Goal: Task Accomplishment & Management: Complete application form

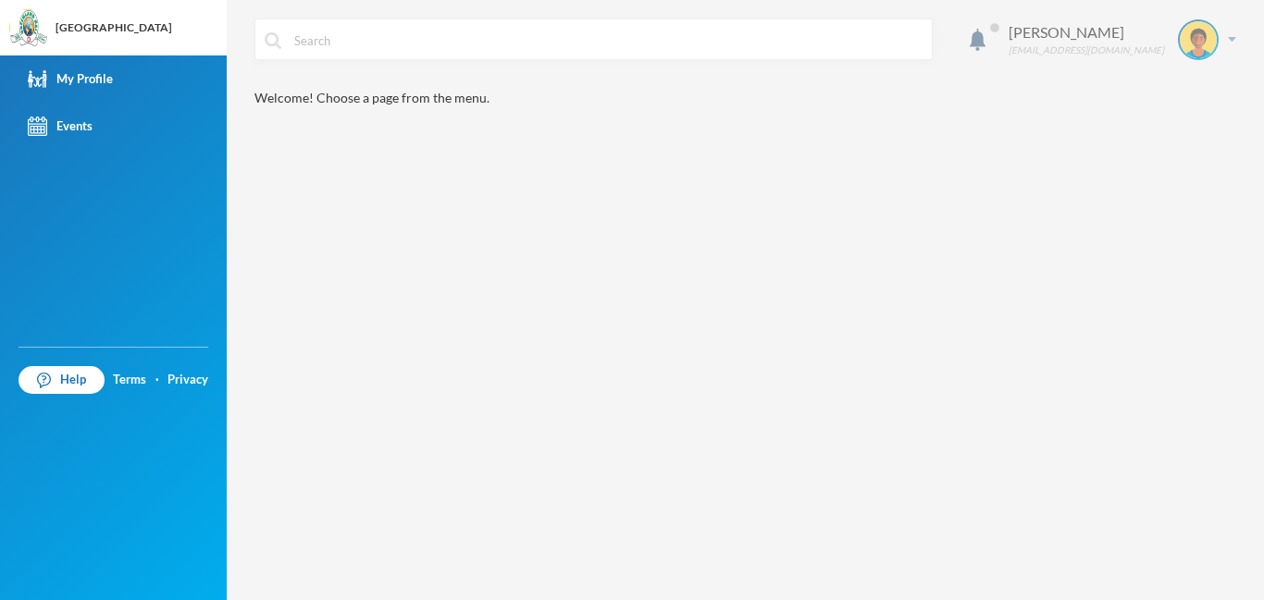
click at [1214, 39] on img at bounding box center [1198, 39] width 37 height 37
click at [1182, 139] on button "Logout" at bounding box center [1184, 135] width 83 height 28
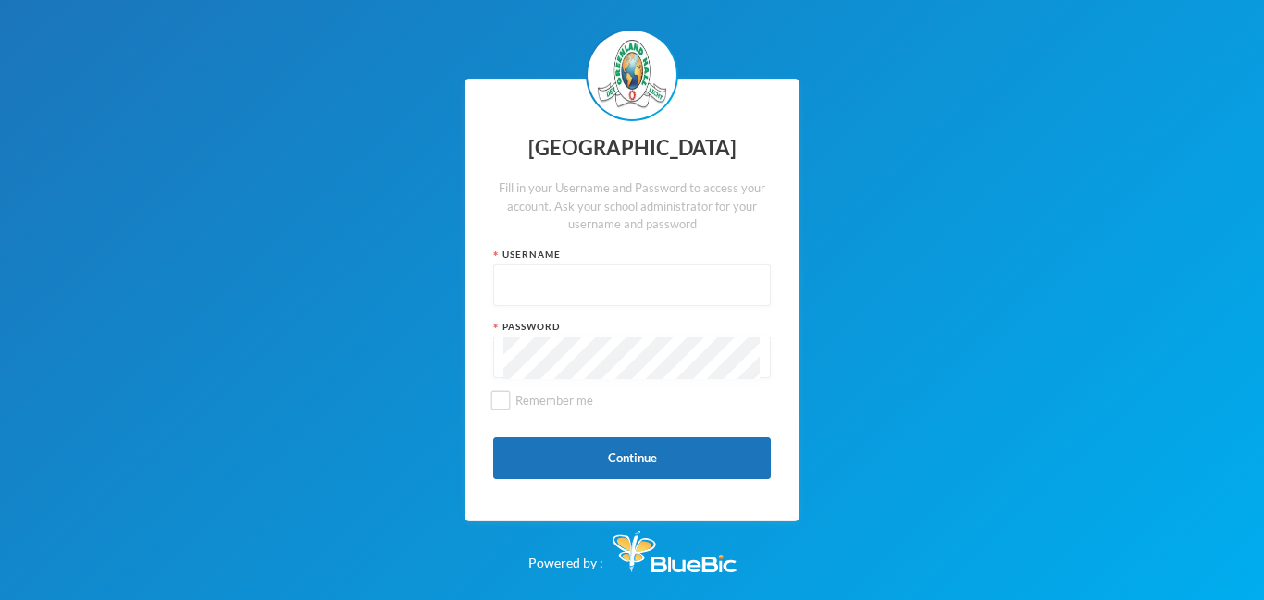
type input "glh24es84"
click at [677, 465] on button "Continue" at bounding box center [632, 459] width 278 height 42
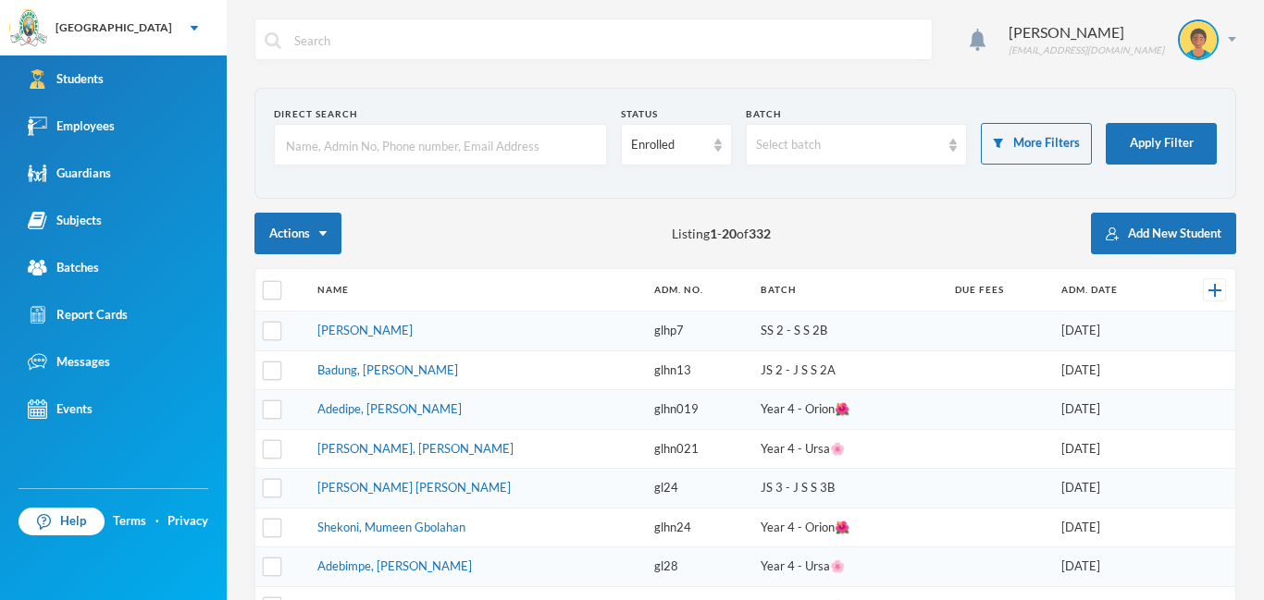
checkbox input "false"
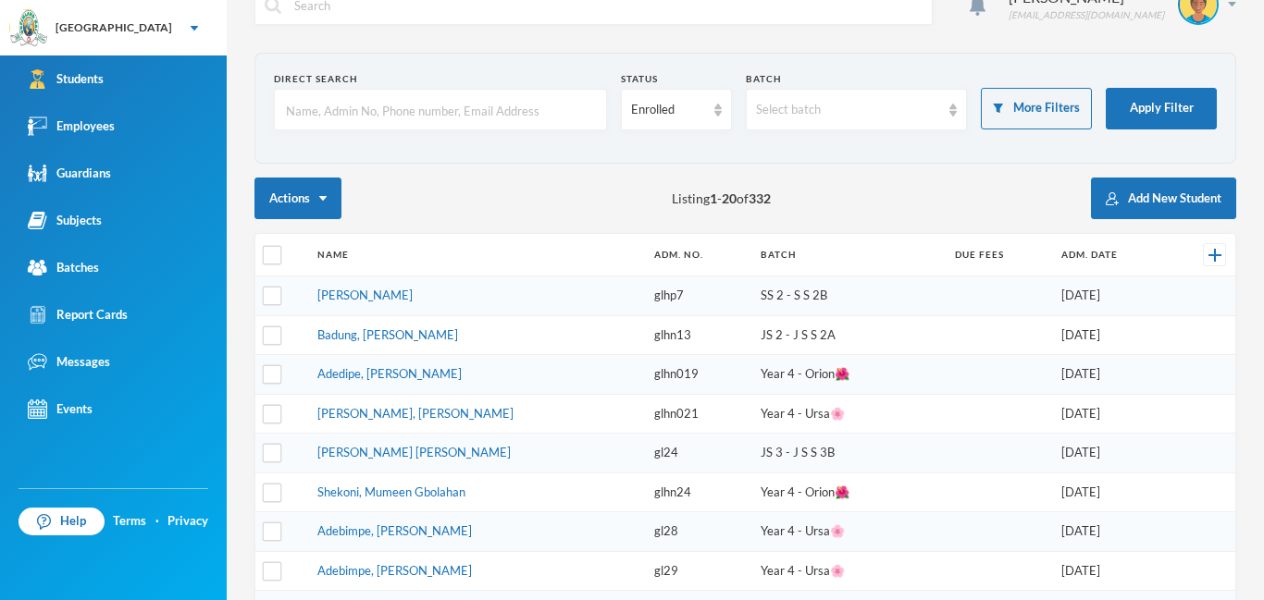
scroll to position [142, 0]
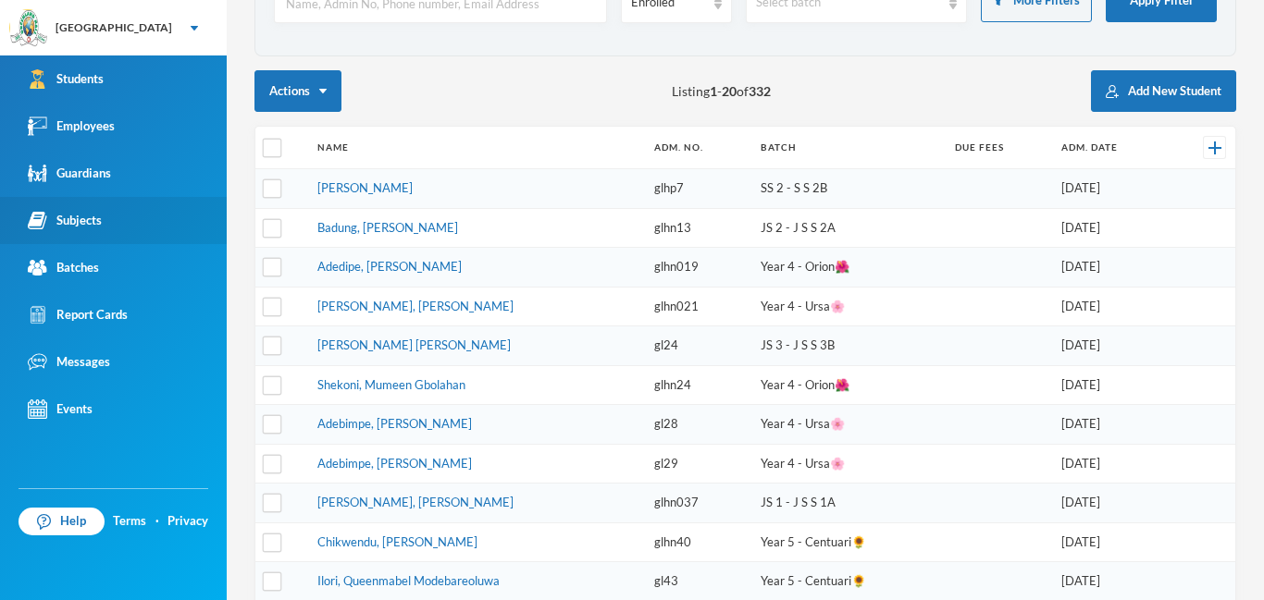
click at [56, 217] on div "Subjects" at bounding box center [65, 220] width 74 height 19
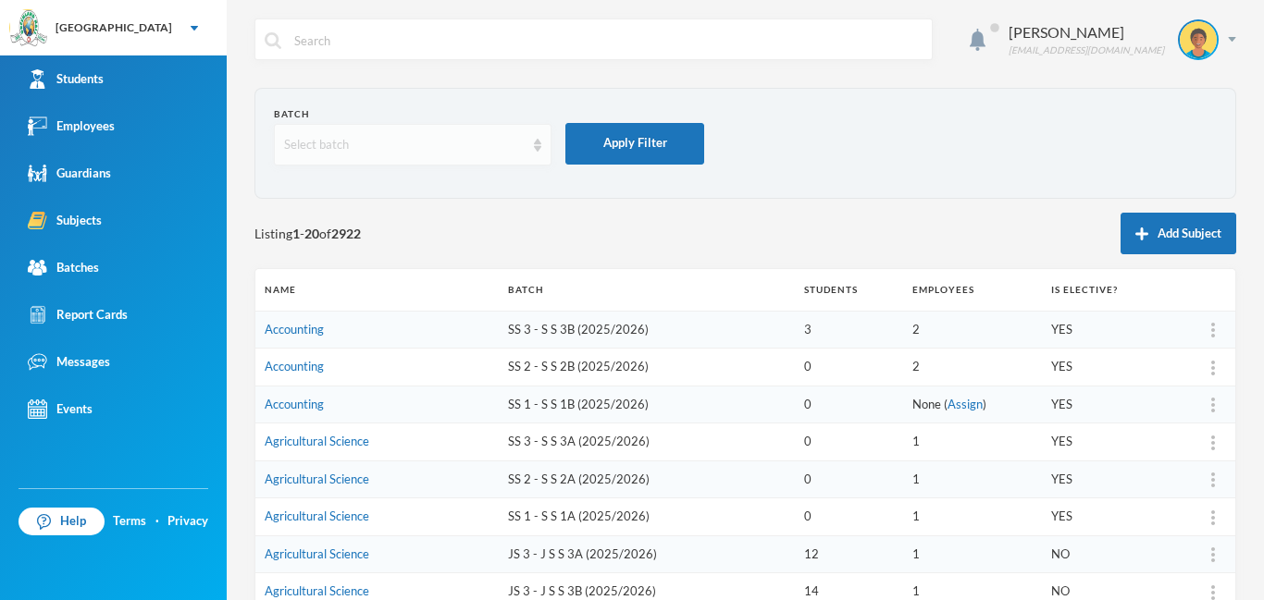
click at [523, 144] on div "Select batch" at bounding box center [404, 145] width 241 height 19
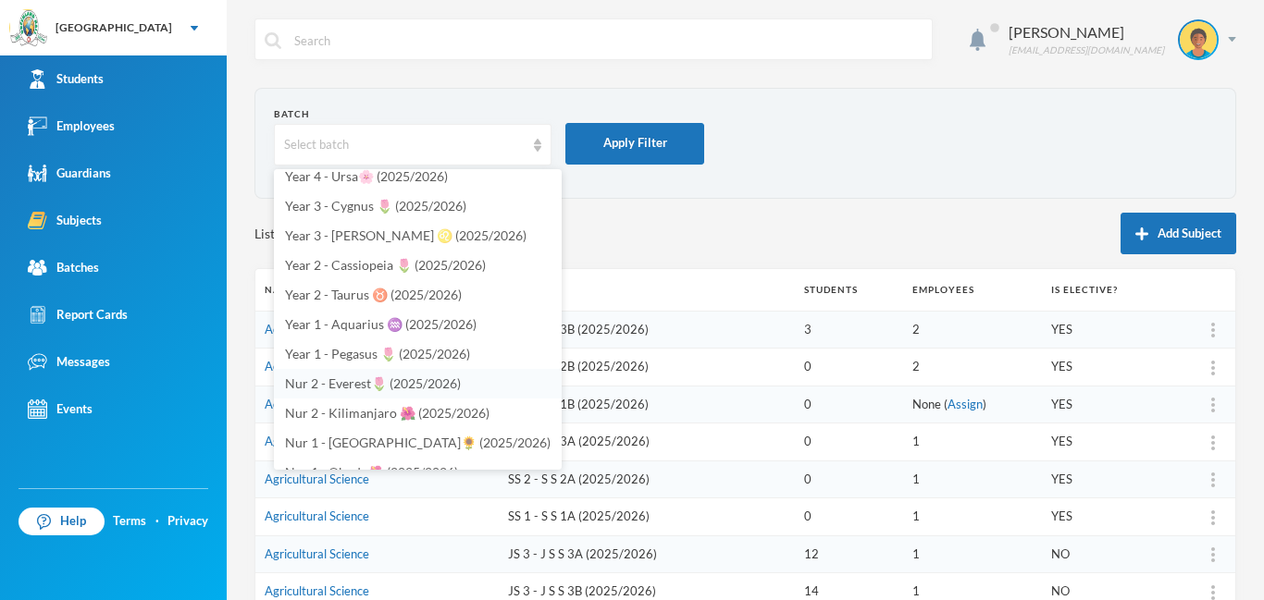
scroll to position [482, 0]
click at [374, 267] on span "Year 2 - Cassiopeia 🌷 (2025/2026)" at bounding box center [385, 268] width 201 height 16
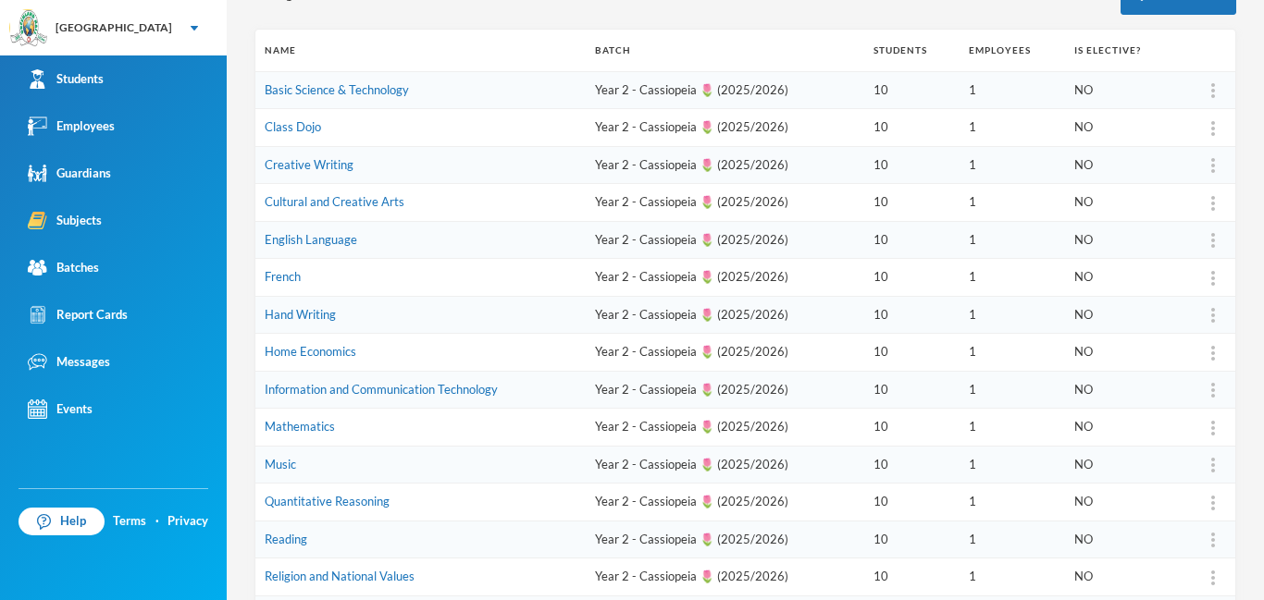
scroll to position [278, 0]
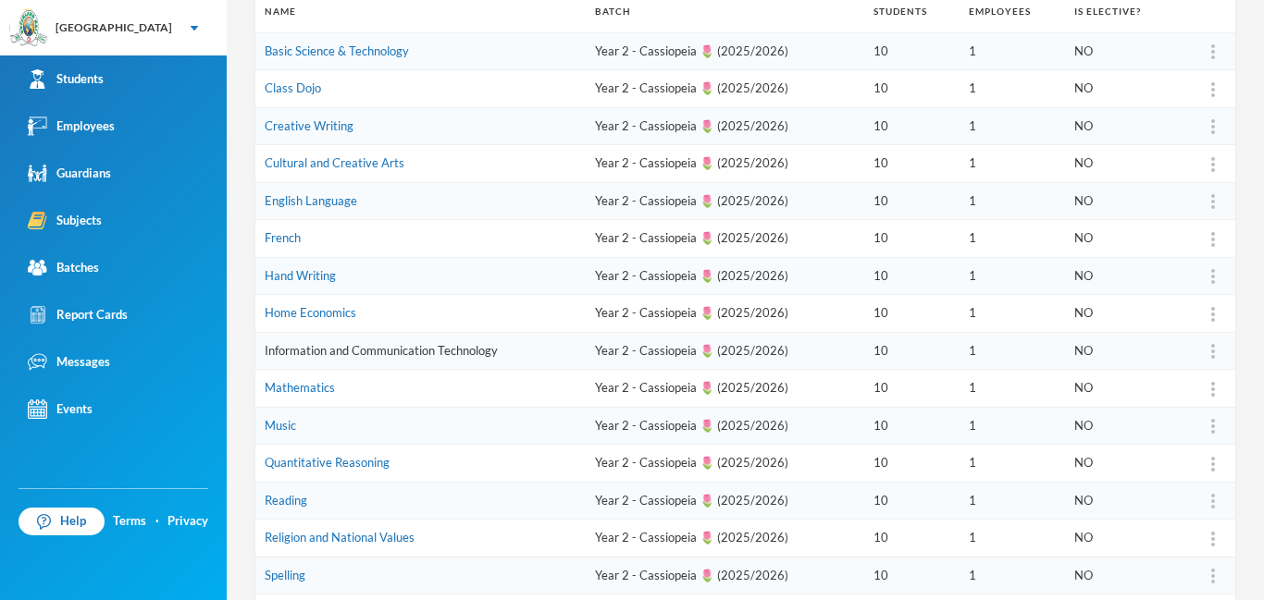
click at [409, 353] on link "Information and Communication Technology" at bounding box center [381, 350] width 233 height 15
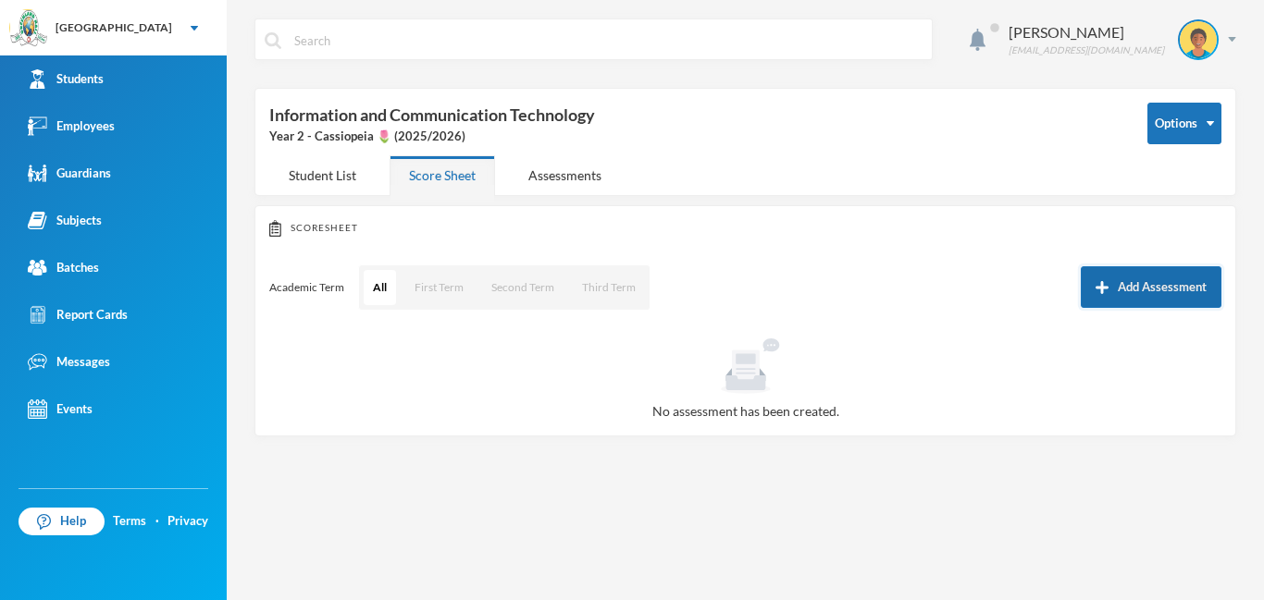
click at [1143, 285] on button "Add Assessment" at bounding box center [1151, 287] width 141 height 42
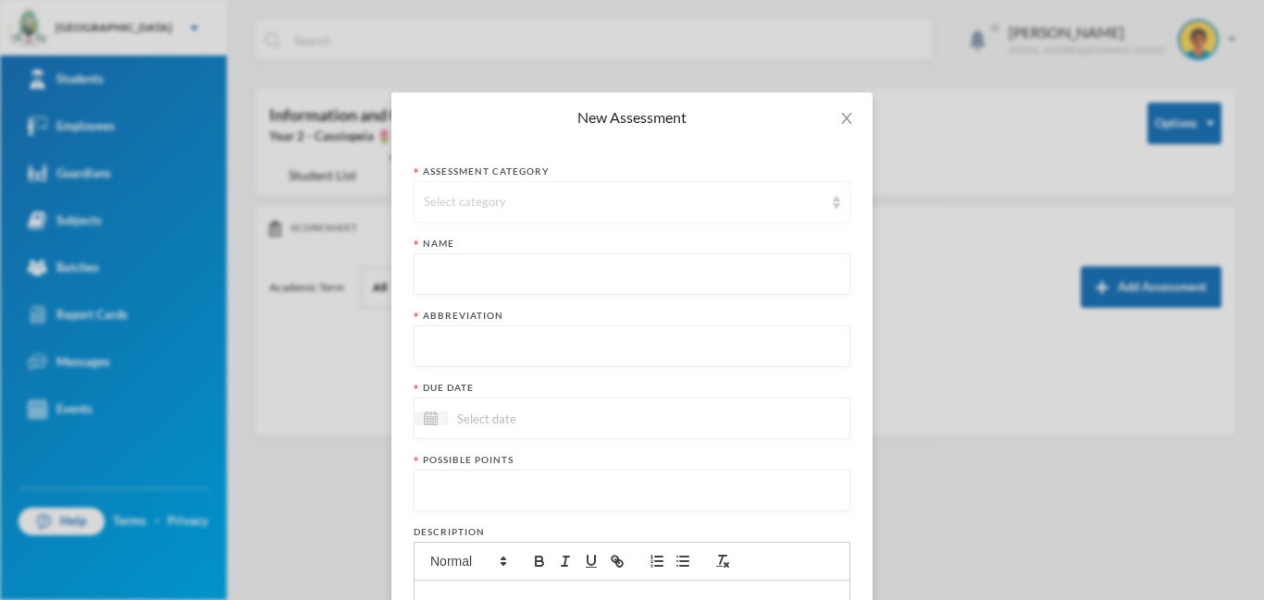
click at [617, 202] on div "Select category" at bounding box center [624, 202] width 400 height 19
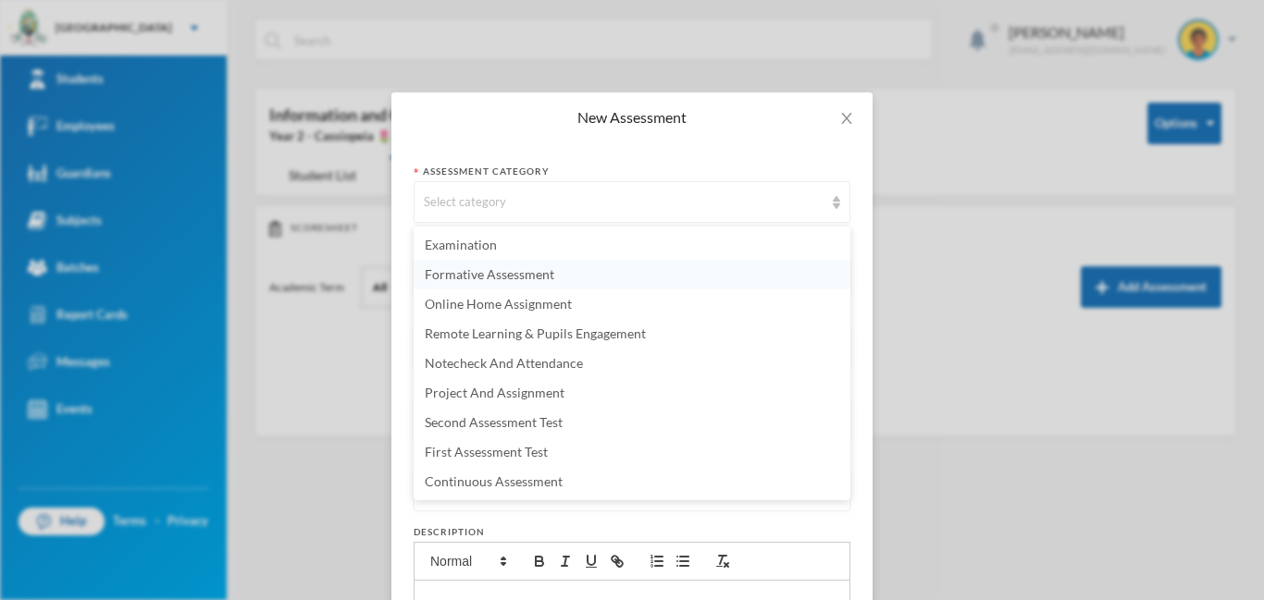
click at [497, 275] on span "Formative Assessment" at bounding box center [490, 274] width 130 height 16
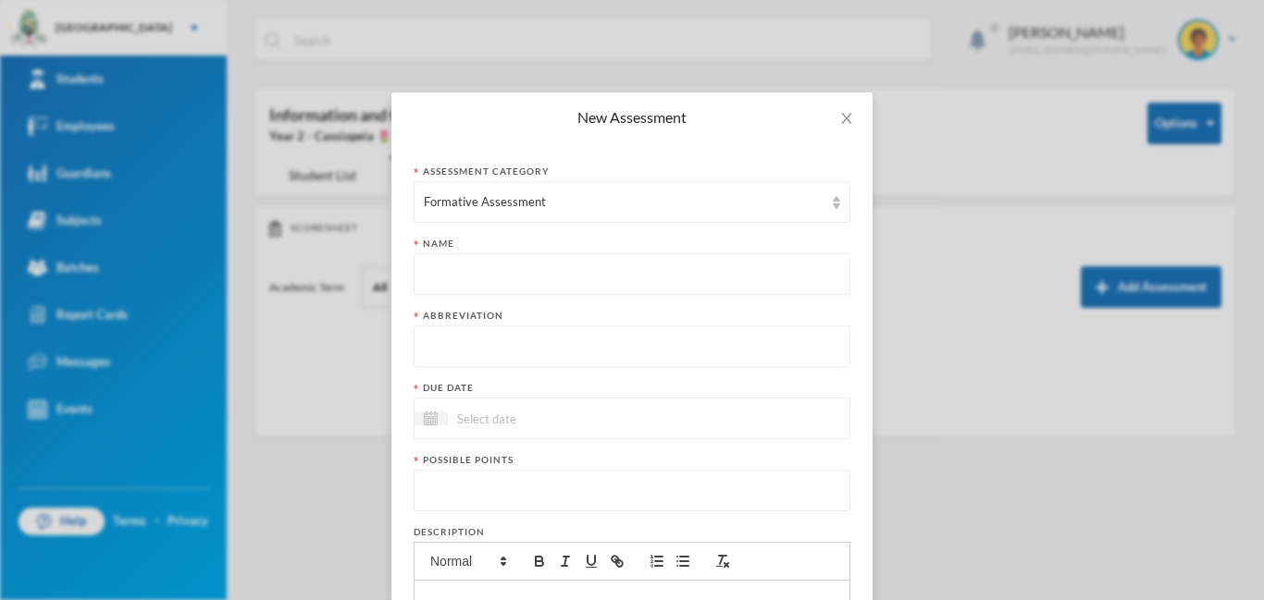
click at [497, 270] on input "text" at bounding box center [632, 275] width 416 height 42
drag, startPoint x: 427, startPoint y: 274, endPoint x: 625, endPoint y: 275, distance: 198.0
click at [625, 275] on input "First Term Formative Assessment" at bounding box center [632, 275] width 416 height 42
type input "First Term Formative Assessment"
click at [507, 340] on input "text" at bounding box center [632, 348] width 416 height 42
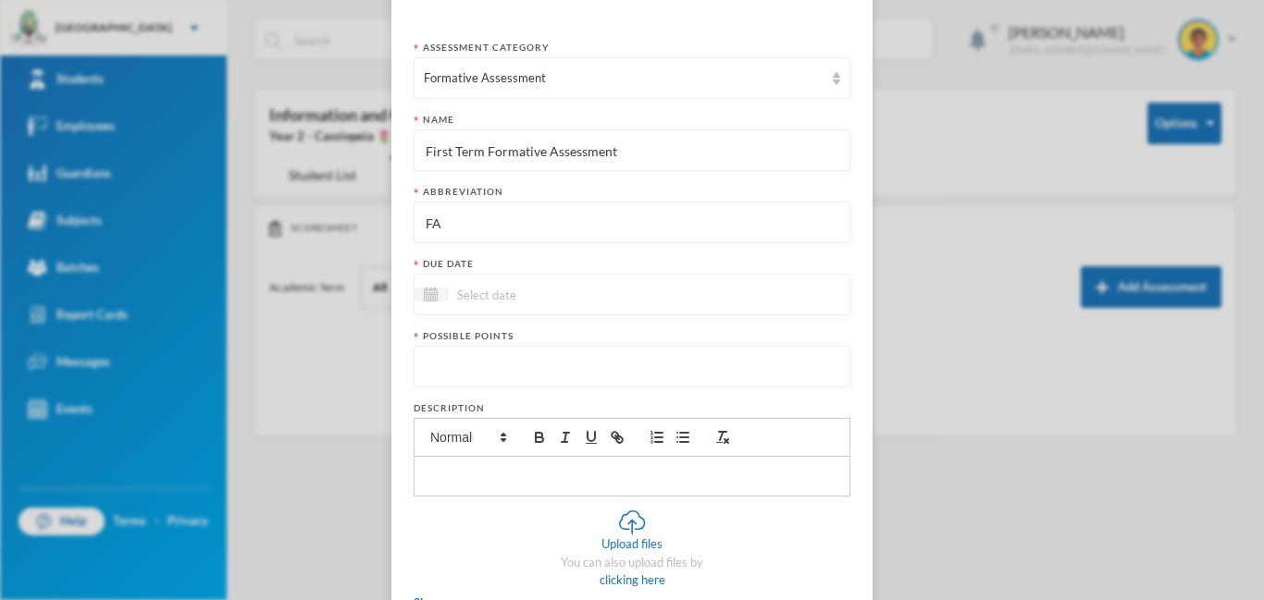
scroll to position [126, 0]
type input "FA"
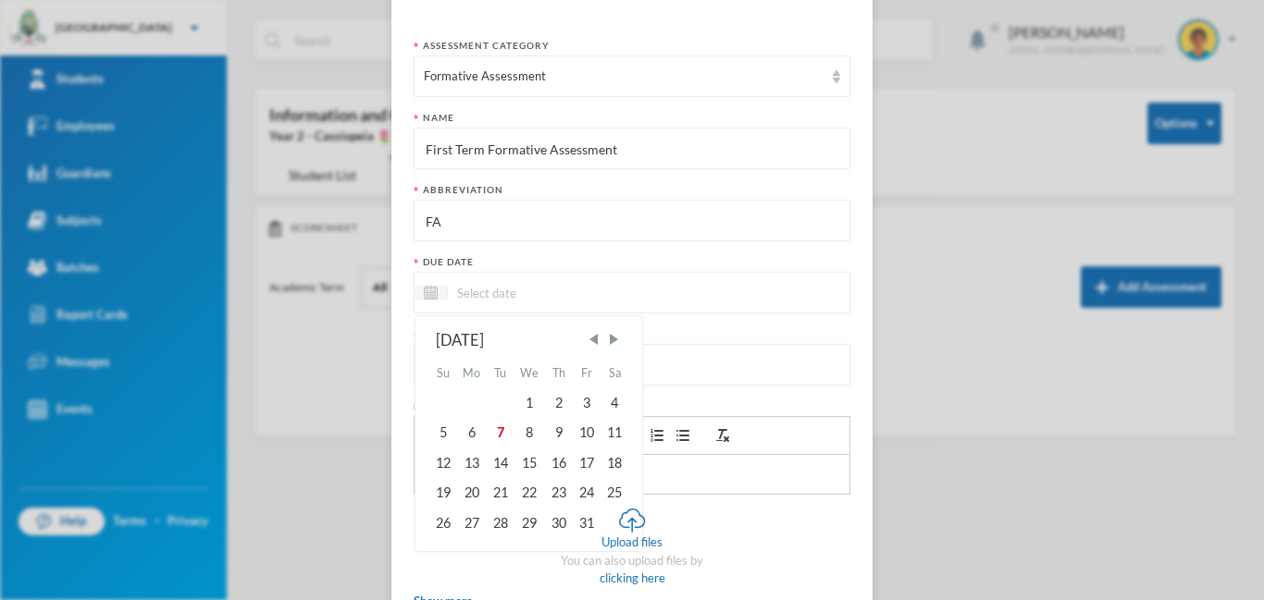
click at [502, 288] on input at bounding box center [525, 292] width 155 height 21
click at [584, 439] on div "10" at bounding box center [587, 433] width 28 height 30
type input "[DATE]"
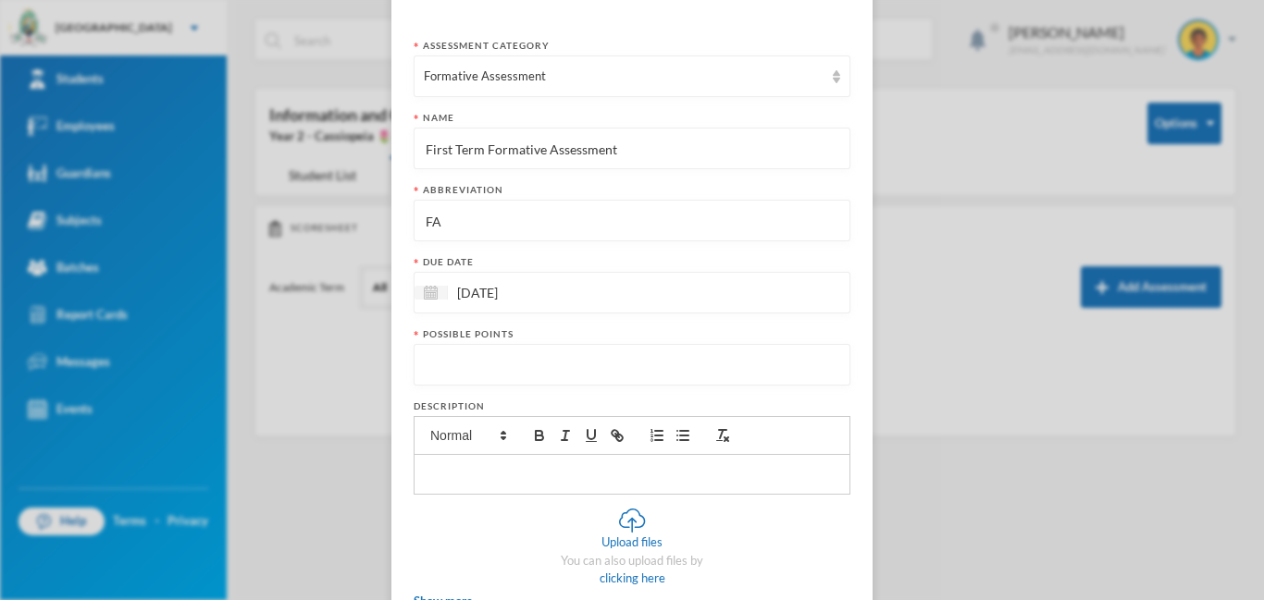
click at [483, 368] on input "number" at bounding box center [632, 366] width 416 height 42
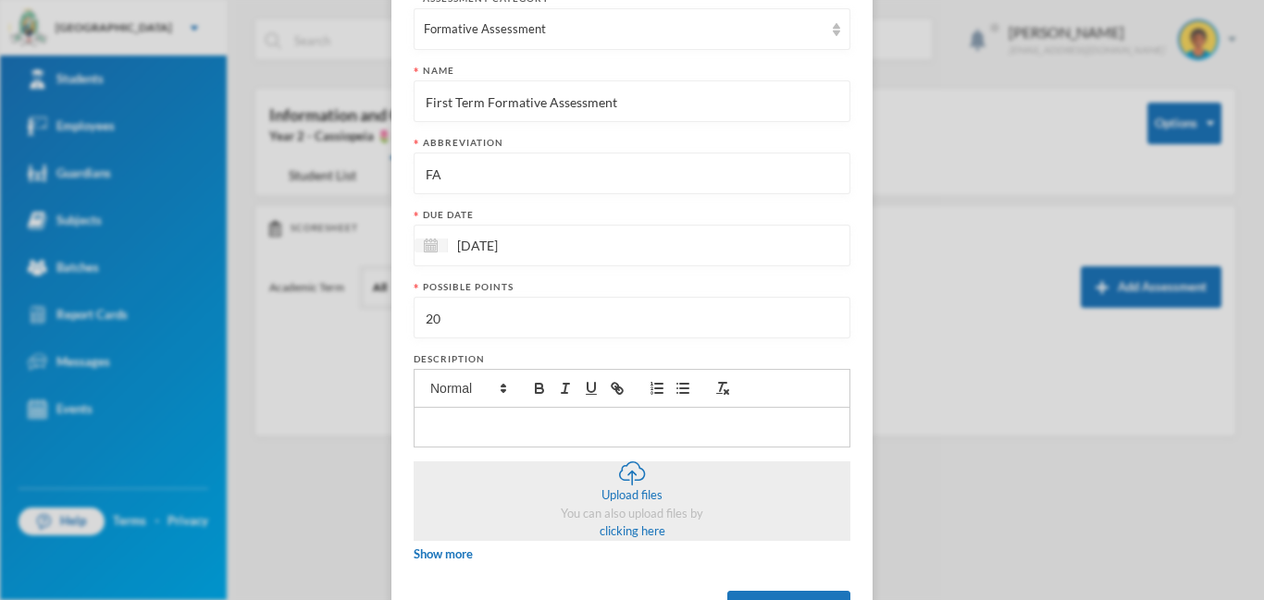
scroll to position [250, 0]
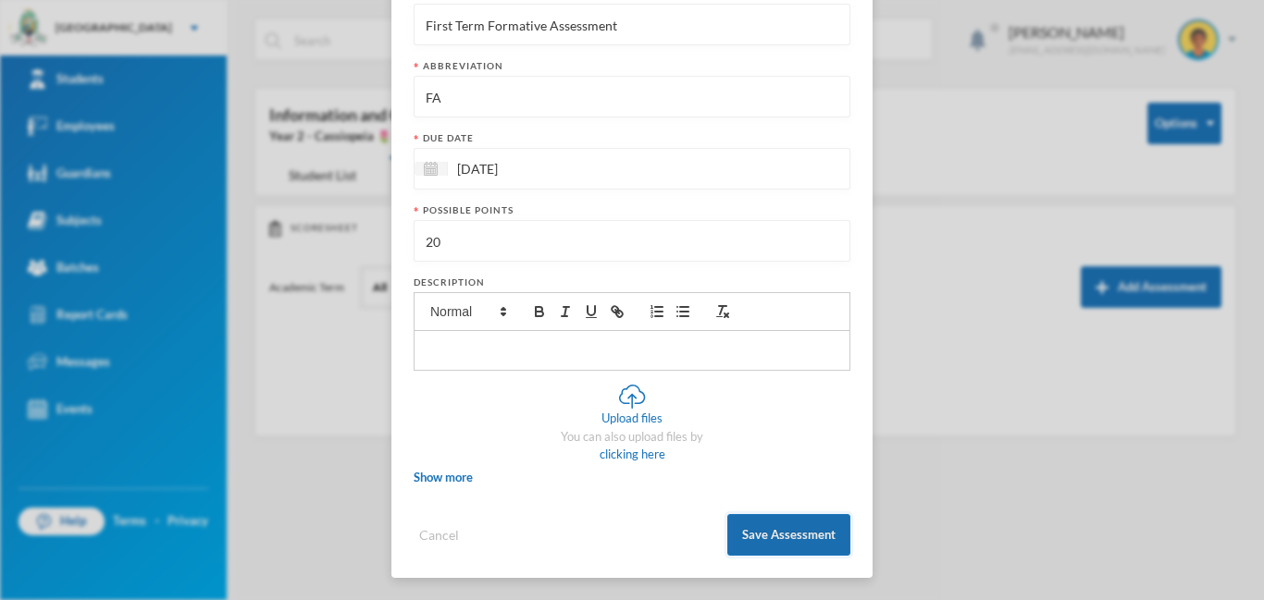
type input "20"
click at [772, 538] on button "Save Assessment" at bounding box center [788, 535] width 123 height 42
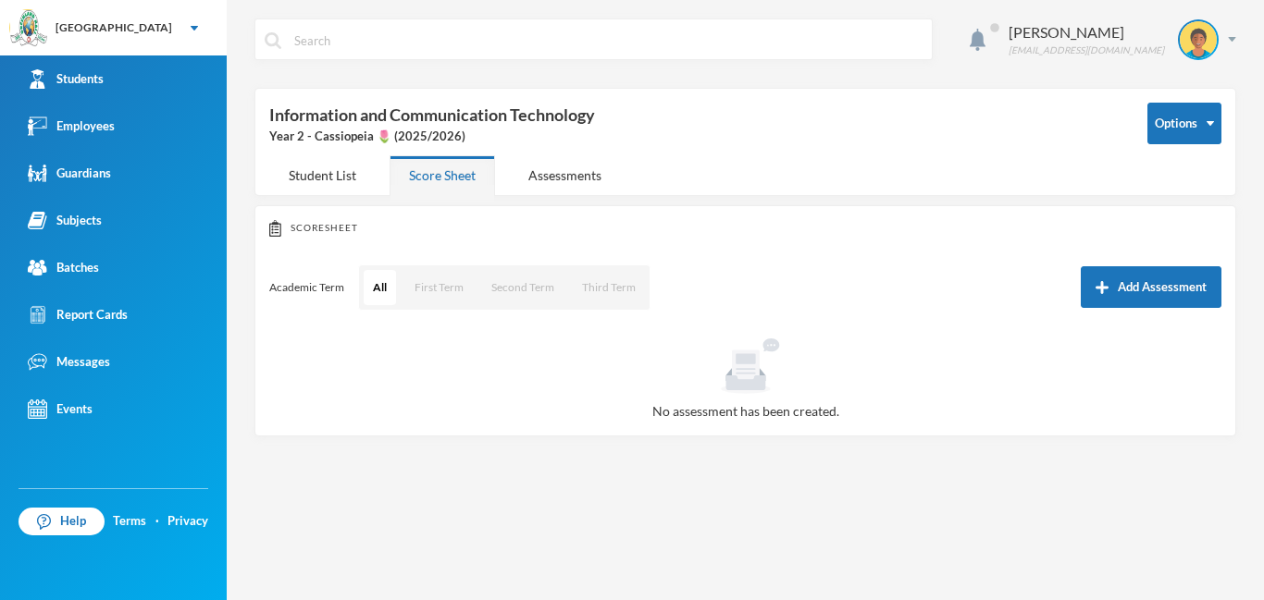
scroll to position [157, 0]
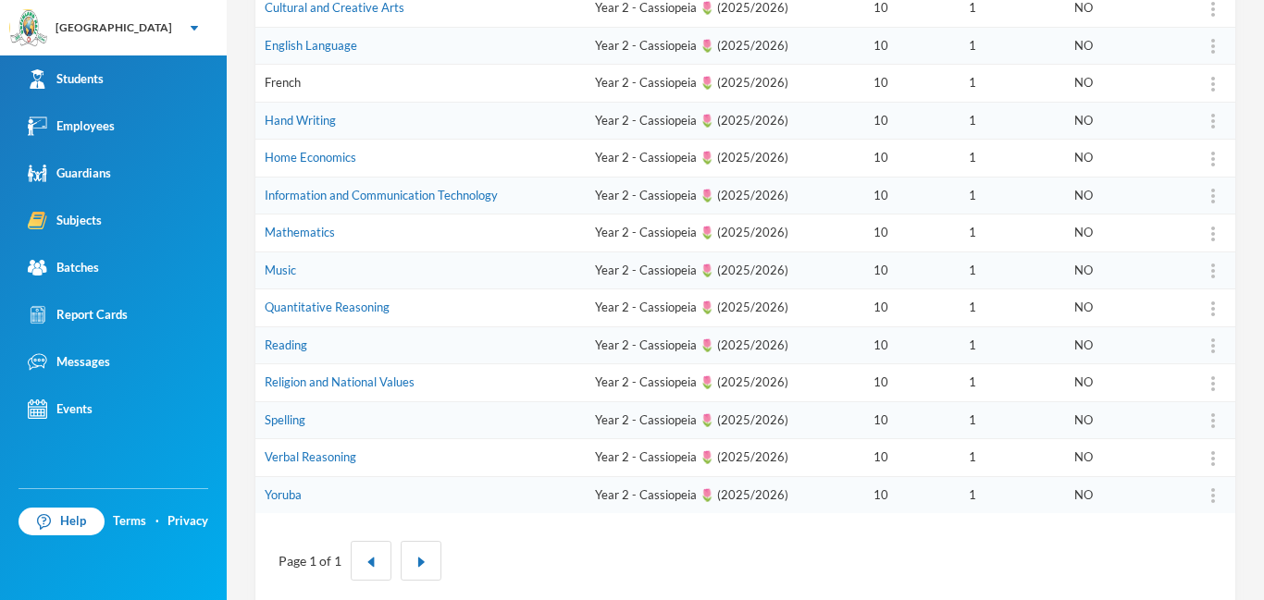
scroll to position [455, 0]
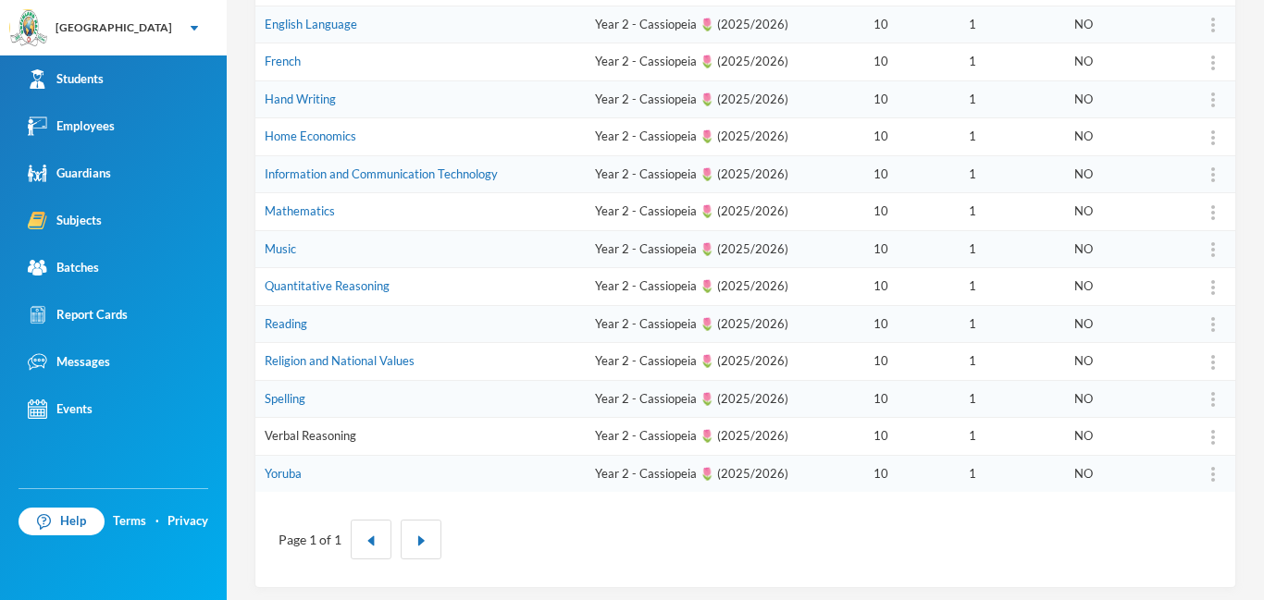
click at [302, 442] on link "Verbal Reasoning" at bounding box center [311, 435] width 92 height 15
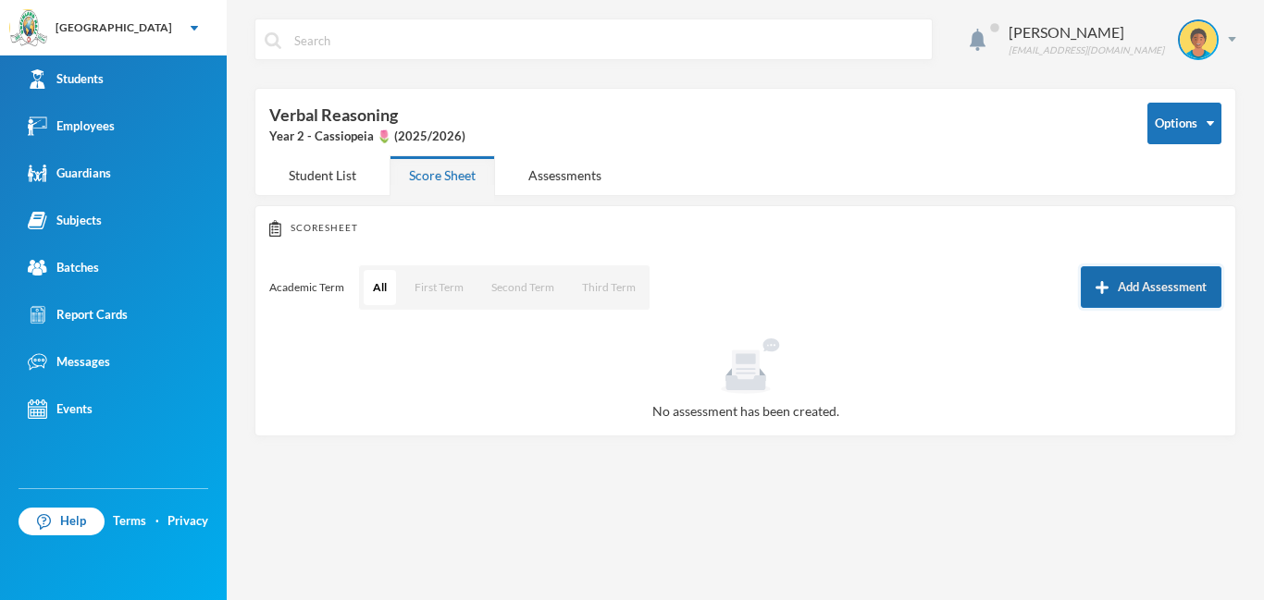
click at [1150, 290] on button "Add Assessment" at bounding box center [1151, 287] width 141 height 42
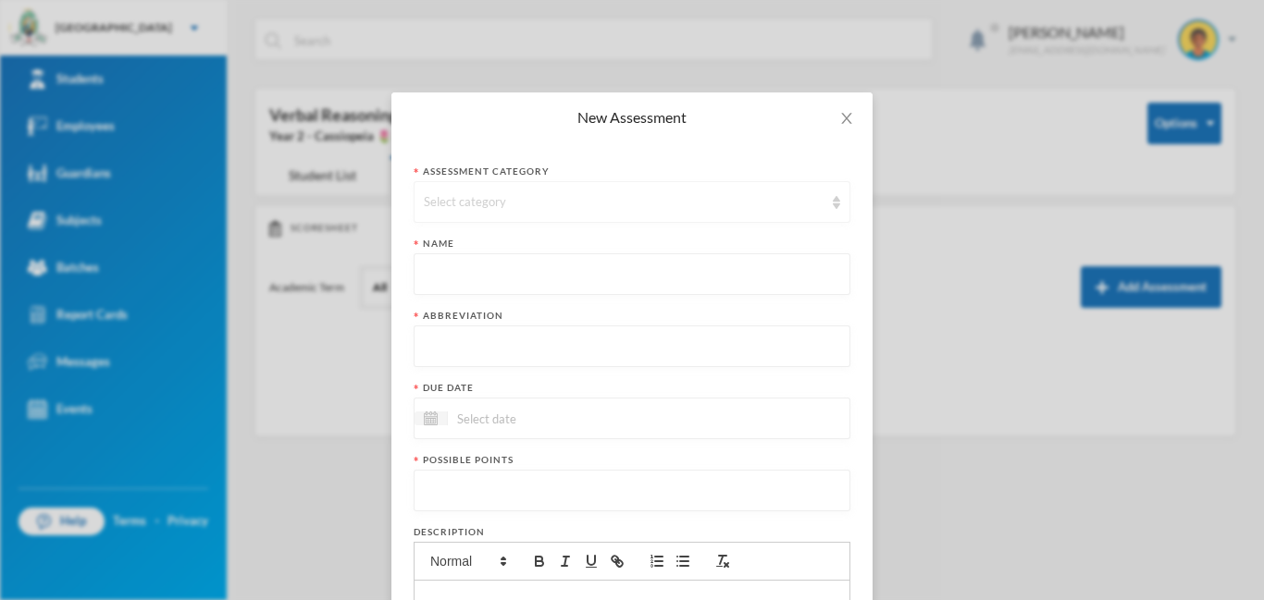
click at [666, 196] on div "Select category" at bounding box center [624, 202] width 400 height 19
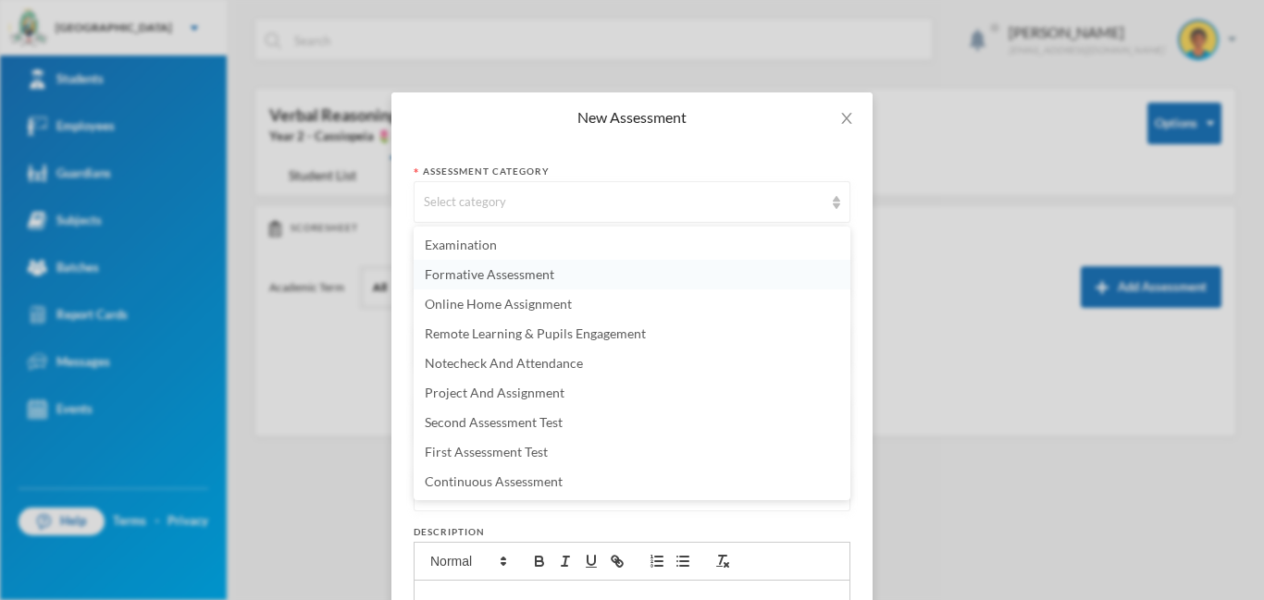
click at [482, 278] on span "Formative Assessment" at bounding box center [490, 274] width 130 height 16
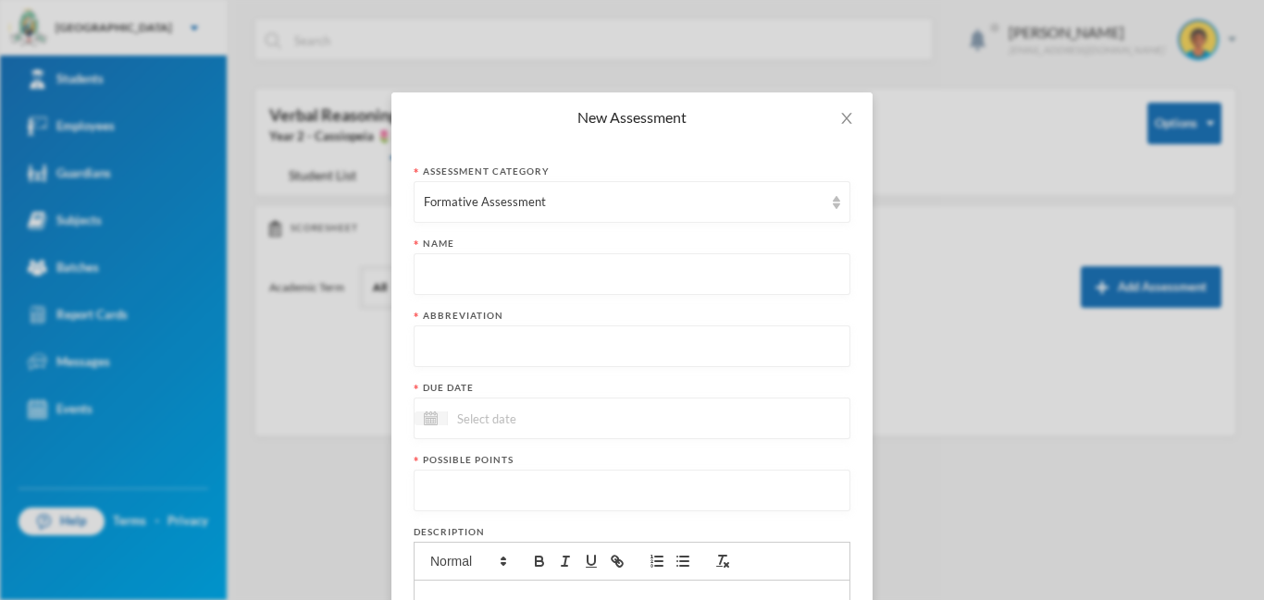
paste input "First Term Formative Assessment"
type input "First Term Formative Assessment"
click at [475, 355] on input "text" at bounding box center [632, 348] width 416 height 42
type input "FA"
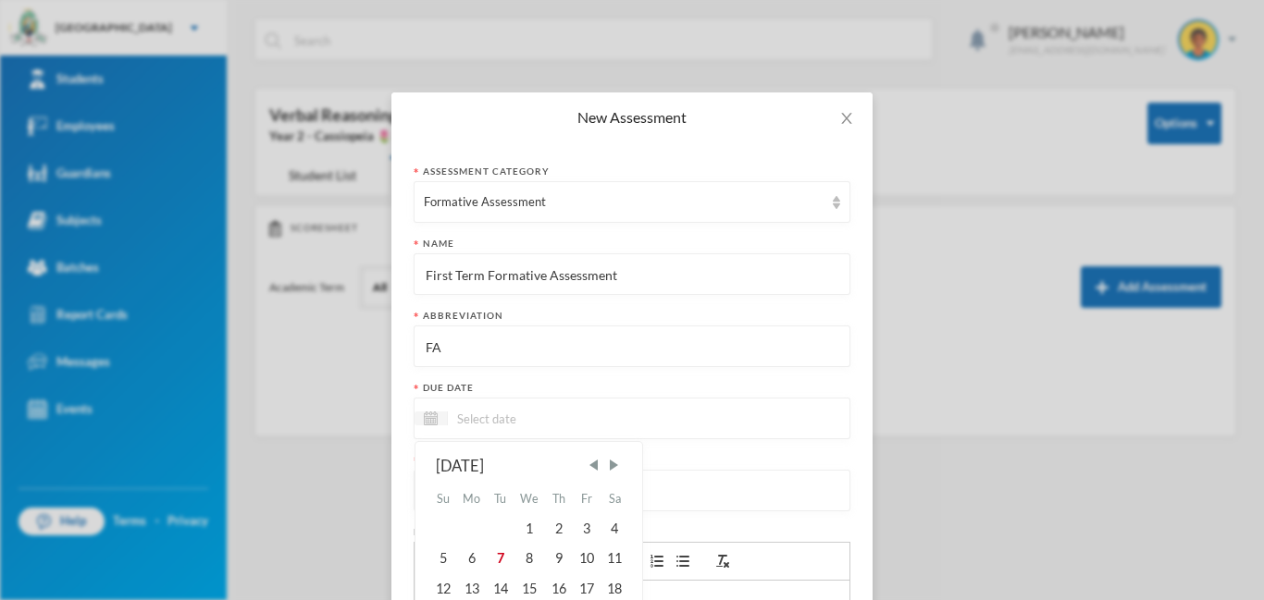
click at [520, 428] on input at bounding box center [525, 418] width 155 height 21
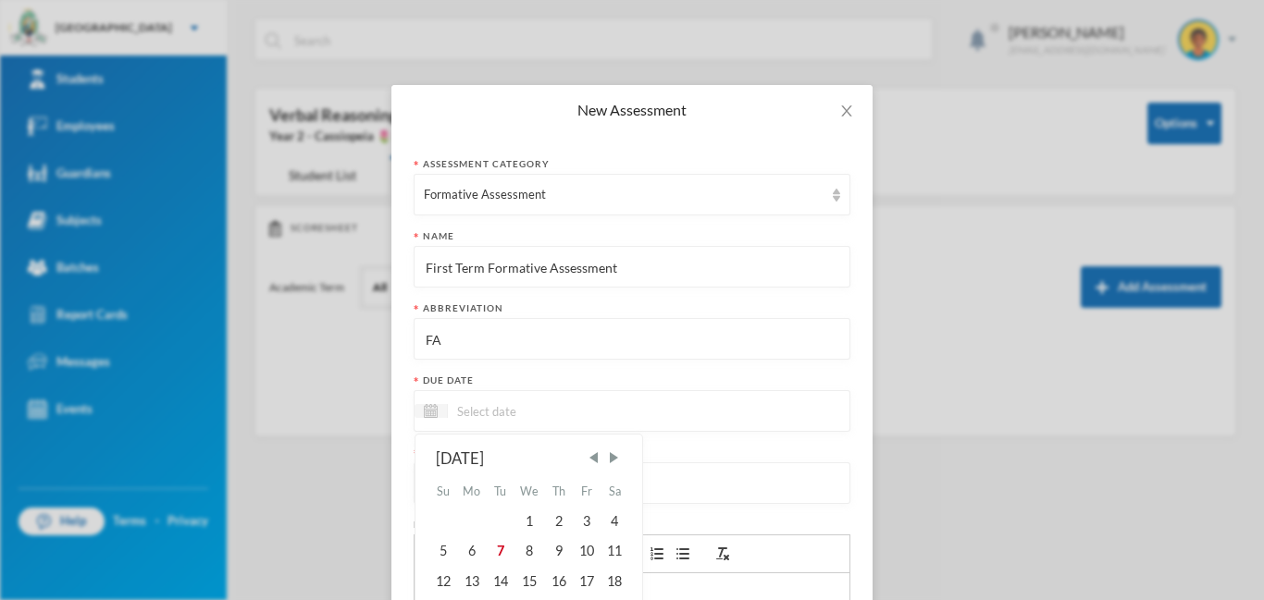
scroll to position [9, 0]
click at [589, 544] on div "10" at bounding box center [587, 550] width 28 height 30
type input "[DATE]"
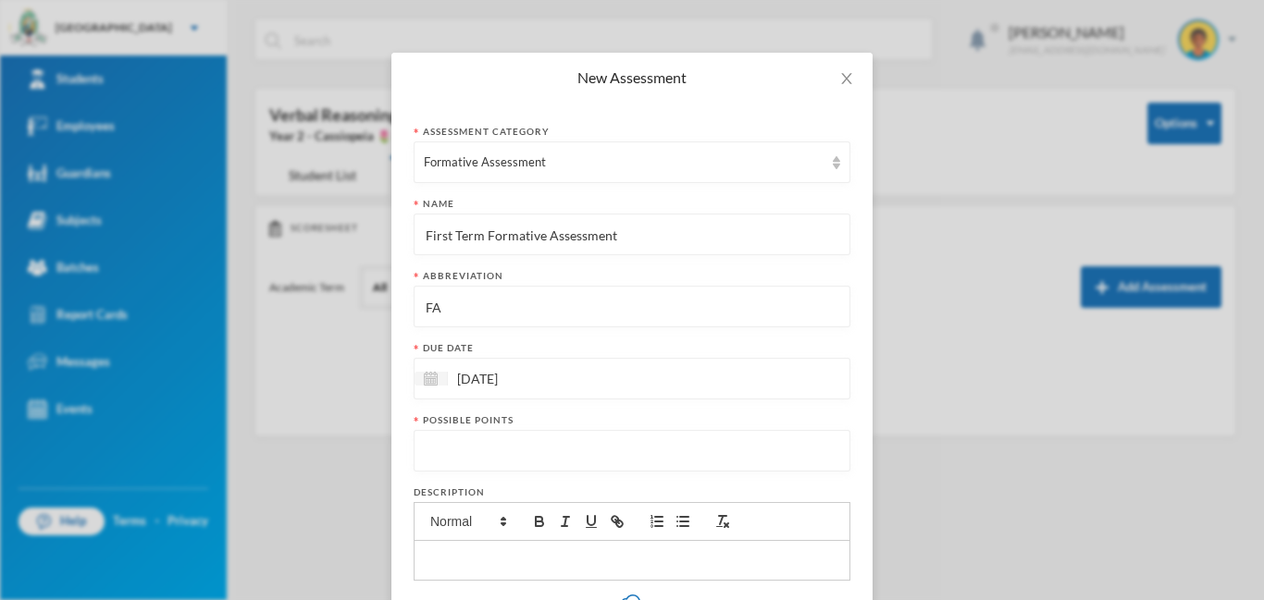
scroll to position [43, 0]
click at [510, 440] on input "number" at bounding box center [632, 448] width 416 height 42
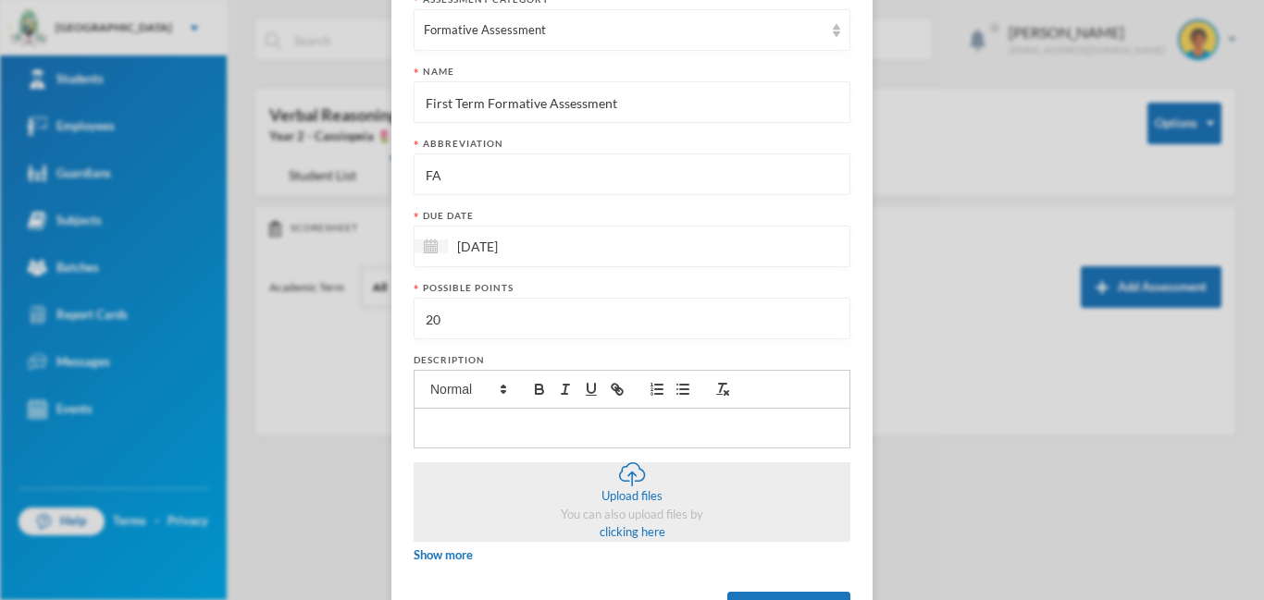
scroll to position [247, 0]
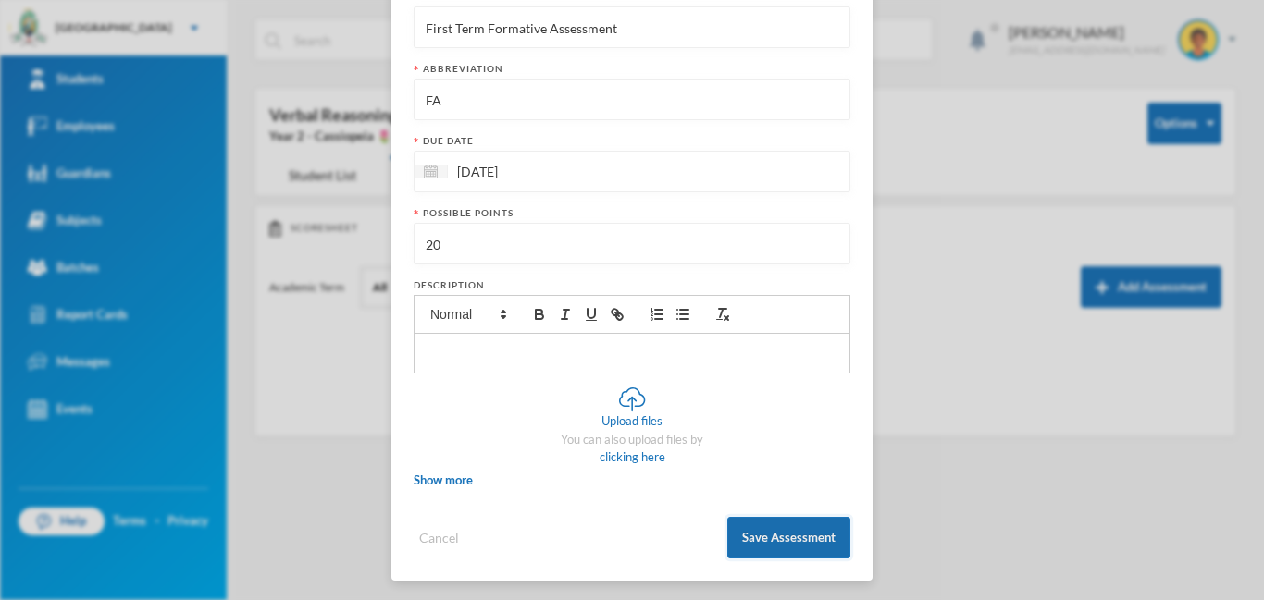
type input "20"
click at [756, 547] on button "Save Assessment" at bounding box center [788, 538] width 123 height 42
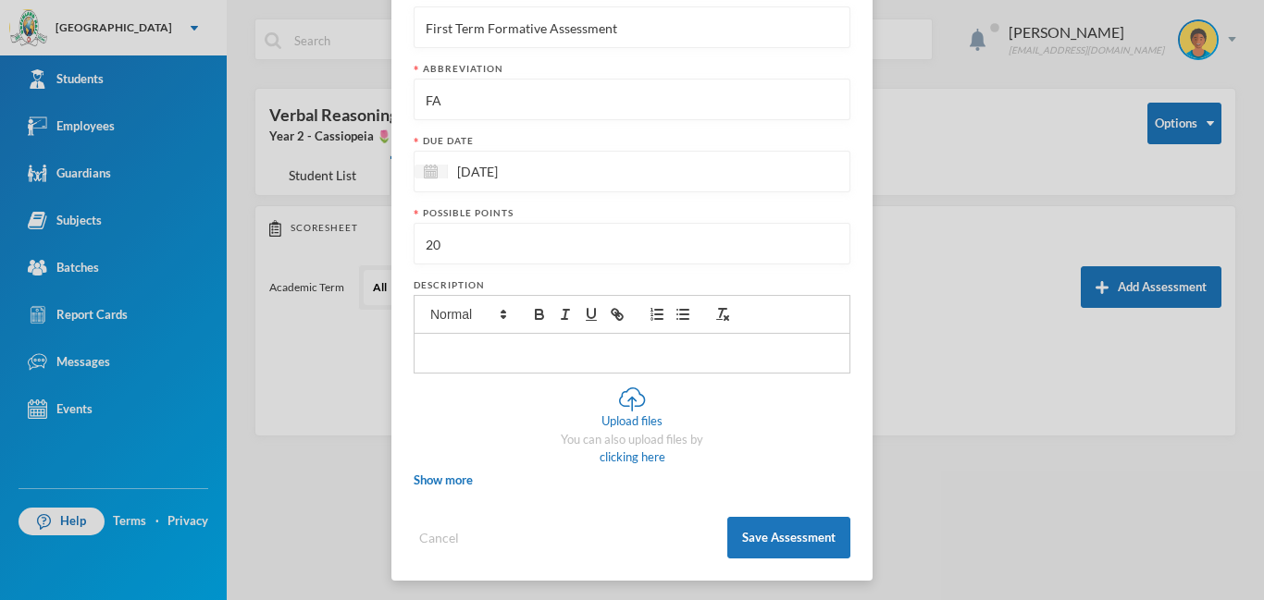
scroll to position [157, 0]
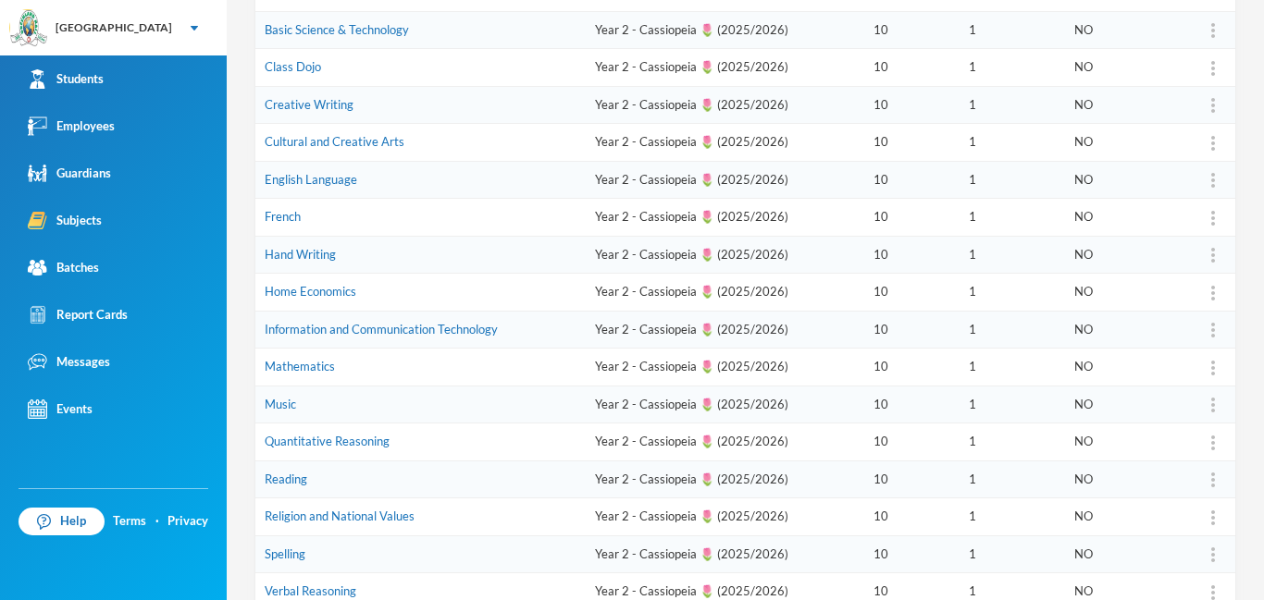
scroll to position [323, 0]
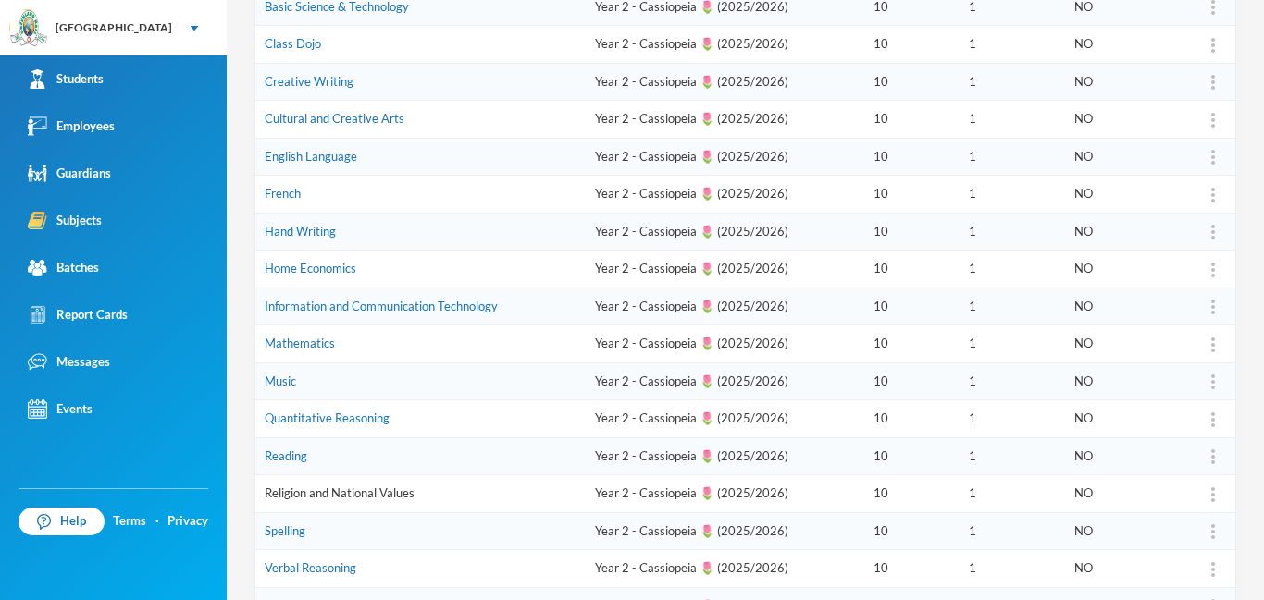
click at [339, 496] on link "Religion and National Values" at bounding box center [340, 493] width 150 height 15
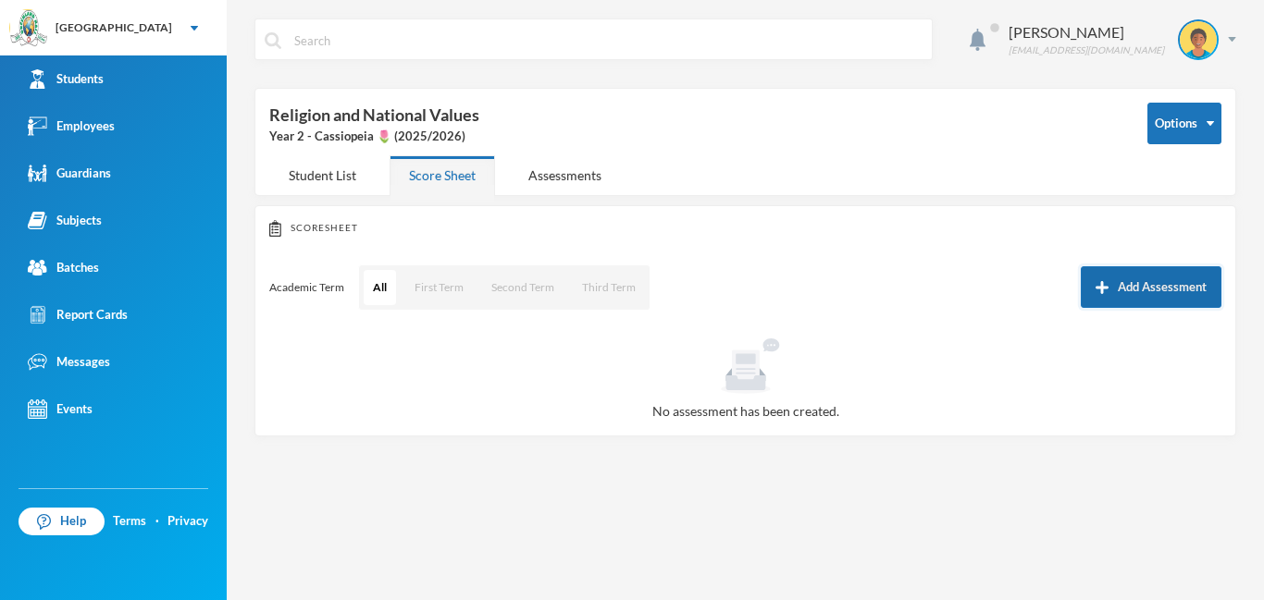
click at [1156, 289] on button "Add Assessment" at bounding box center [1151, 287] width 141 height 42
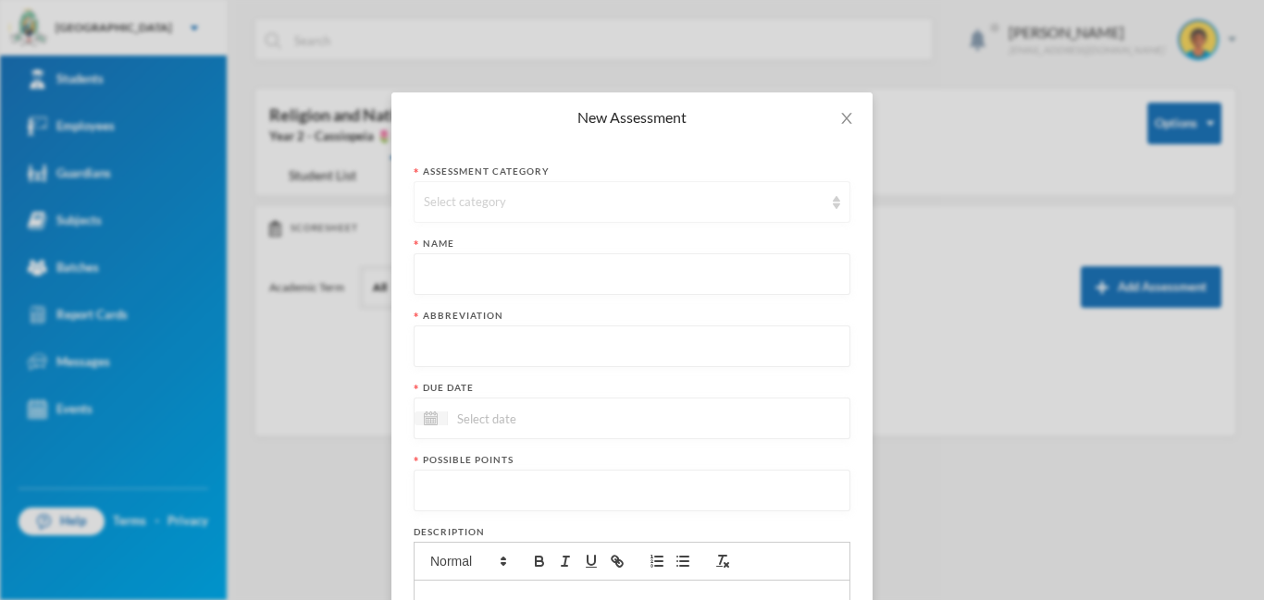
click at [622, 203] on div "Select category" at bounding box center [624, 202] width 400 height 19
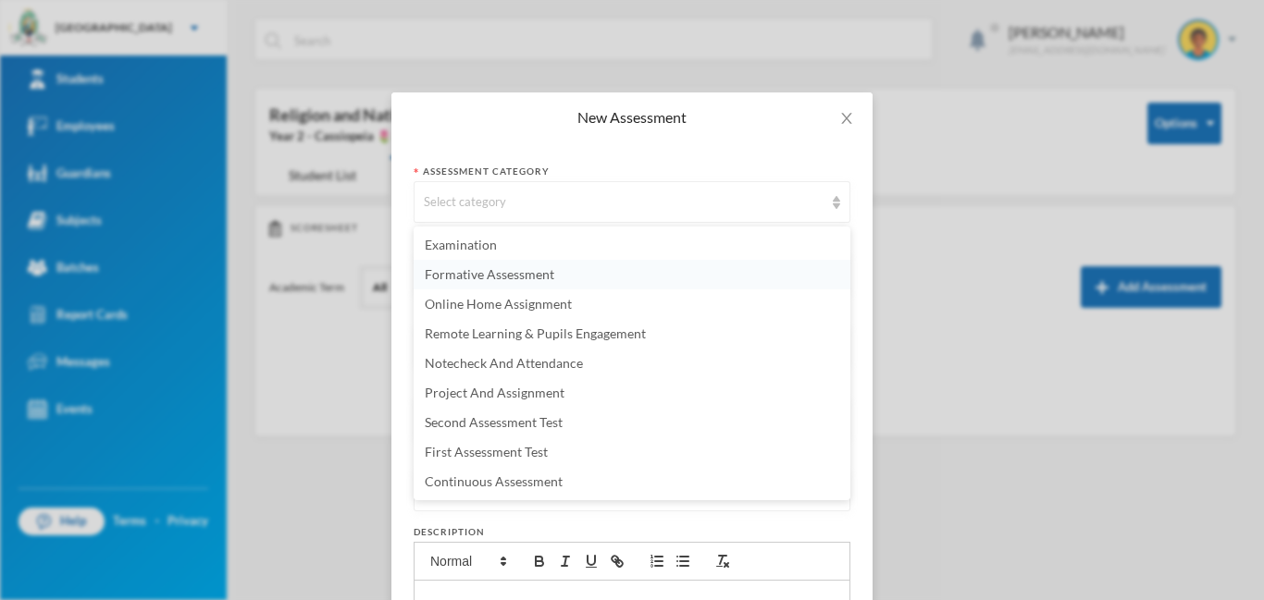
click at [489, 275] on span "Formative Assessment" at bounding box center [490, 274] width 130 height 16
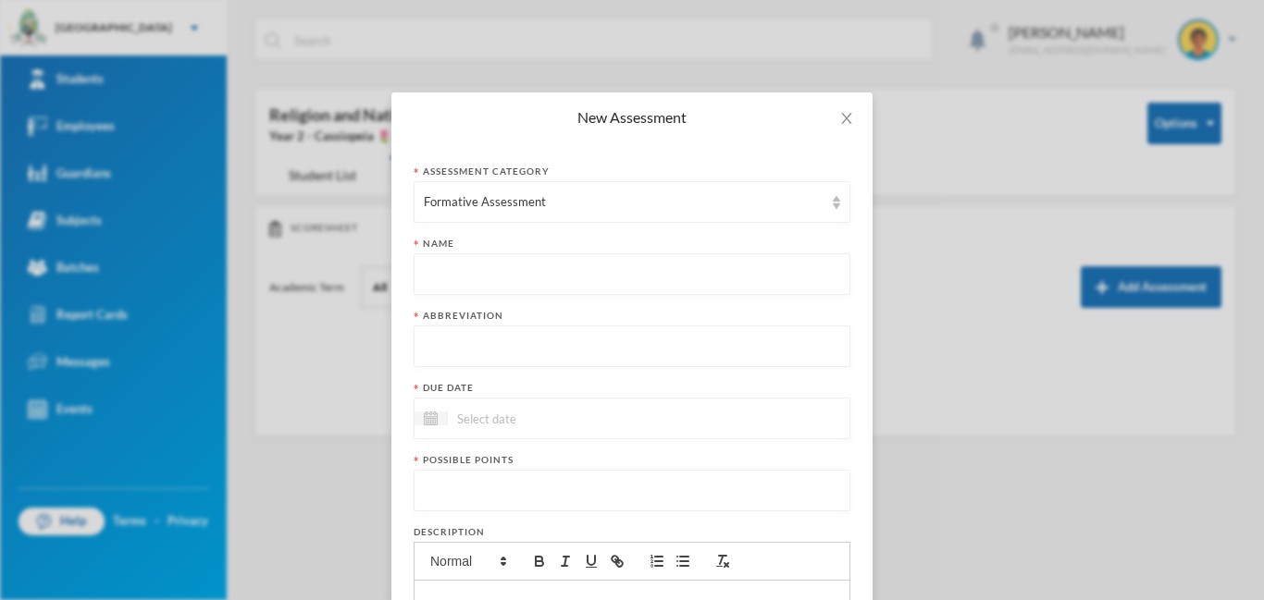
paste input "First Term Formative Assessment"
type input "First Term Formative Assessment"
click at [475, 342] on input "text" at bounding box center [632, 348] width 416 height 42
type input "FA"
click at [507, 426] on input at bounding box center [525, 418] width 155 height 21
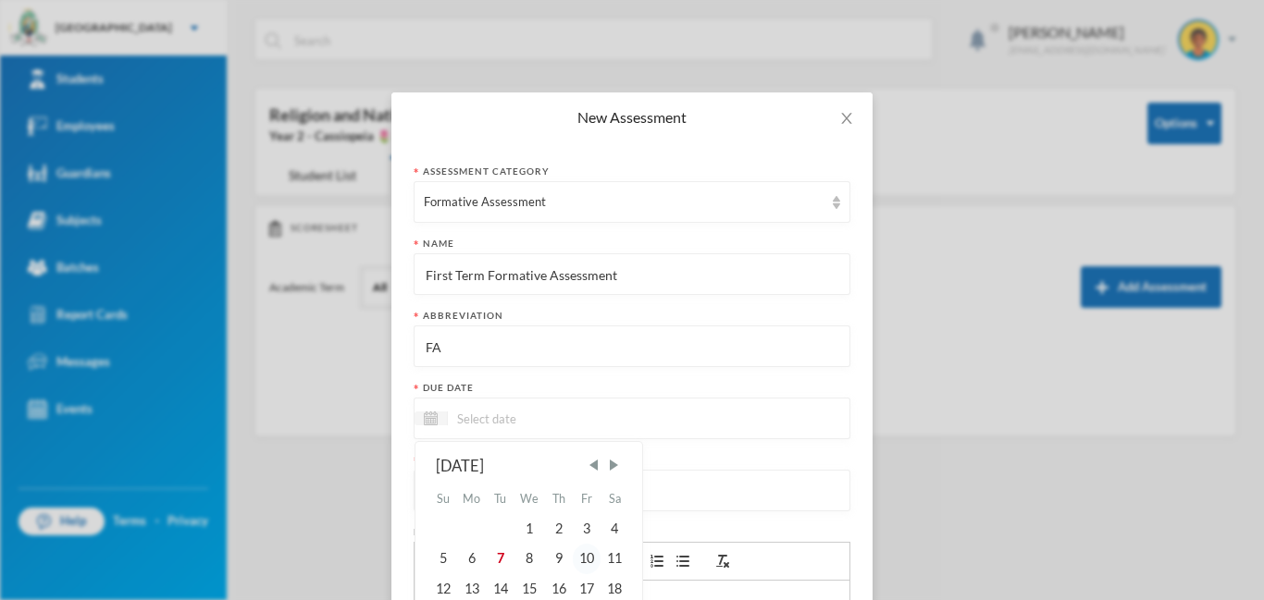
click at [592, 559] on div "10" at bounding box center [587, 559] width 28 height 30
type input "[DATE]"
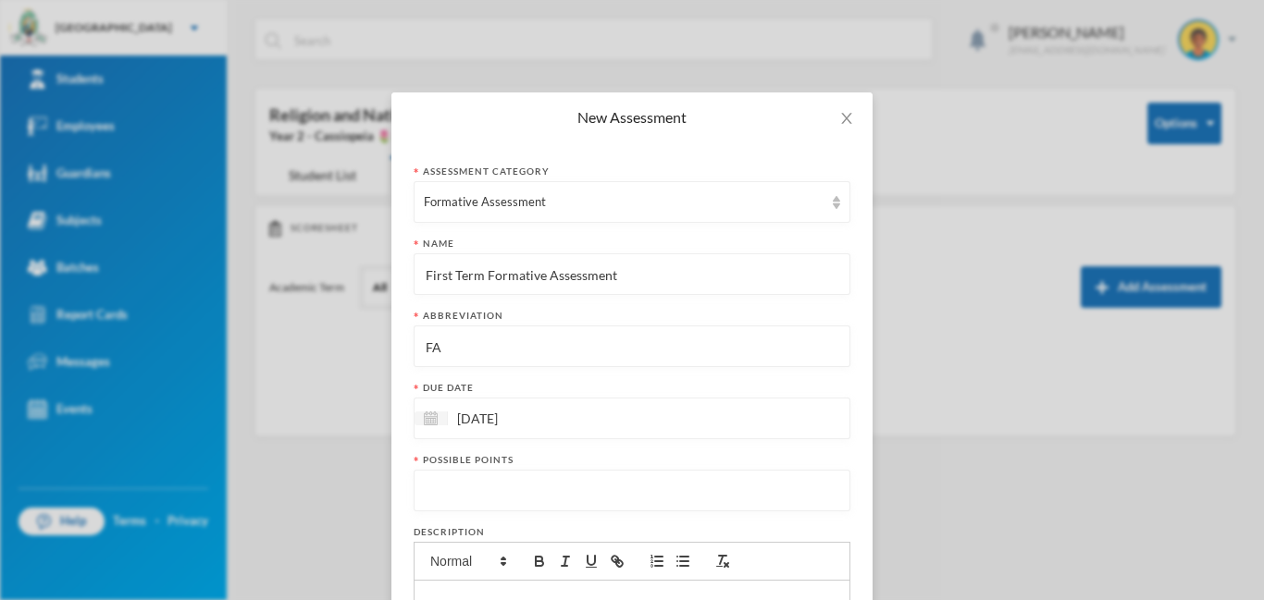
click at [521, 492] on input "number" at bounding box center [632, 492] width 416 height 42
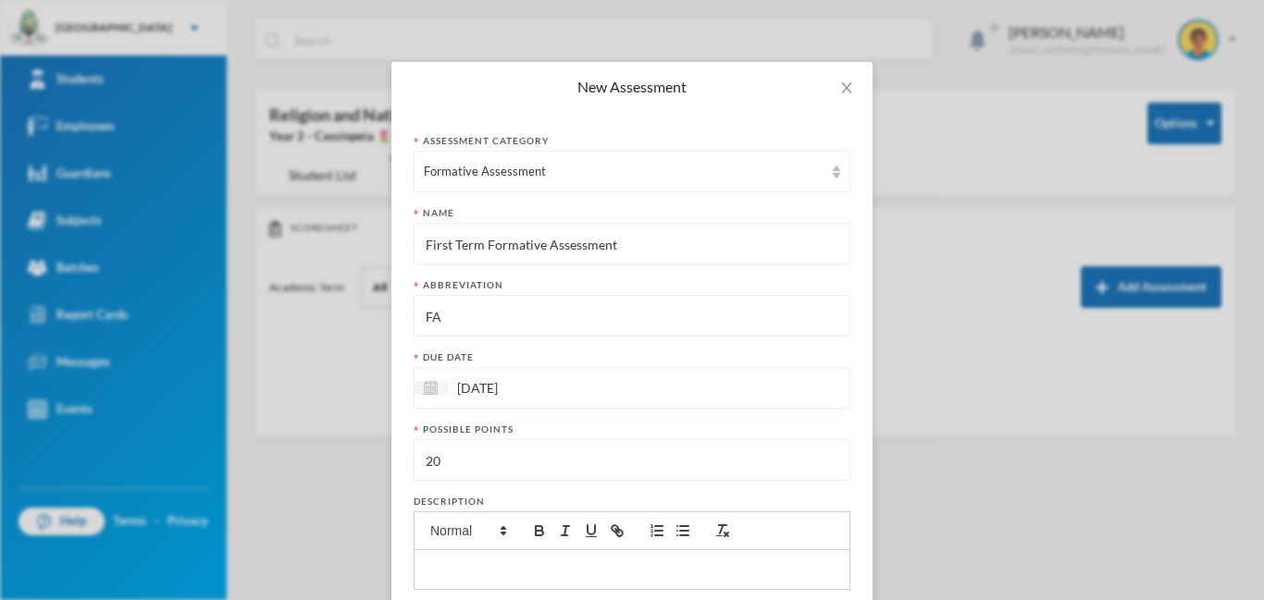
scroll to position [219, 0]
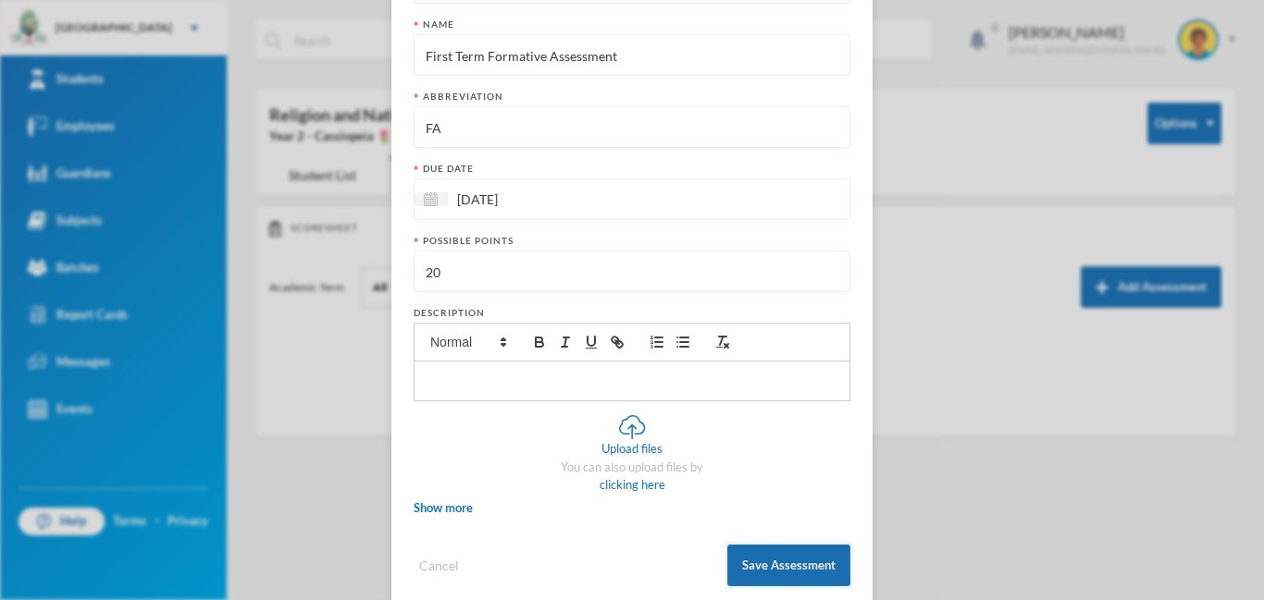
type input "20"
click at [784, 560] on button "Save Assessment" at bounding box center [788, 566] width 123 height 42
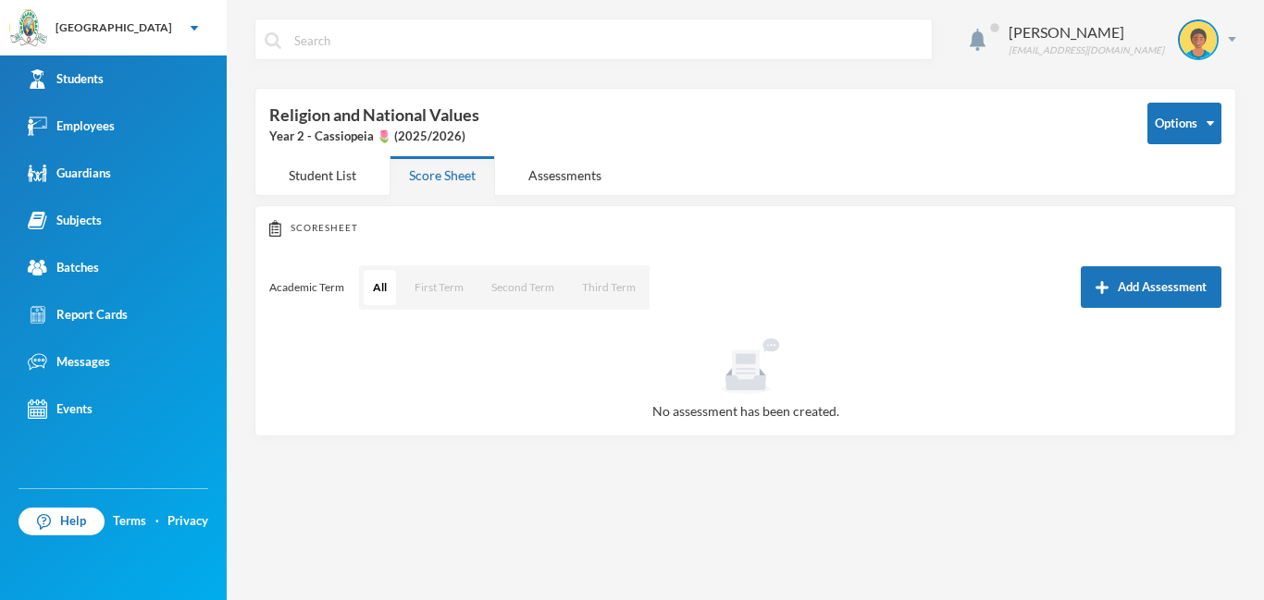
scroll to position [157, 0]
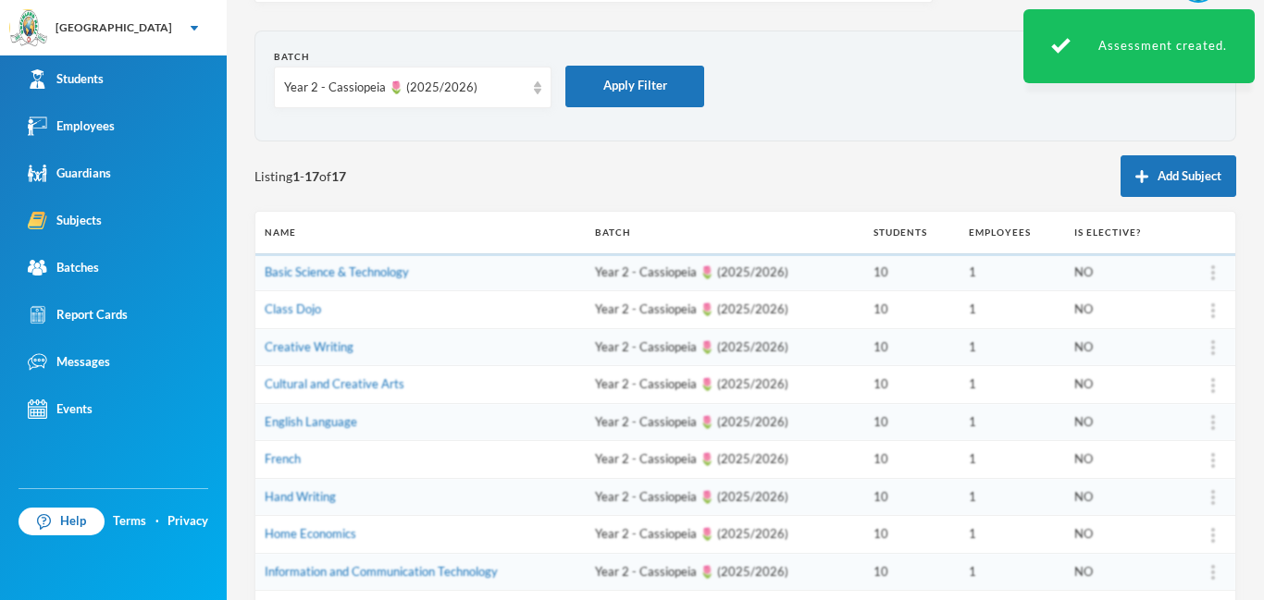
scroll to position [92, 0]
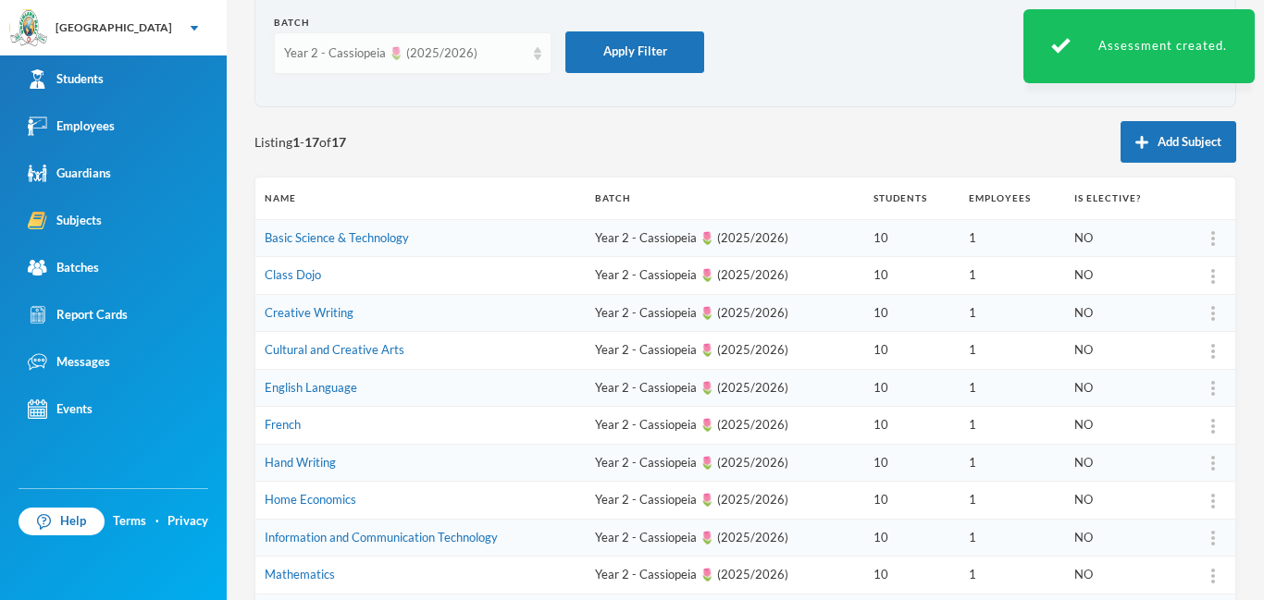
click at [539, 55] on img at bounding box center [537, 53] width 7 height 13
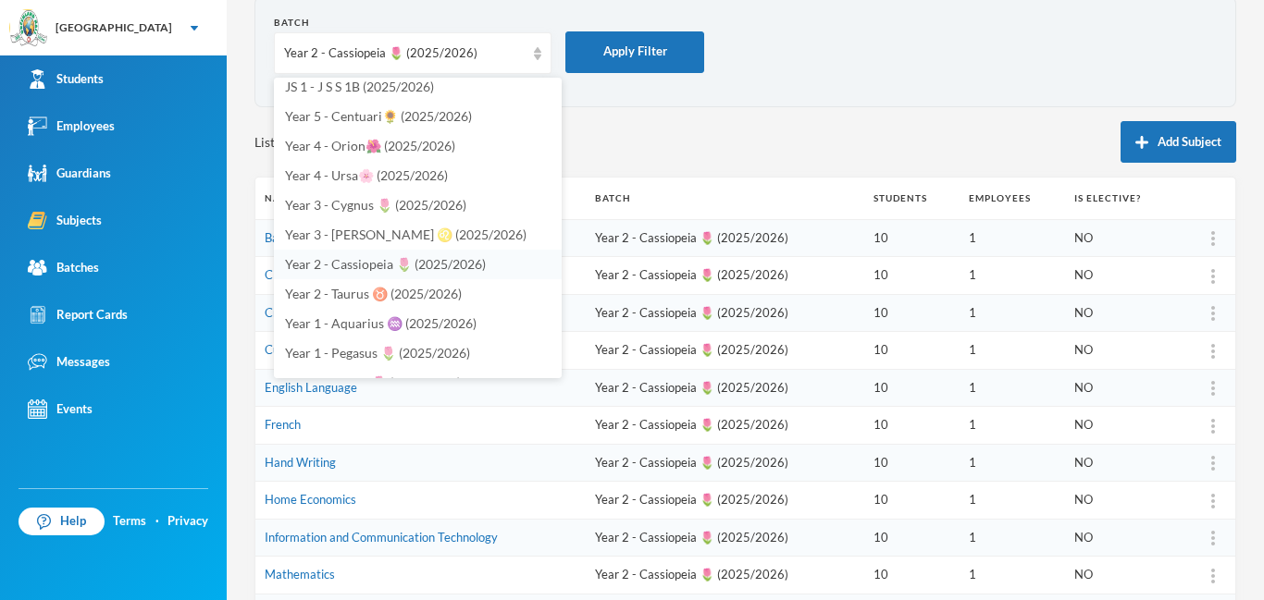
scroll to position [422, 0]
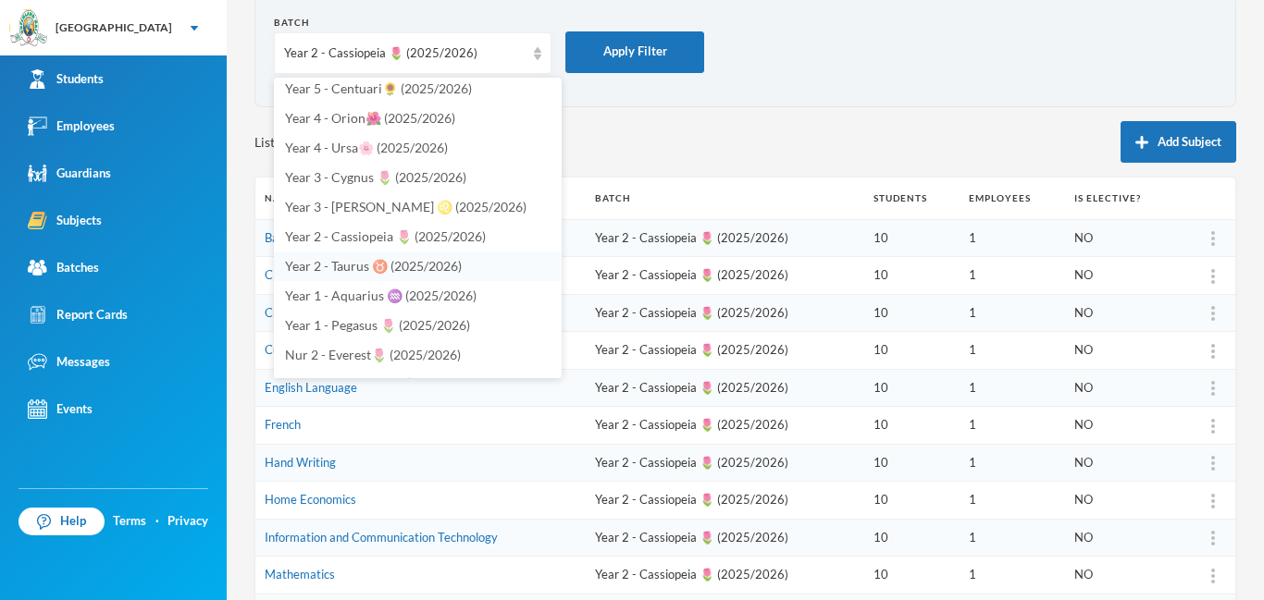
click at [378, 267] on span "Year 2 - Taurus ♉️ (2025/2026)" at bounding box center [373, 266] width 177 height 16
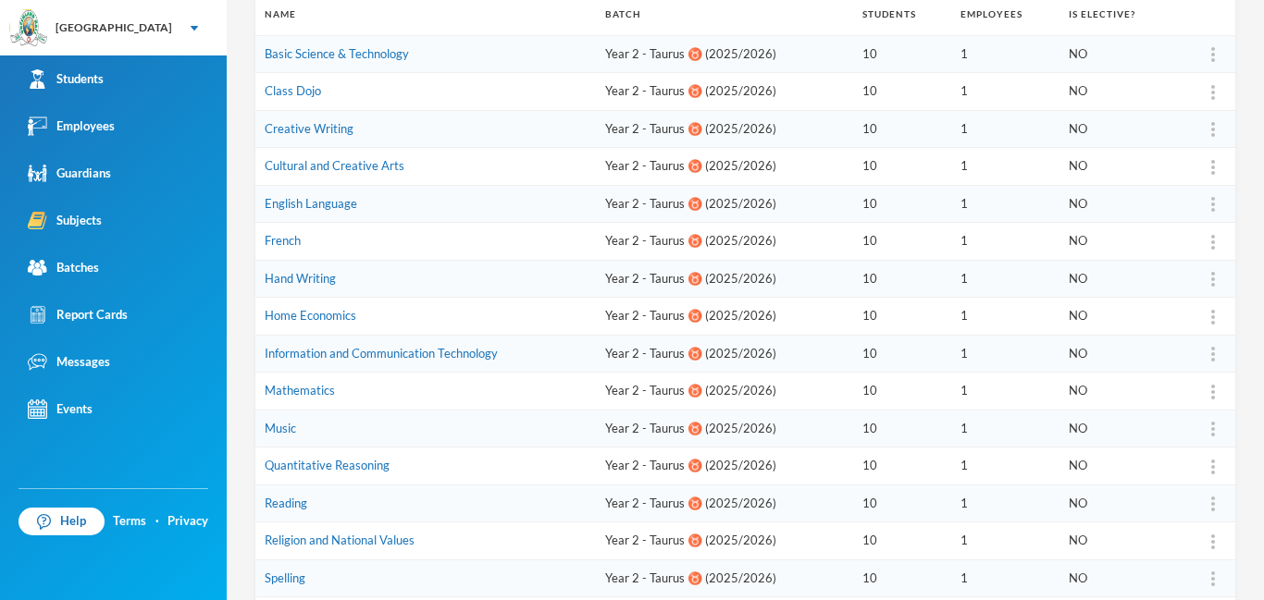
scroll to position [277, 0]
click at [395, 356] on link "Information and Communication Technology" at bounding box center [381, 352] width 233 height 15
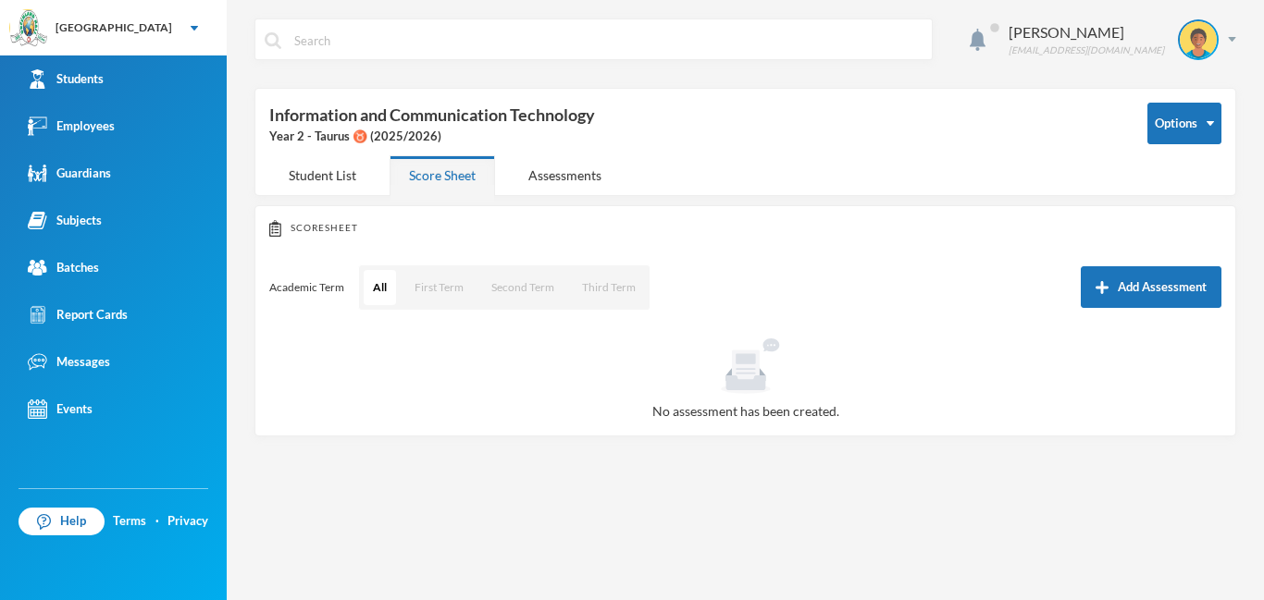
click at [1184, 281] on button "Add Assessment" at bounding box center [1151, 287] width 141 height 42
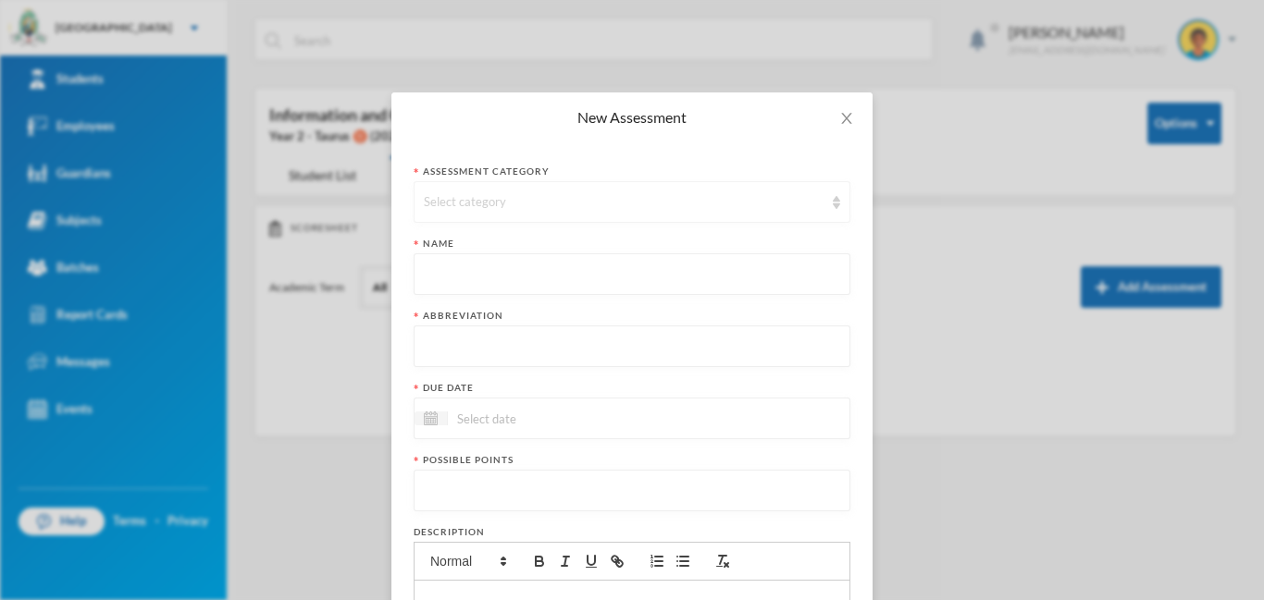
click at [591, 202] on div "Select category" at bounding box center [624, 202] width 400 height 19
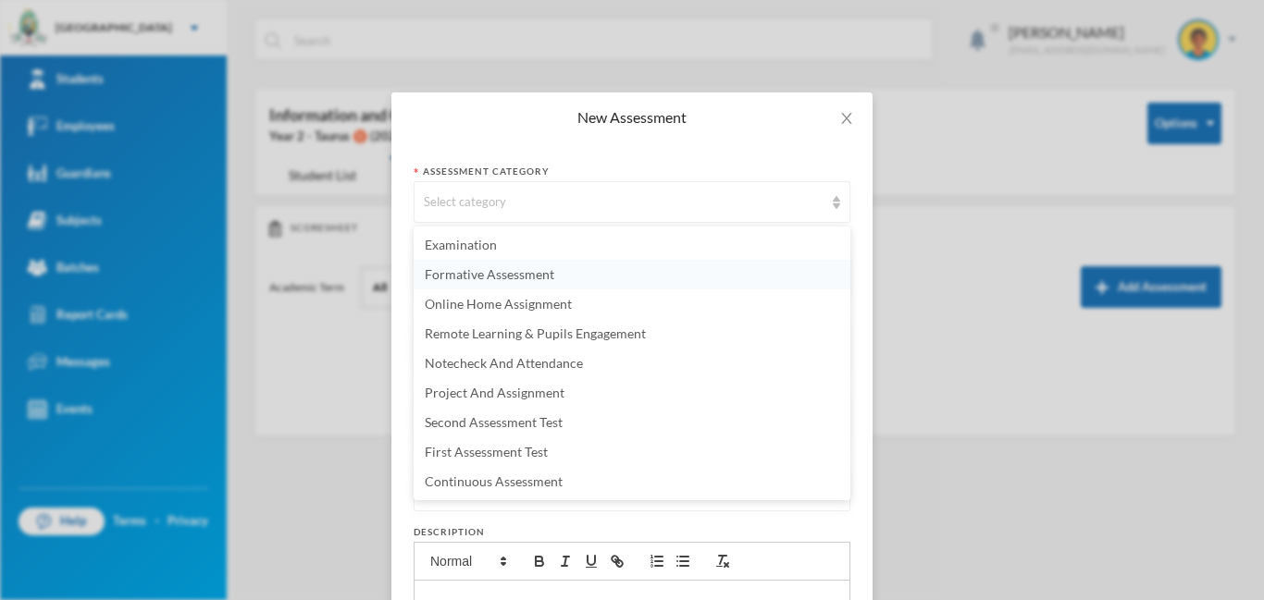
click at [540, 272] on span "Formative Assessment" at bounding box center [490, 274] width 130 height 16
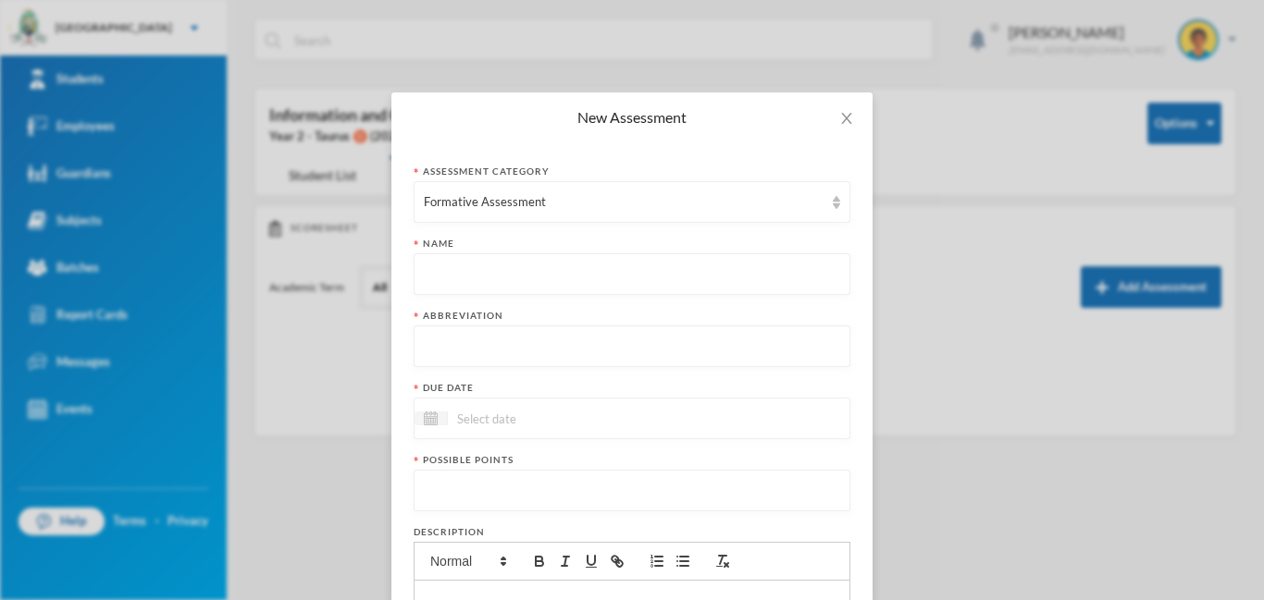
paste input "First Term Formative Assessment"
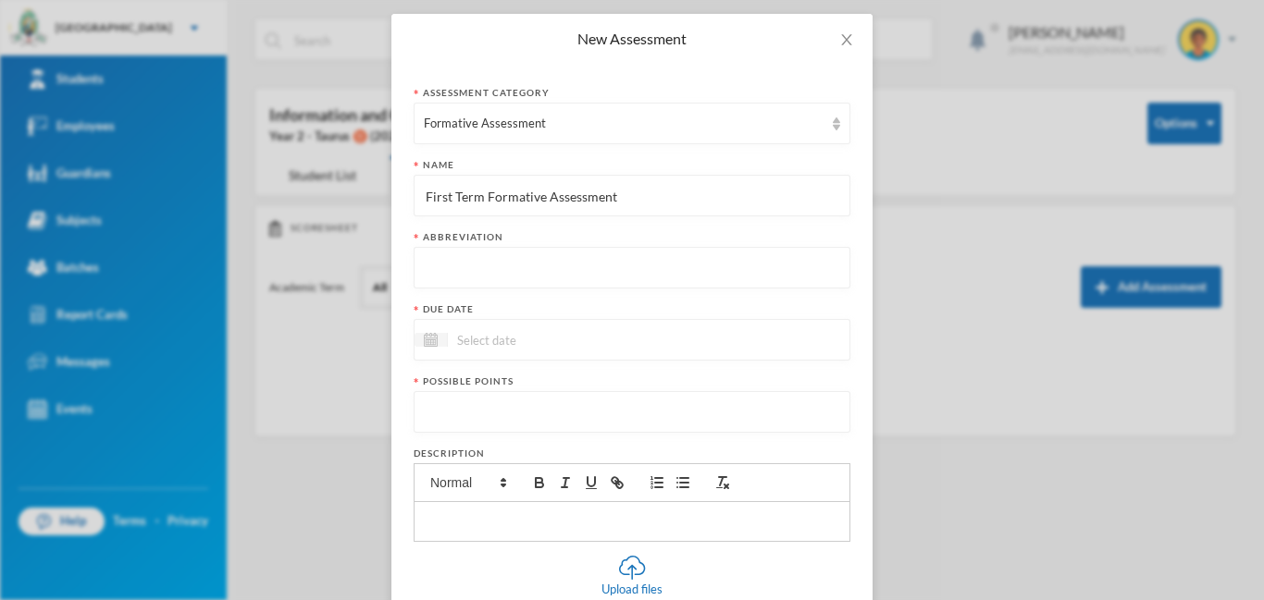
scroll to position [104, 0]
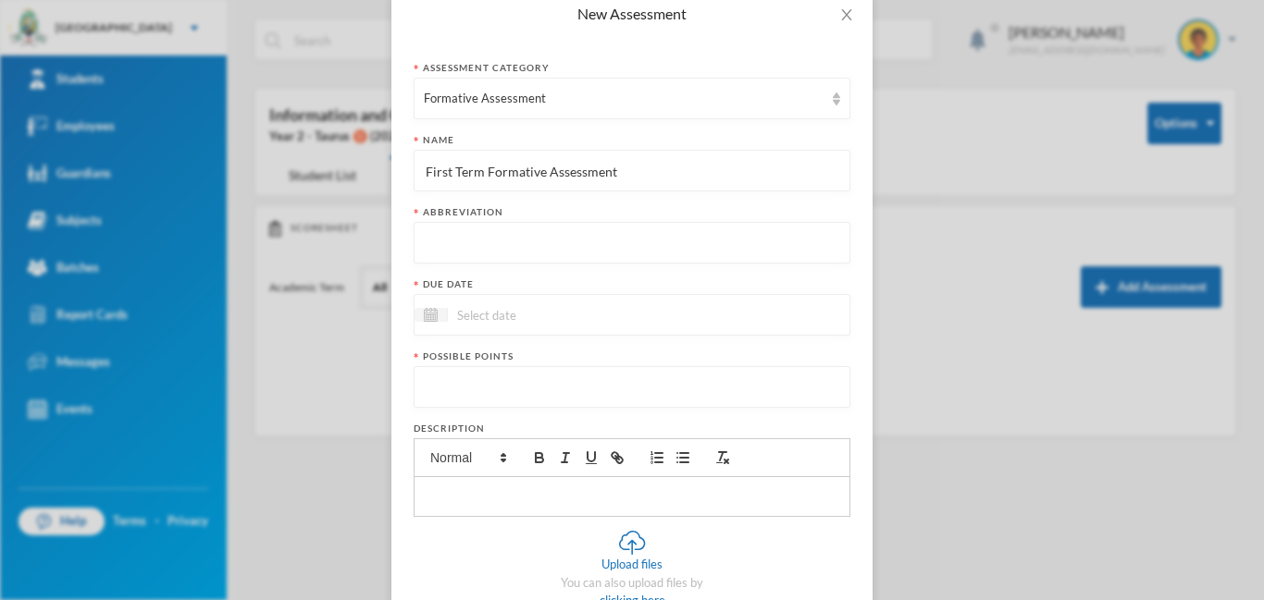
type input "First Term Formative Assessment"
click at [559, 246] on input "text" at bounding box center [632, 244] width 416 height 42
type input "FA"
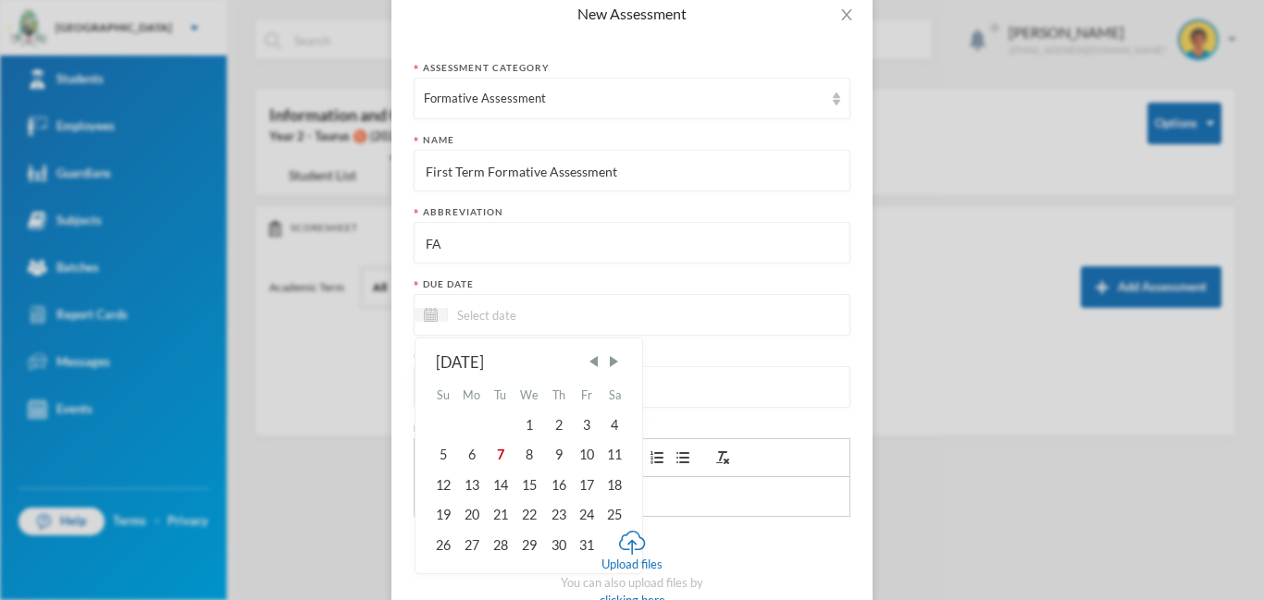
click at [528, 309] on input at bounding box center [525, 314] width 155 height 21
click at [590, 459] on div "10" at bounding box center [587, 455] width 28 height 30
type input "[DATE]"
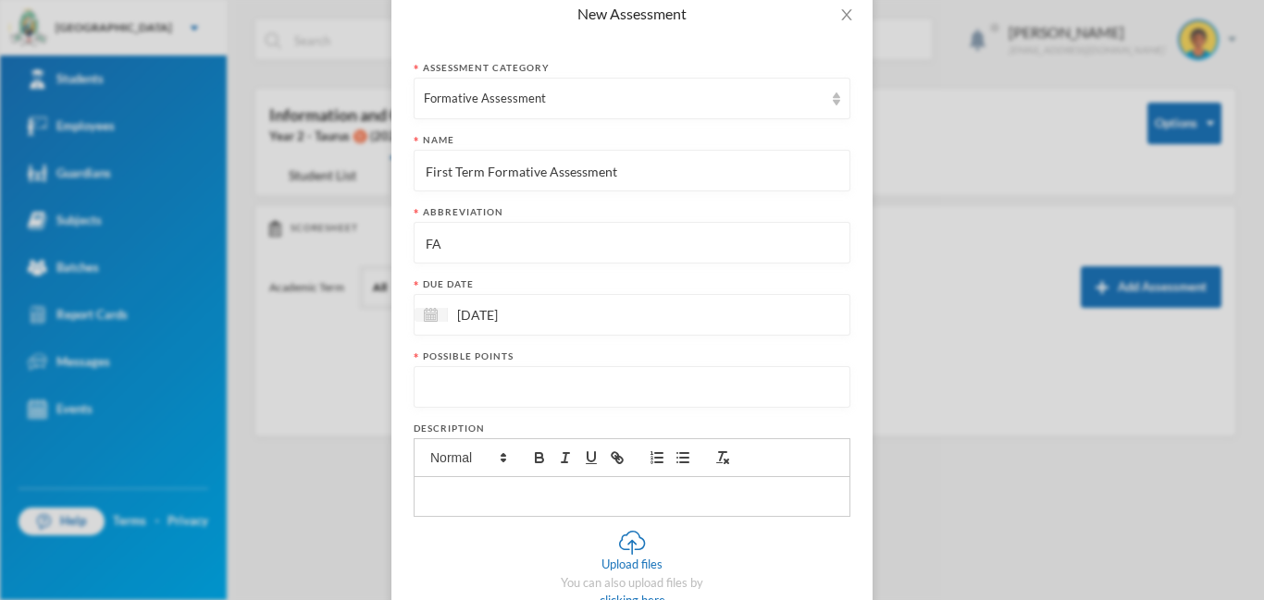
click at [507, 401] on input "number" at bounding box center [632, 388] width 416 height 42
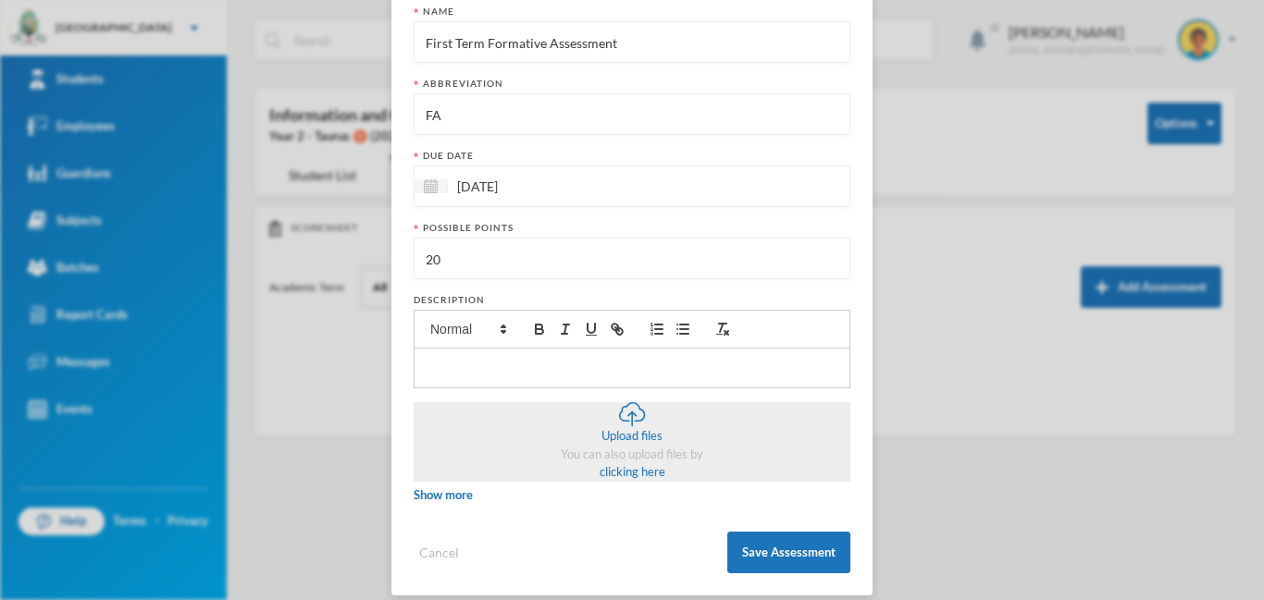
scroll to position [250, 0]
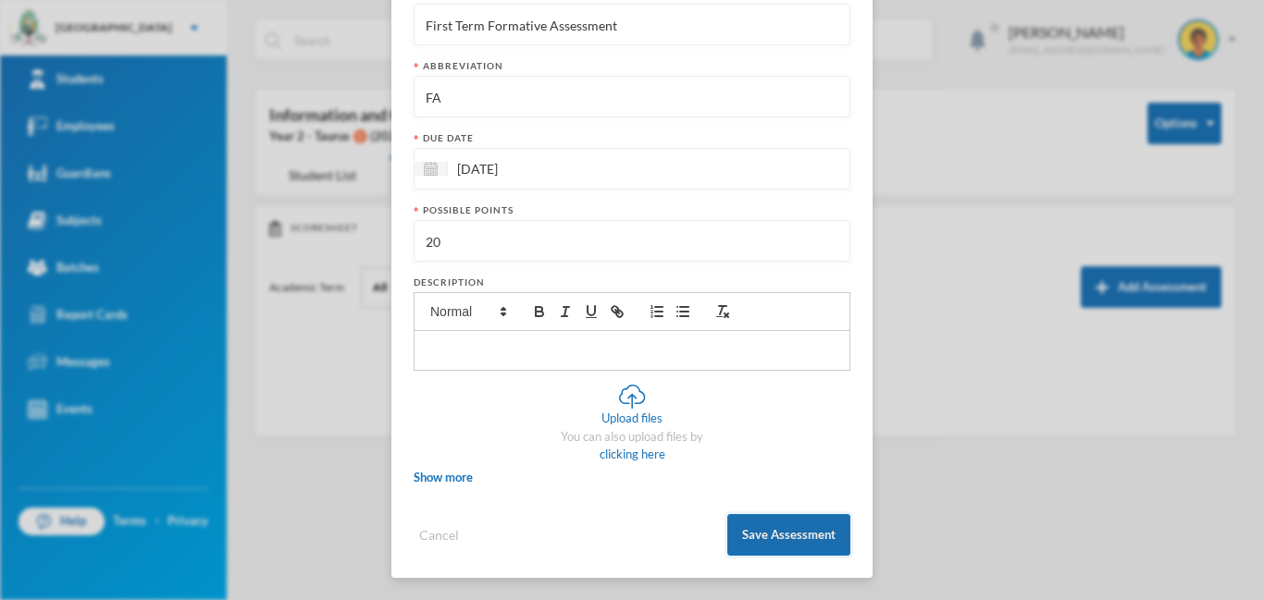
type input "20"
click at [756, 531] on button "Save Assessment" at bounding box center [788, 535] width 123 height 42
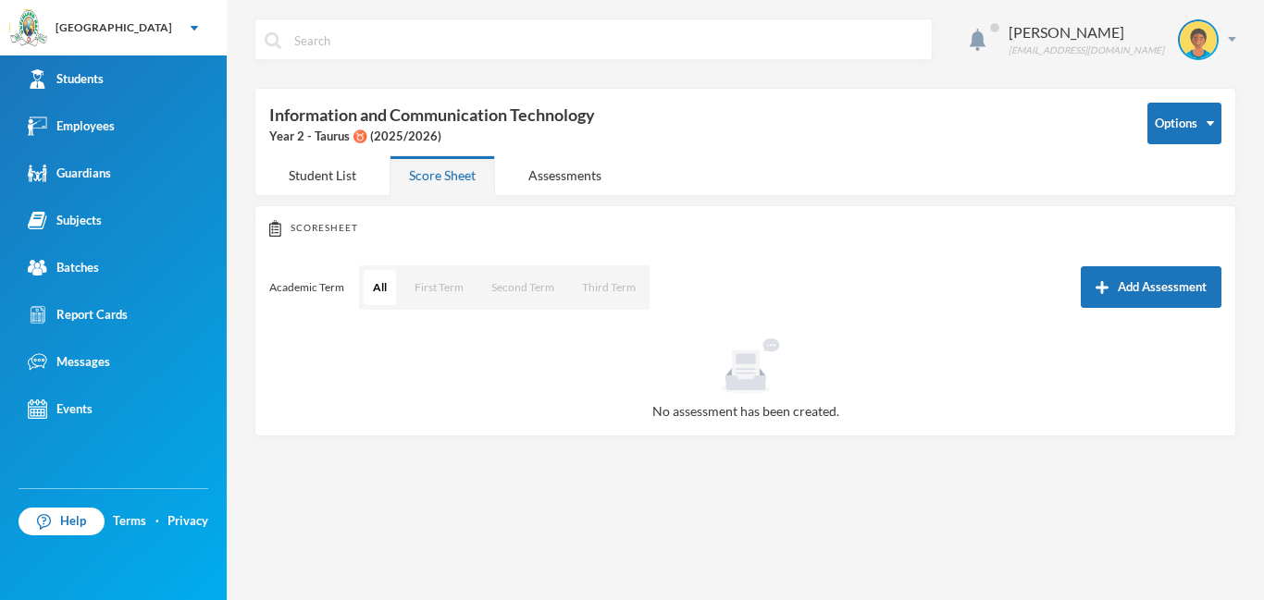
scroll to position [157, 0]
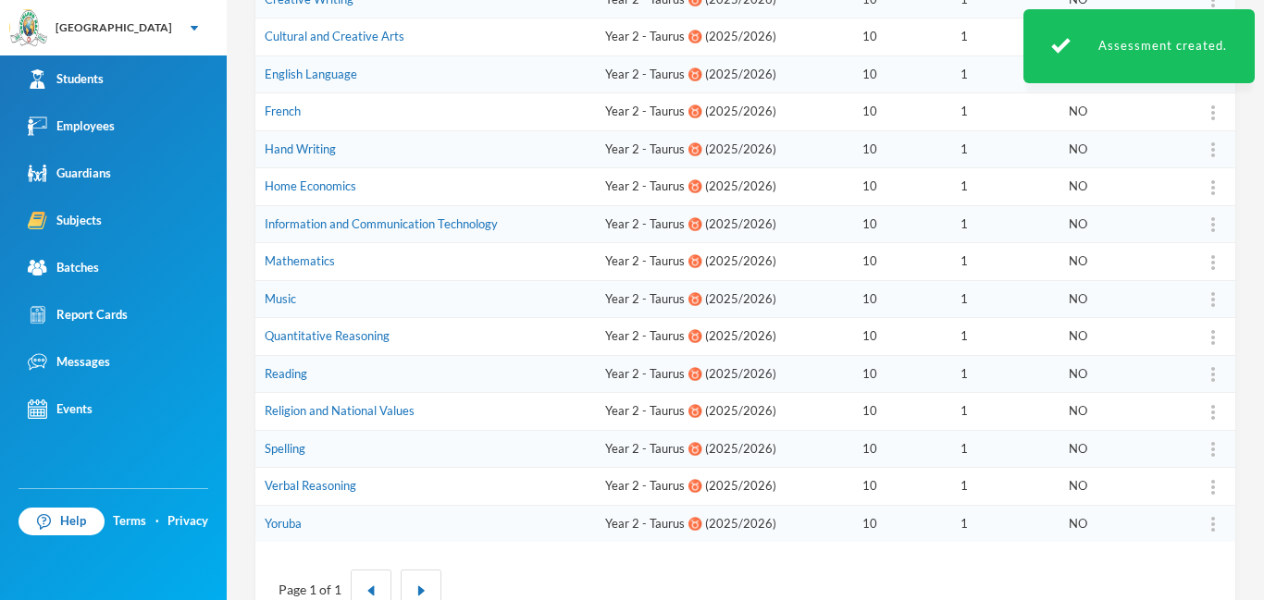
scroll to position [406, 0]
click at [339, 489] on link "Verbal Reasoning" at bounding box center [311, 484] width 92 height 15
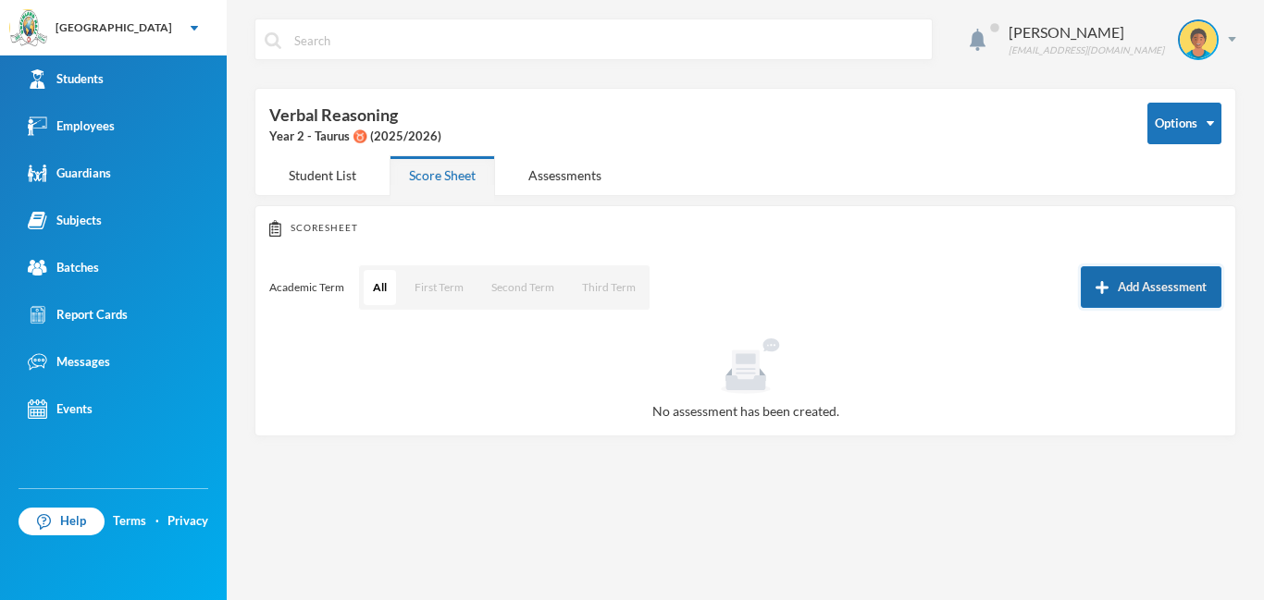
click at [1179, 287] on button "Add Assessment" at bounding box center [1151, 287] width 141 height 42
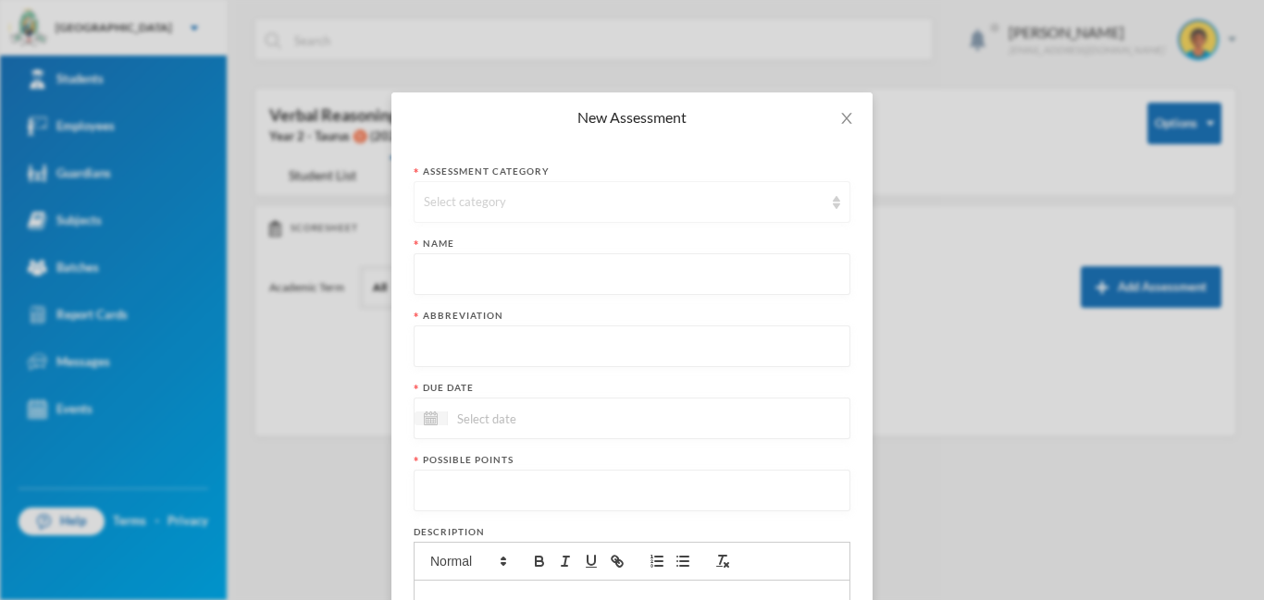
click at [476, 198] on div "Select category" at bounding box center [624, 202] width 400 height 19
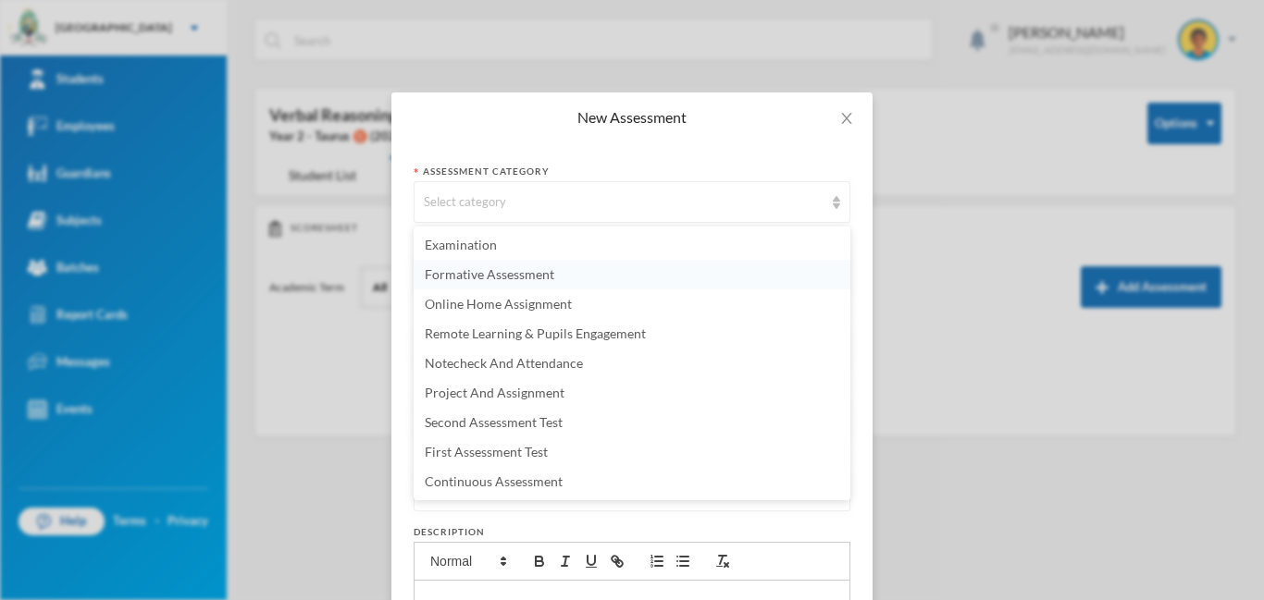
click at [463, 280] on span "Formative Assessment" at bounding box center [490, 274] width 130 height 16
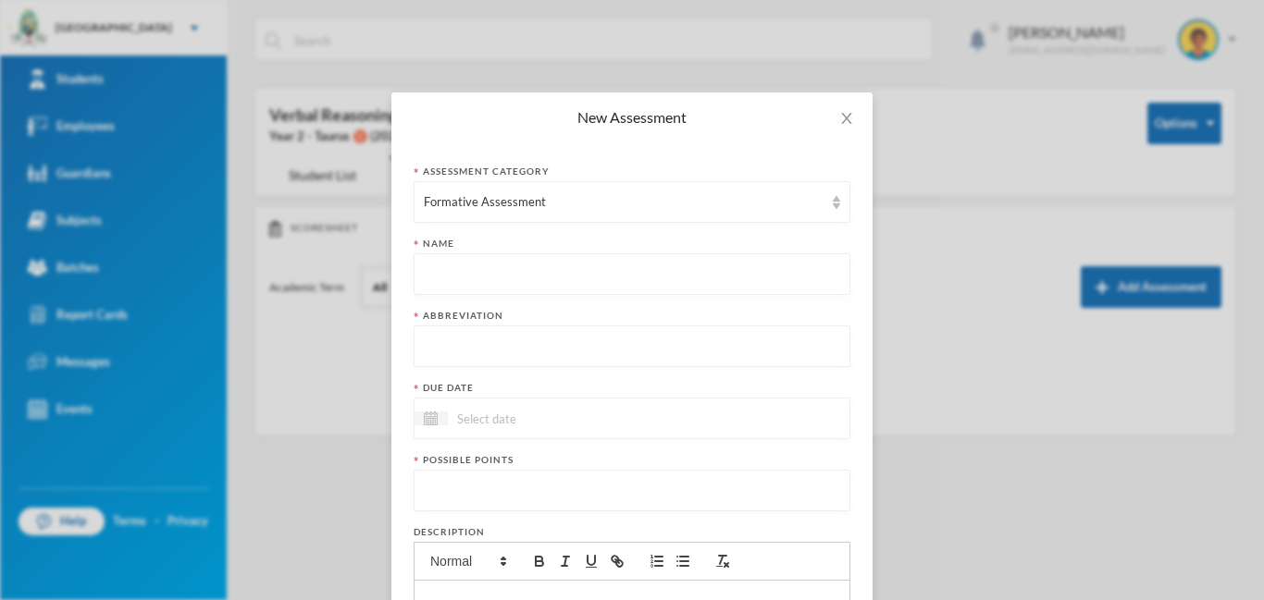
paste input "First Term Formative Assessment"
type input "First Term Formative Assessment"
click at [474, 349] on input "text" at bounding box center [632, 348] width 416 height 42
type input "FA"
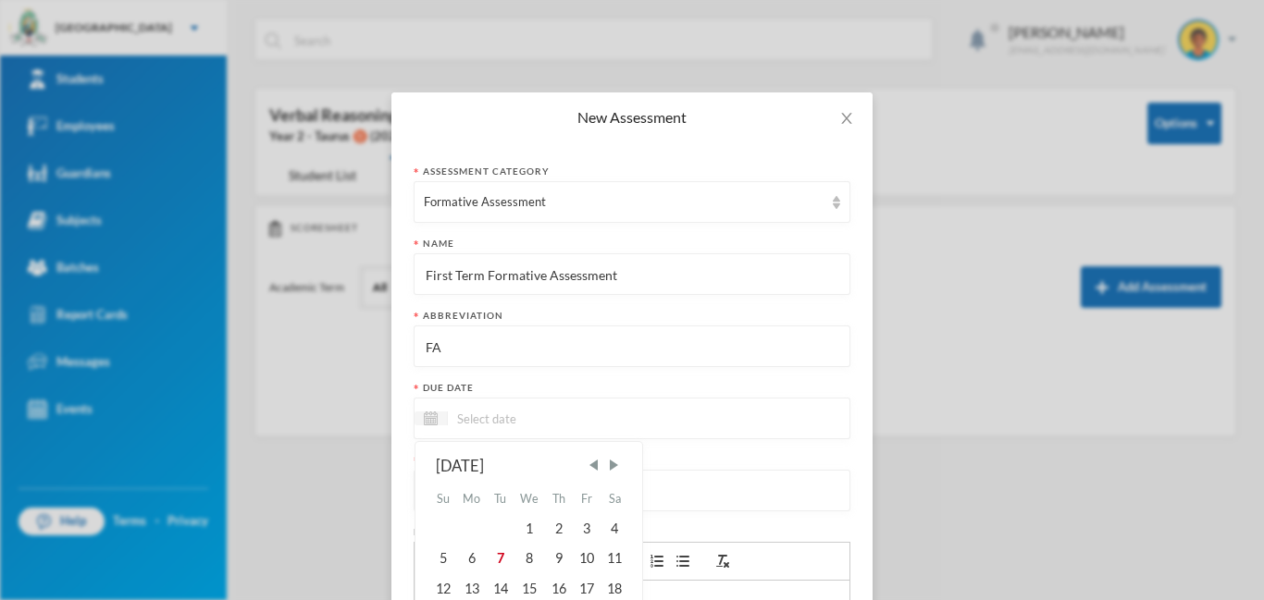
click at [532, 414] on input at bounding box center [525, 418] width 155 height 21
click at [591, 555] on div "10" at bounding box center [587, 559] width 28 height 30
type input "[DATE]"
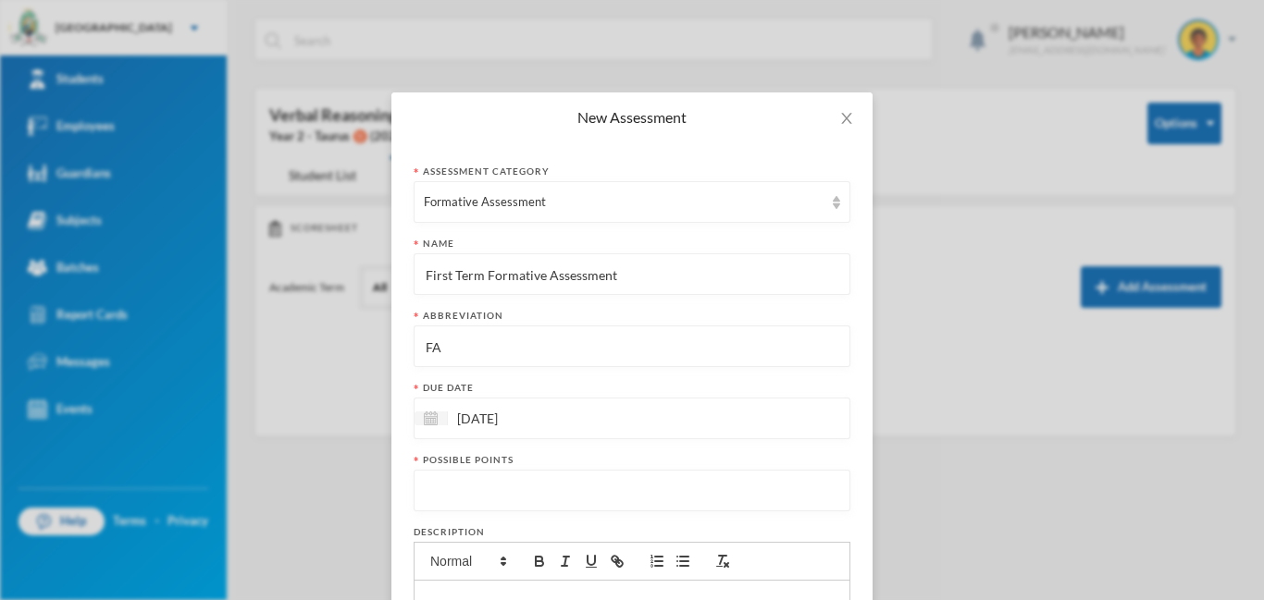
click at [492, 487] on input "number" at bounding box center [632, 492] width 416 height 42
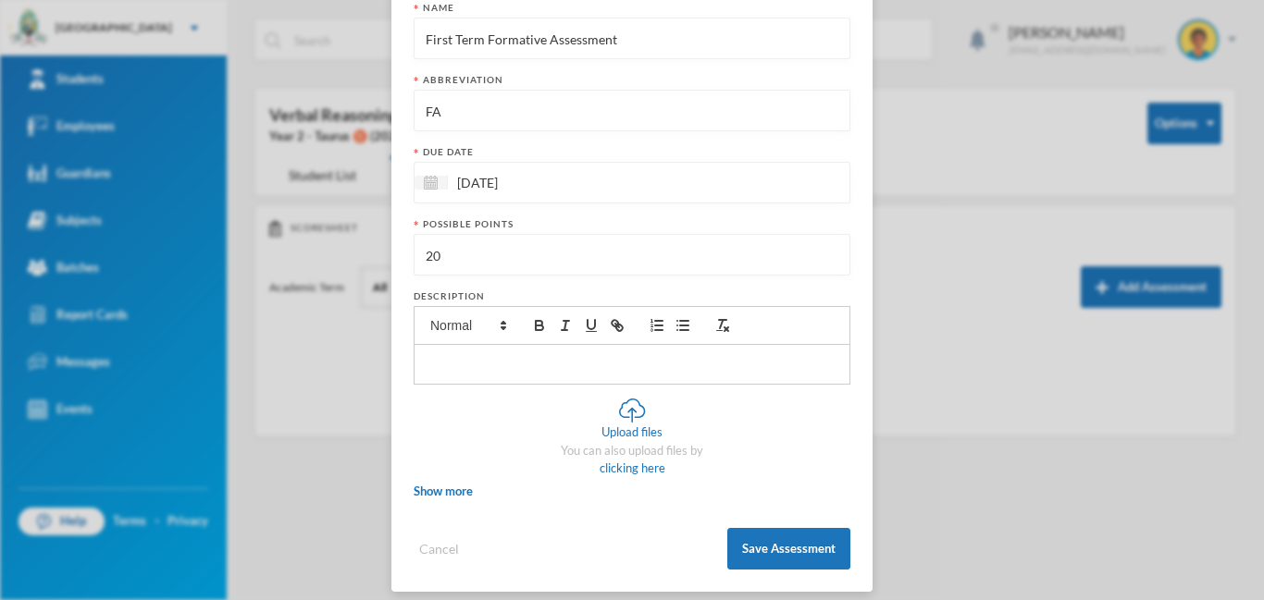
scroll to position [250, 0]
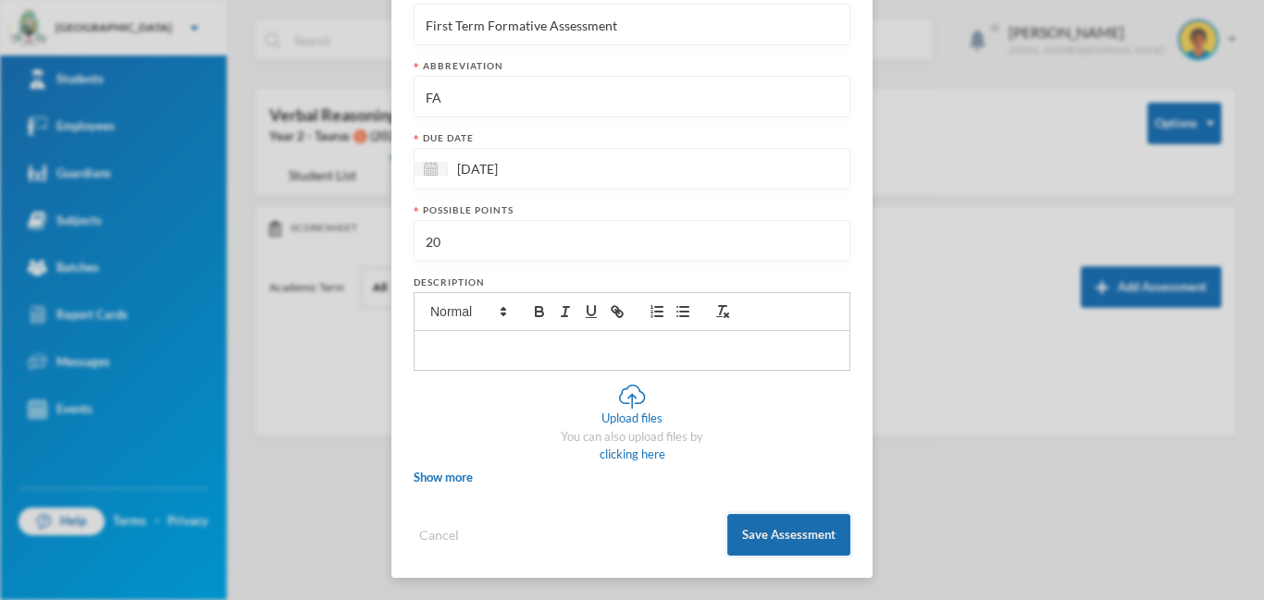
type input "20"
click at [768, 544] on button "Save Assessment" at bounding box center [788, 535] width 123 height 42
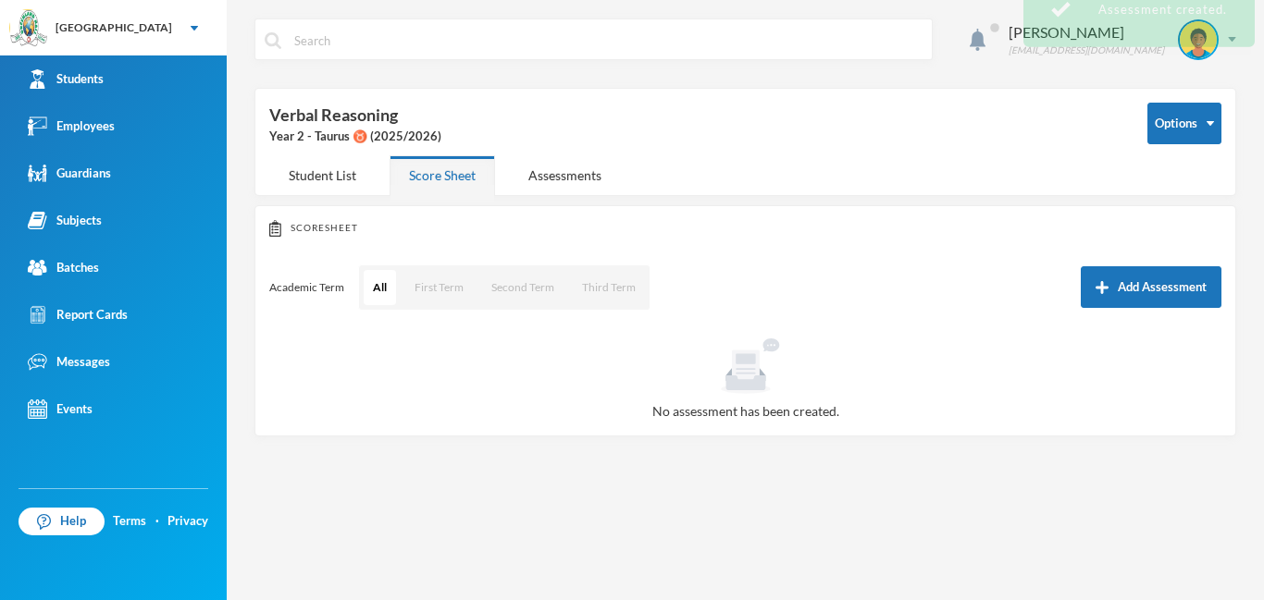
scroll to position [157, 0]
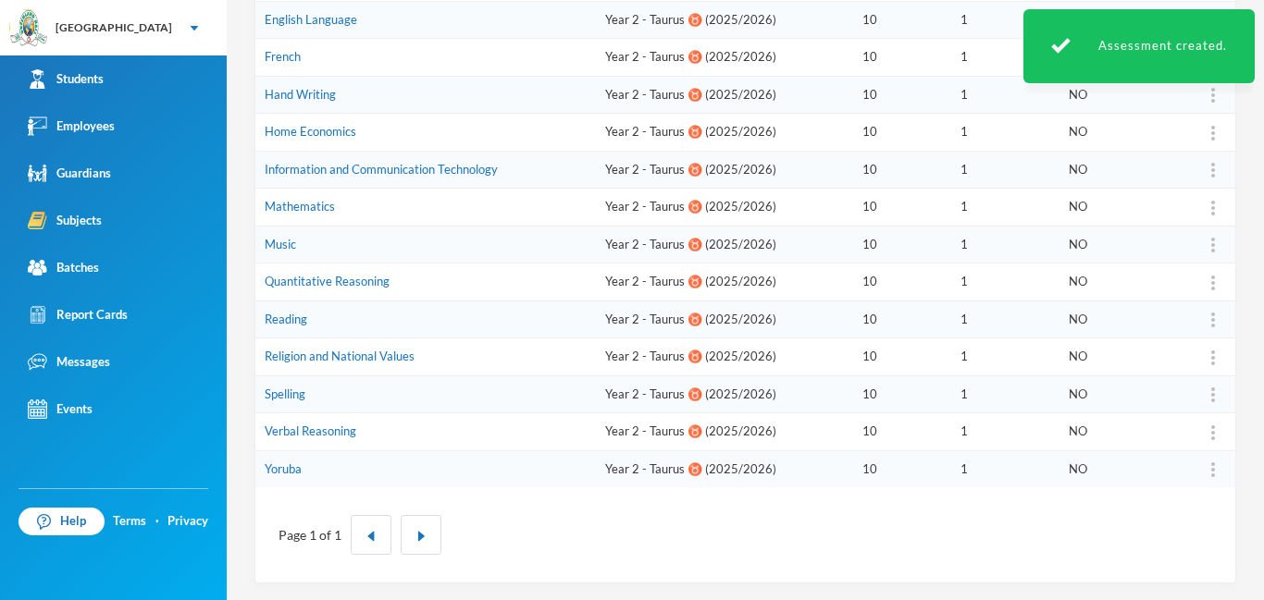
scroll to position [462, 0]
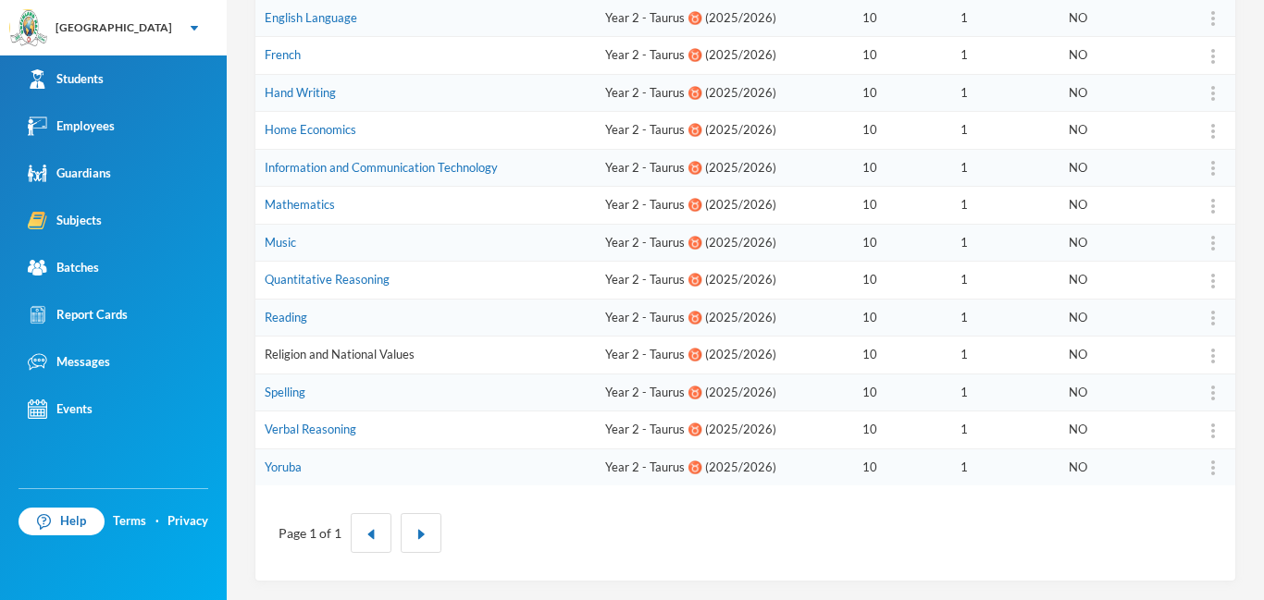
click at [330, 358] on link "Religion and National Values" at bounding box center [340, 354] width 150 height 15
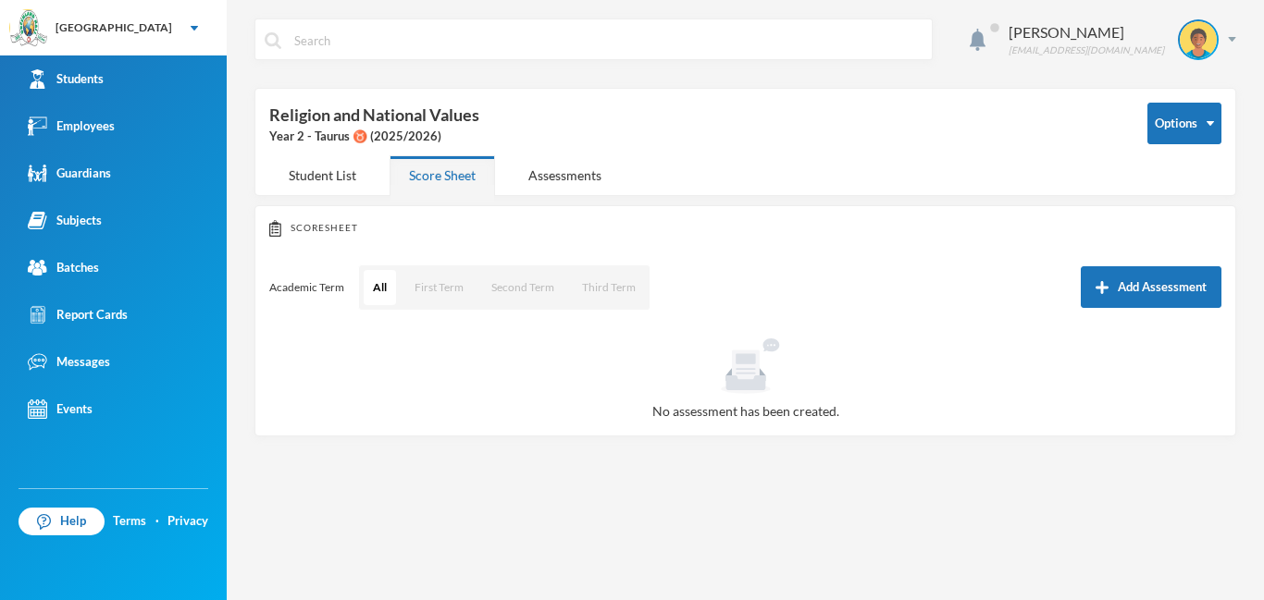
click at [1155, 291] on button "Add Assessment" at bounding box center [1151, 287] width 141 height 42
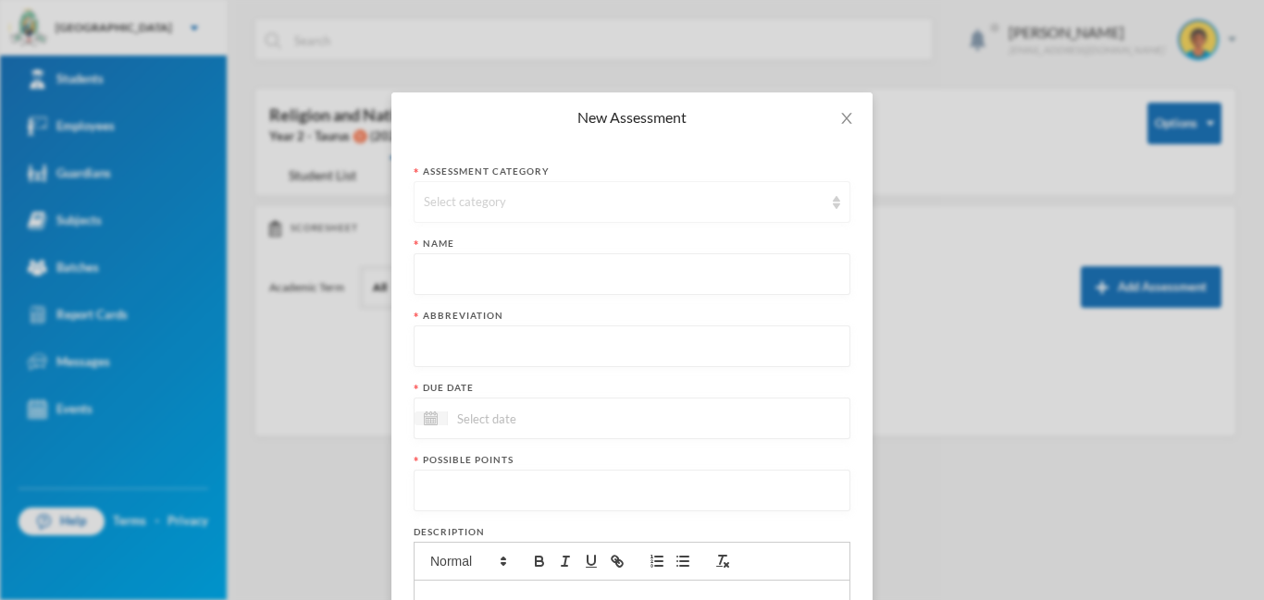
click at [483, 200] on div "Select category" at bounding box center [624, 202] width 400 height 19
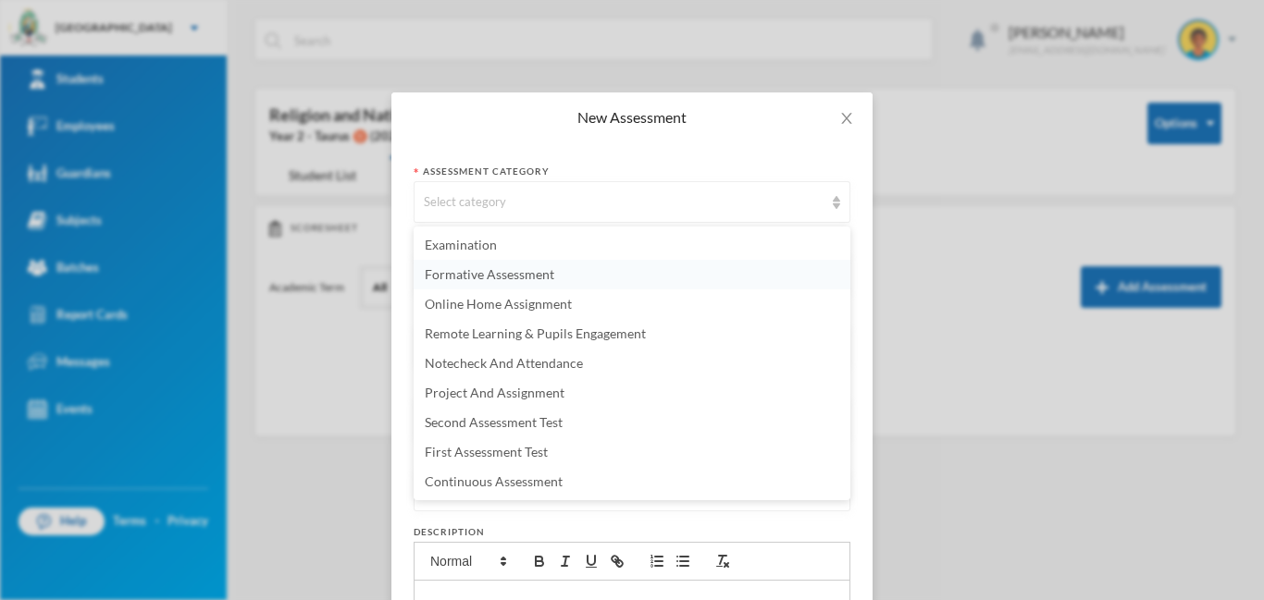
click at [443, 277] on span "Formative Assessment" at bounding box center [490, 274] width 130 height 16
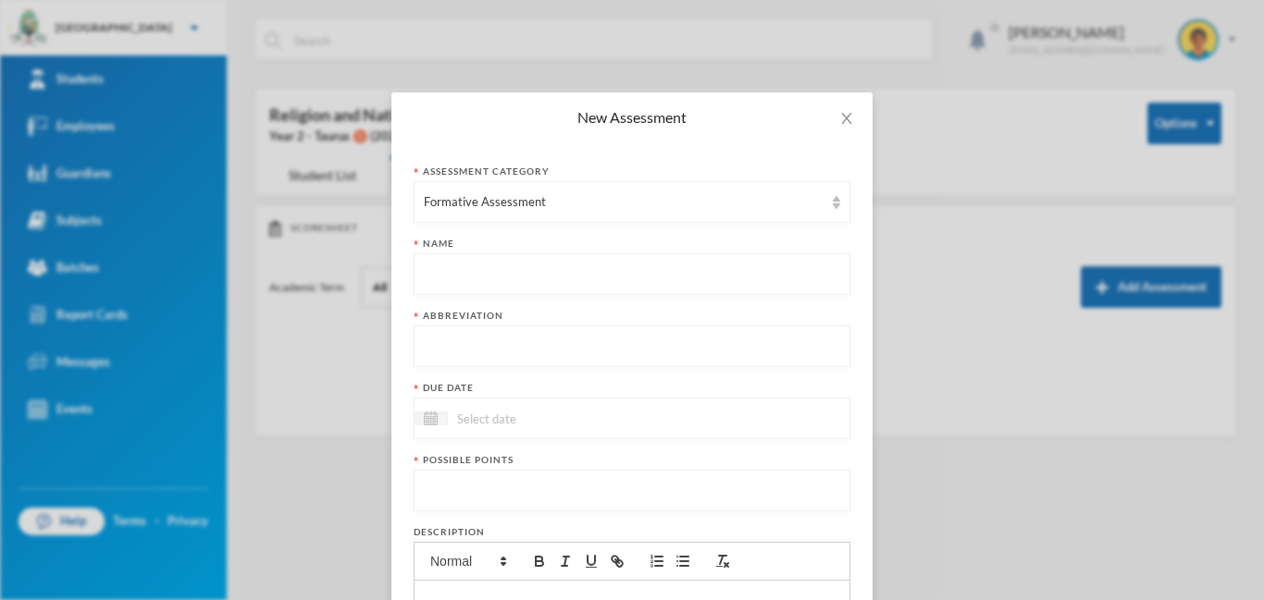
paste input "First Term Formative Assessment"
type input "First Term Formative Assessment"
click at [469, 351] on input "text" at bounding box center [632, 348] width 416 height 42
type input "FA"
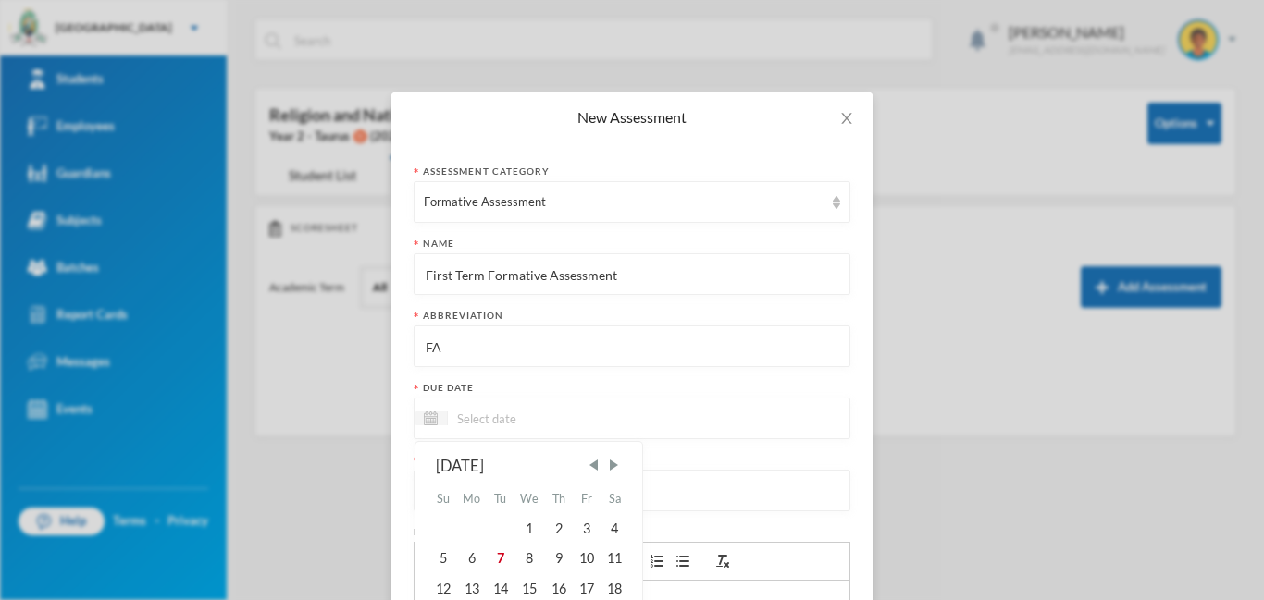
click at [519, 413] on input at bounding box center [525, 418] width 155 height 21
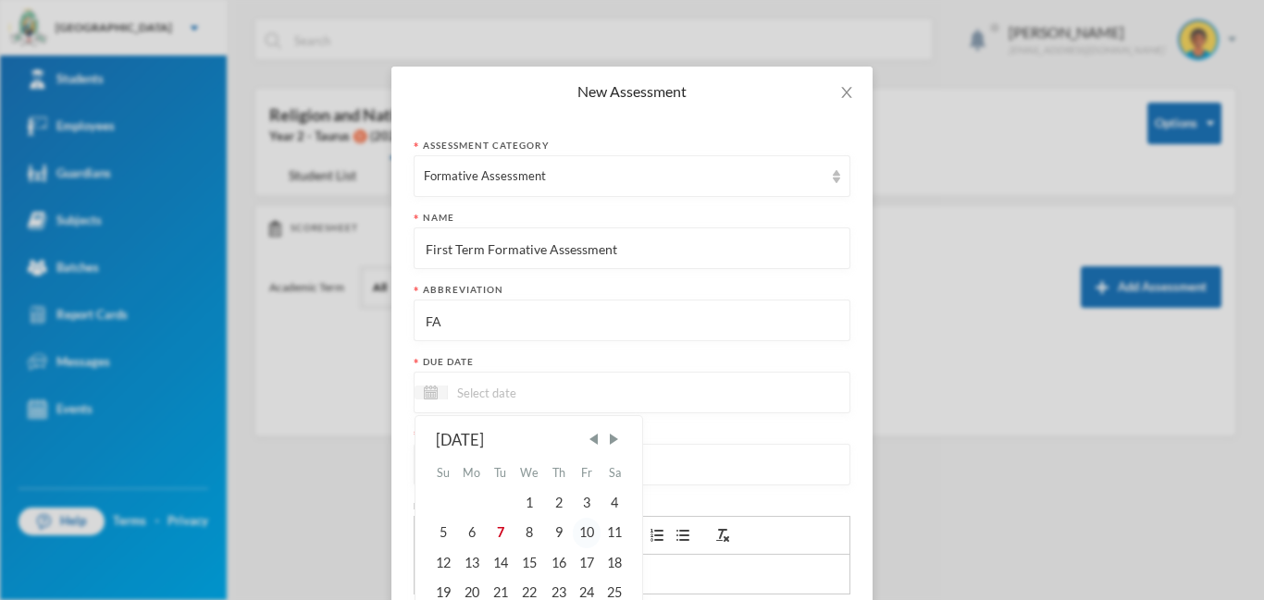
scroll to position [27, 0]
click at [591, 535] on div "10" at bounding box center [587, 532] width 28 height 30
type input "[DATE]"
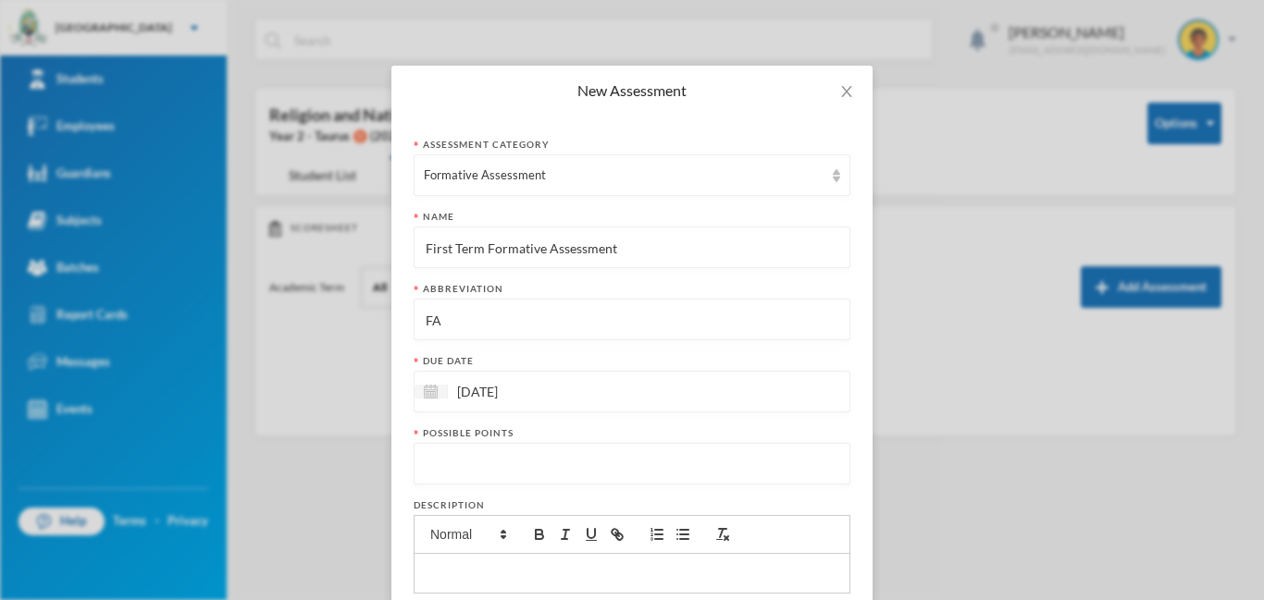
click at [475, 461] on input "number" at bounding box center [632, 465] width 416 height 42
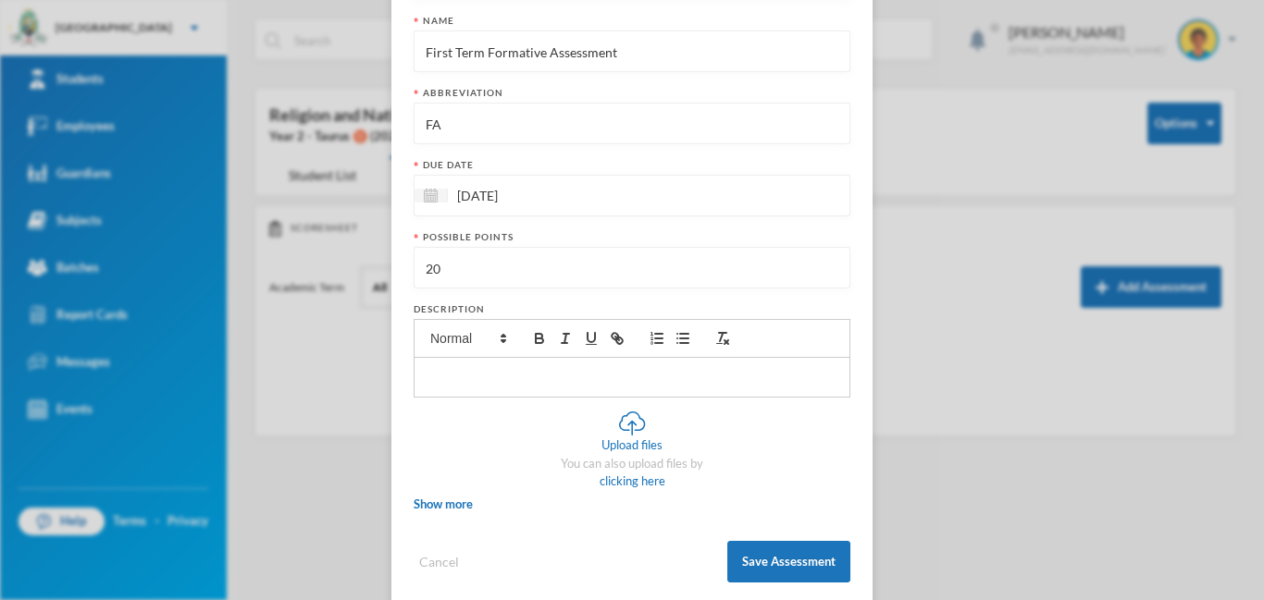
scroll to position [247, 0]
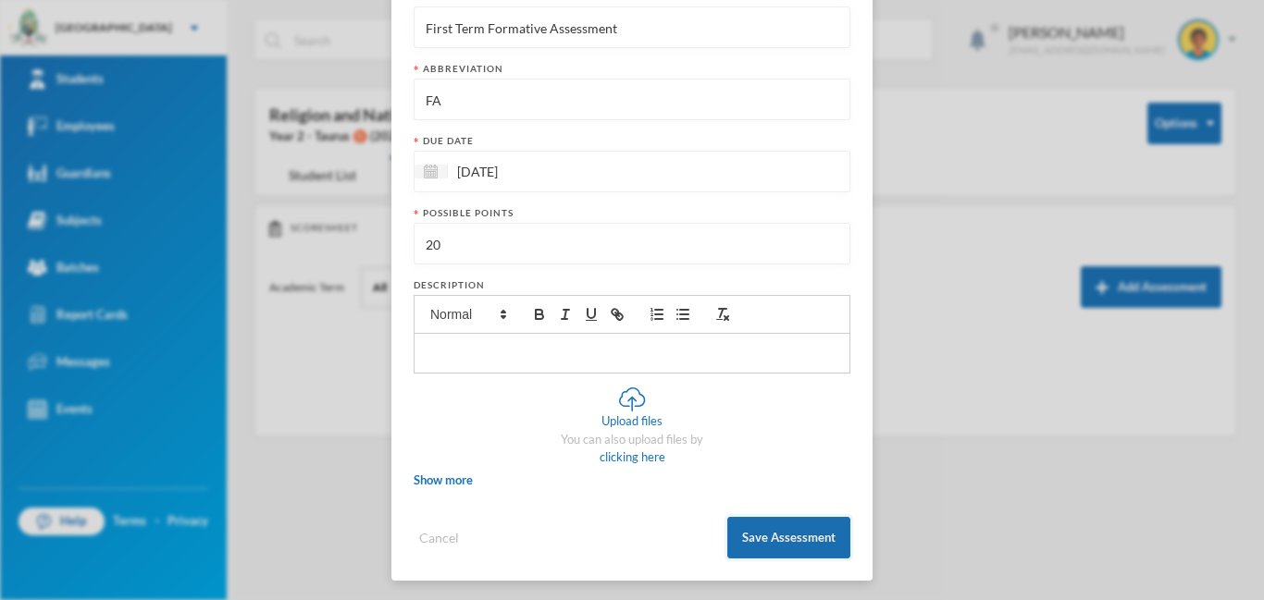
type input "20"
click at [766, 547] on button "Save Assessment" at bounding box center [788, 538] width 123 height 42
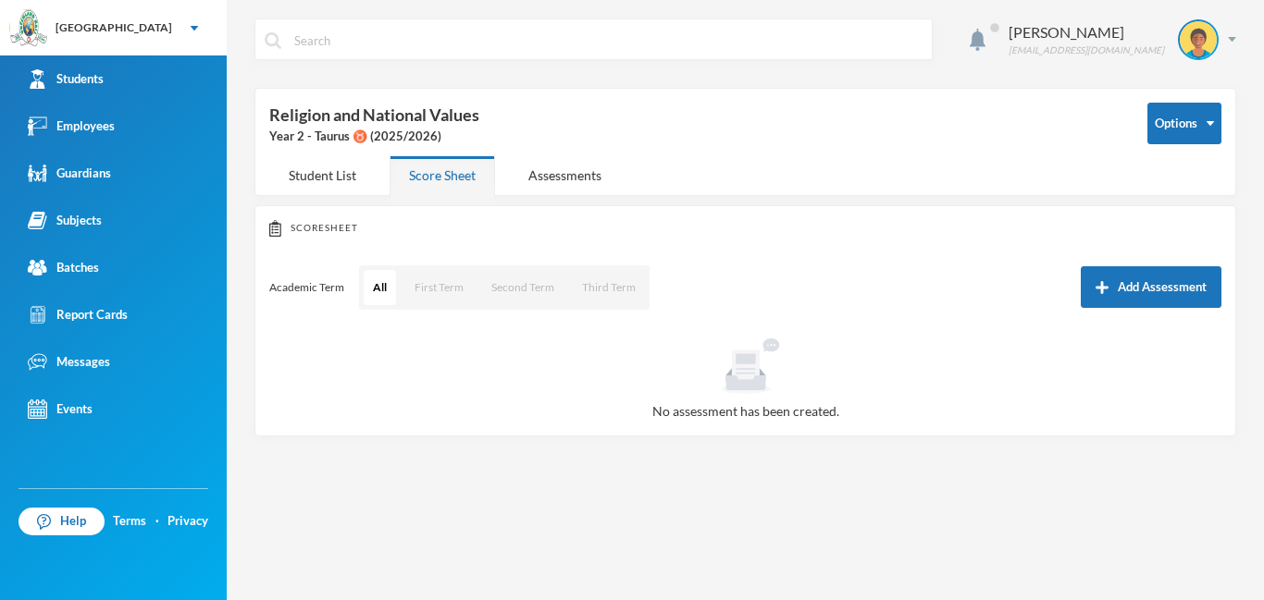
scroll to position [157, 0]
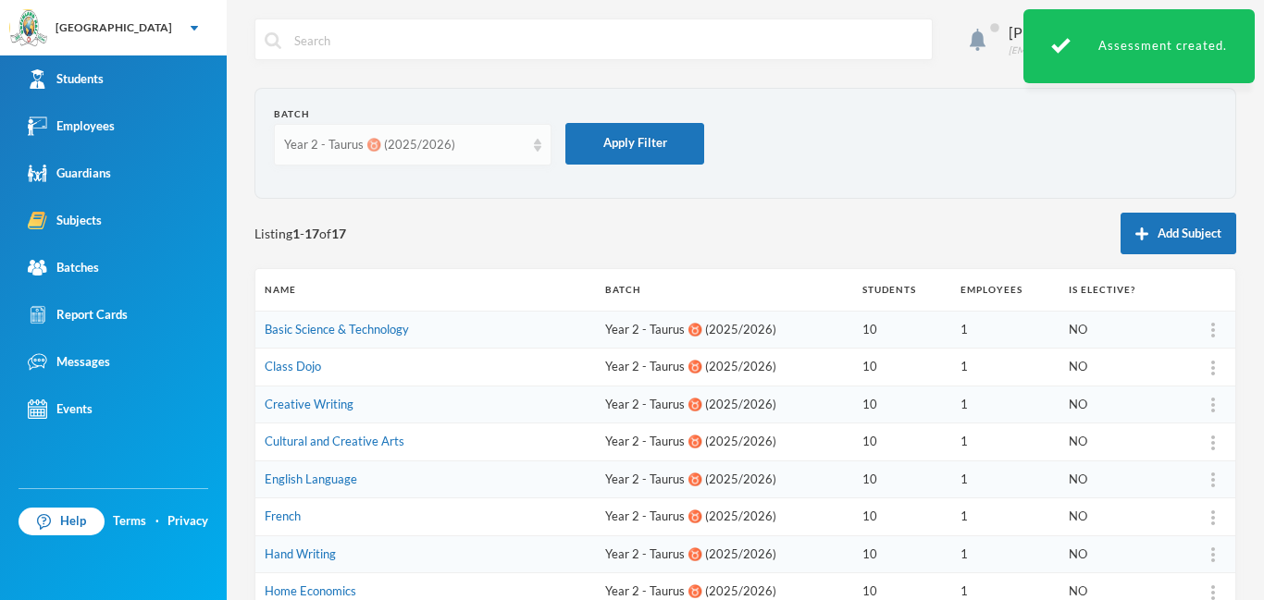
click at [541, 139] on div "Year 2 - Taurus ♉️ (2025/2026)" at bounding box center [413, 145] width 278 height 42
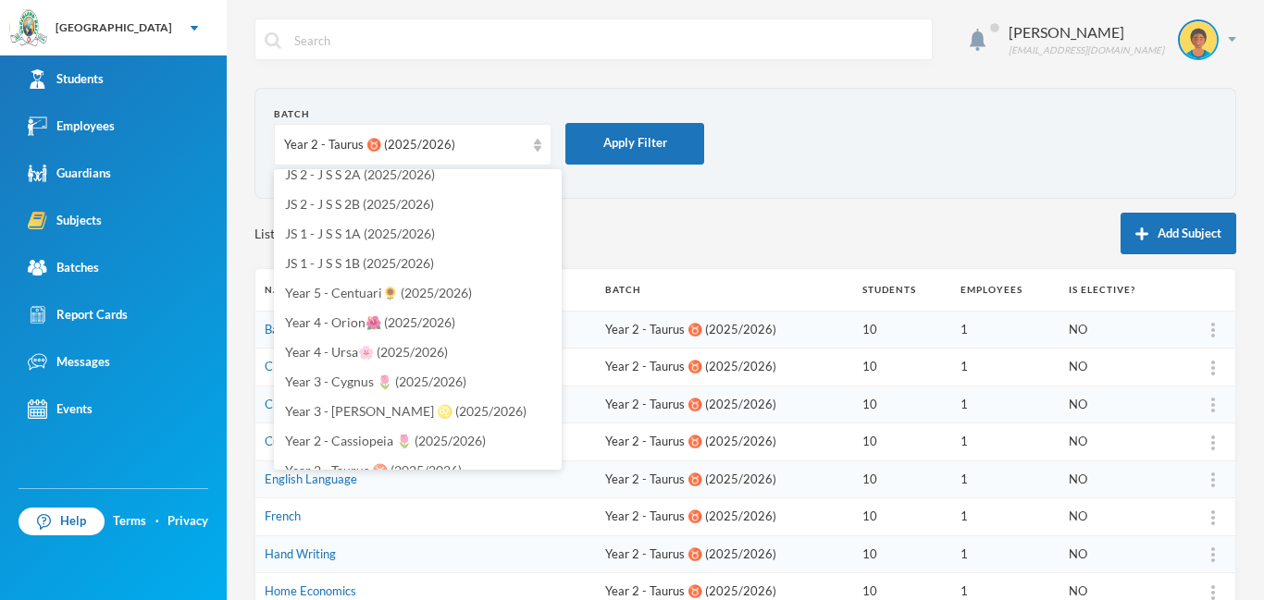
scroll to position [384, 0]
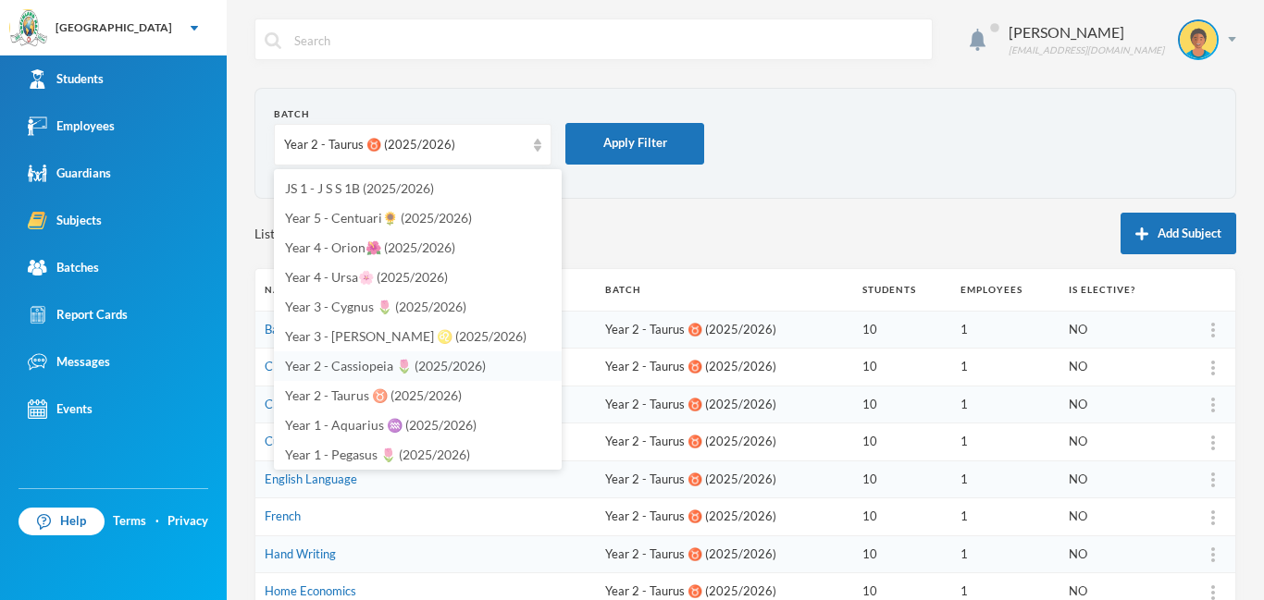
click at [365, 369] on span "Year 2 - Cassiopeia 🌷 (2025/2026)" at bounding box center [385, 366] width 201 height 16
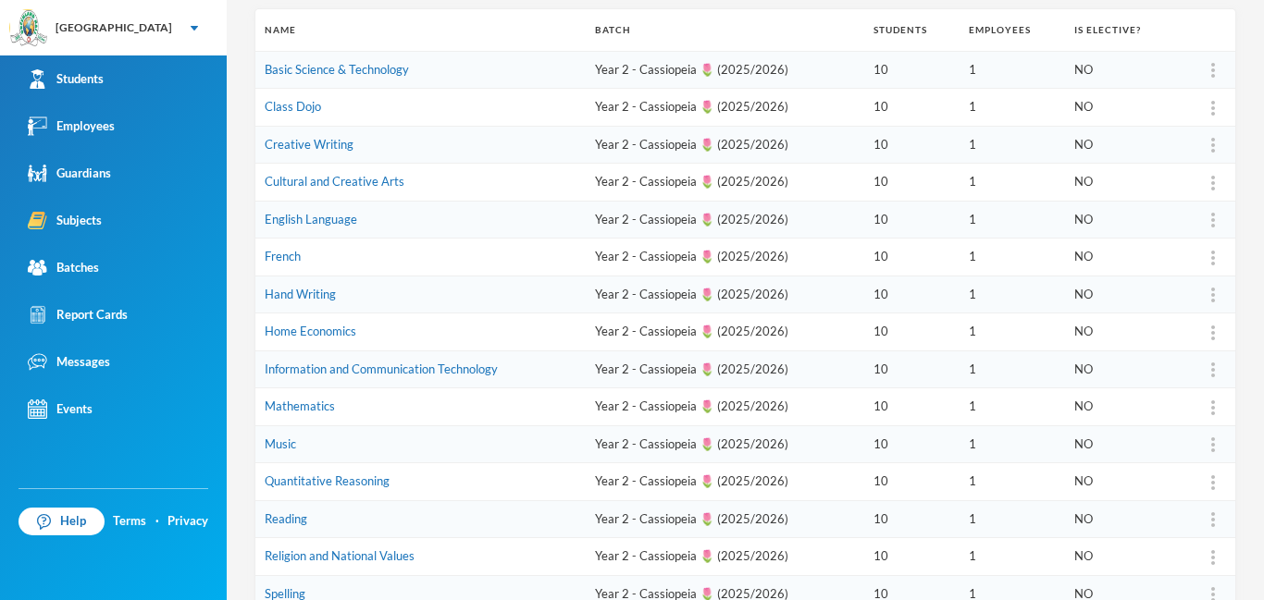
scroll to position [278, 0]
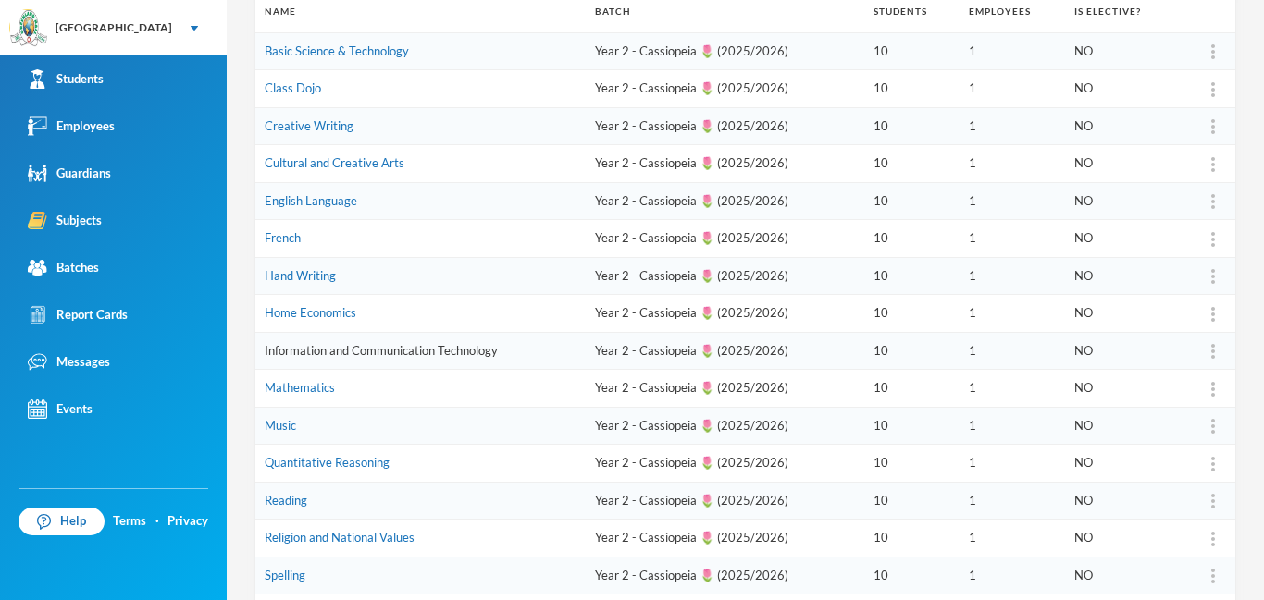
click at [394, 355] on link "Information and Communication Technology" at bounding box center [381, 350] width 233 height 15
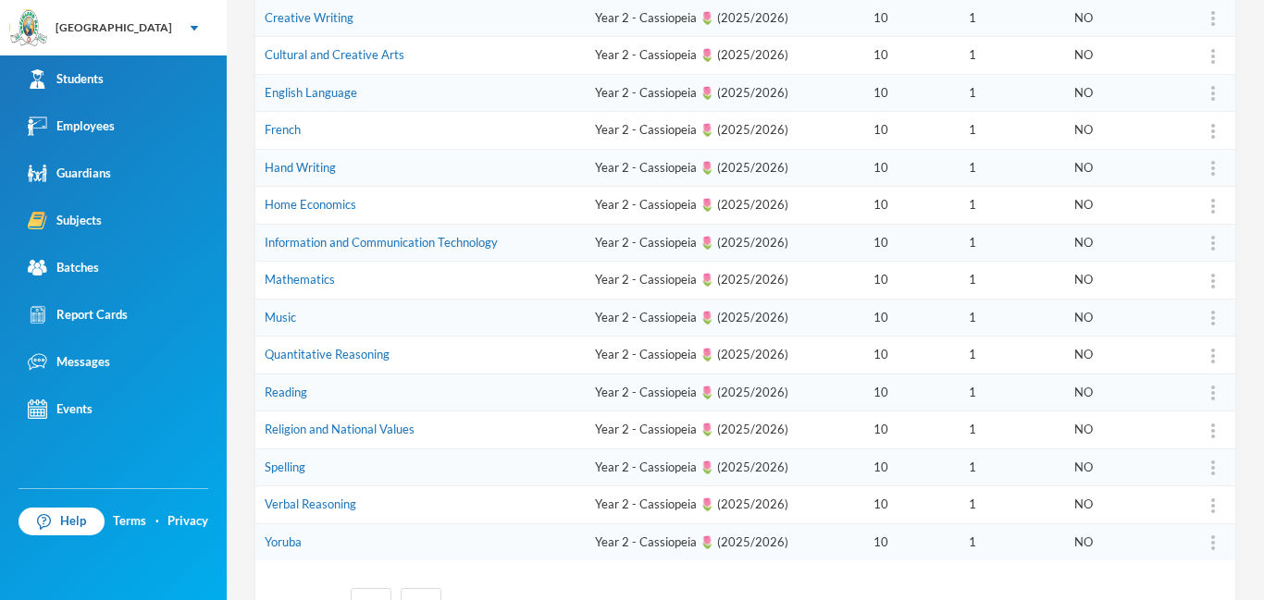
scroll to position [390, 0]
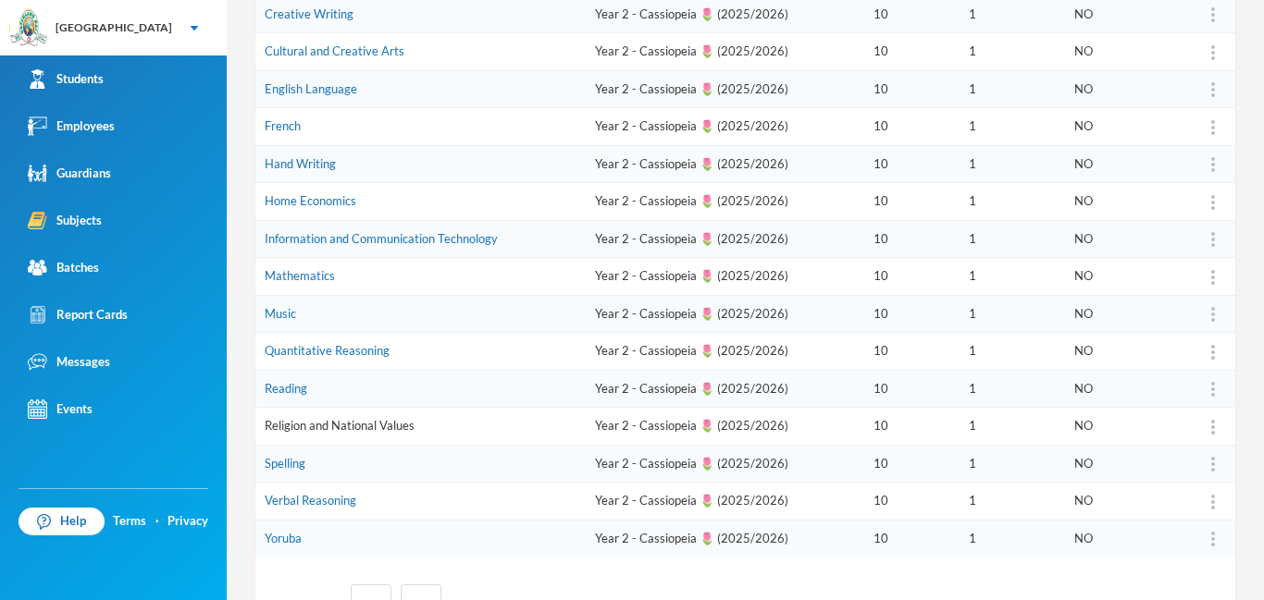
click at [389, 426] on link "Religion and National Values" at bounding box center [340, 425] width 150 height 15
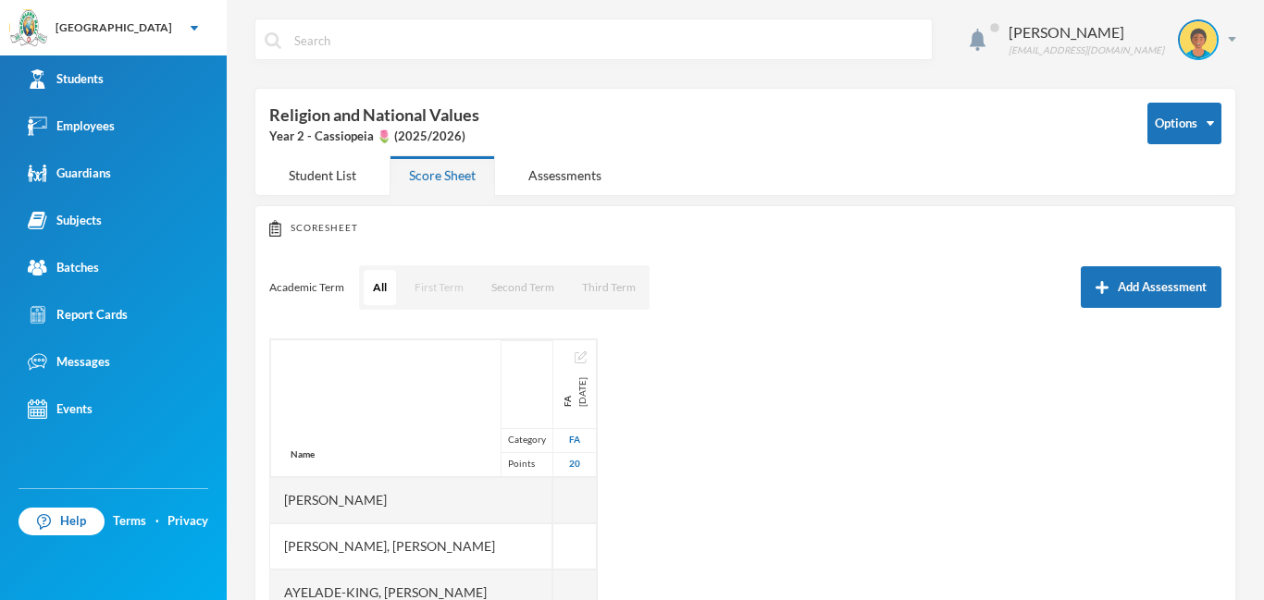
click at [439, 298] on button "First Term" at bounding box center [439, 287] width 68 height 35
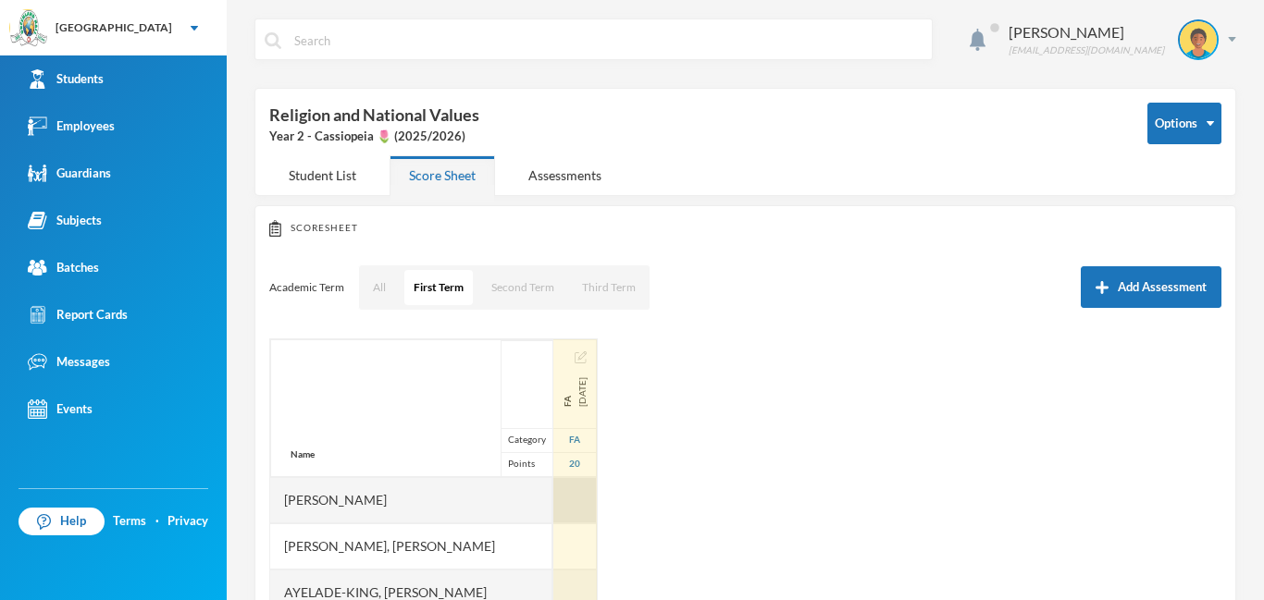
click at [557, 496] on div at bounding box center [574, 500] width 43 height 46
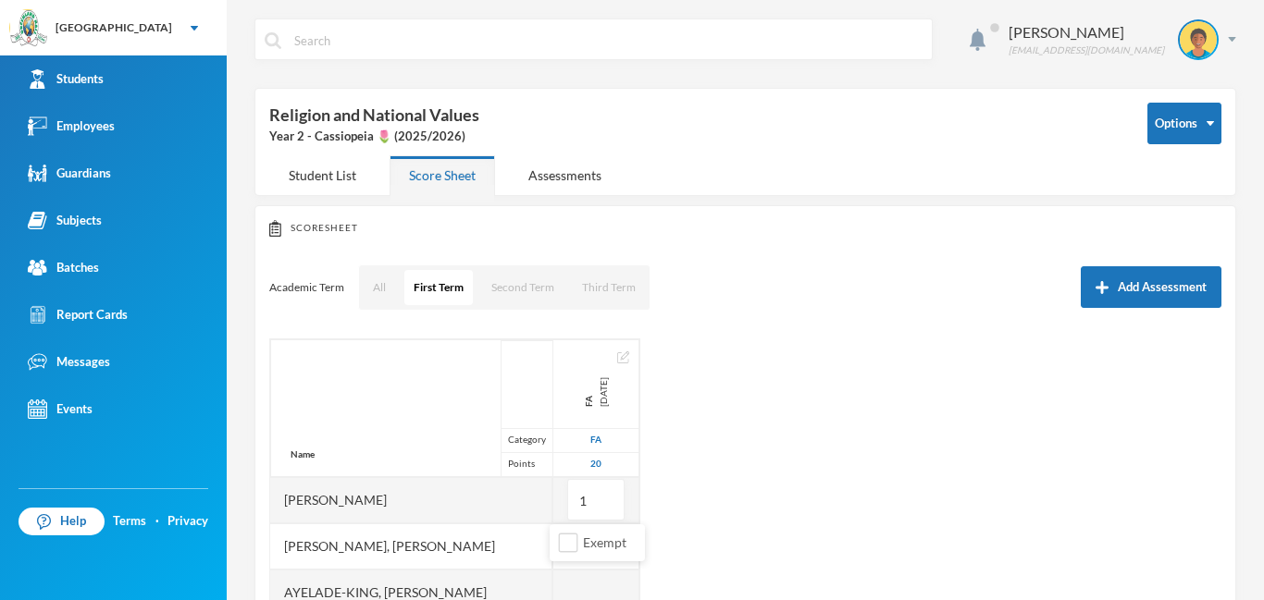
type input "18"
click at [711, 508] on div "Name Category Points [PERSON_NAME], Adewura [PERSON_NAME] Ayelade-[PERSON_NAME]…" at bounding box center [745, 570] width 952 height 463
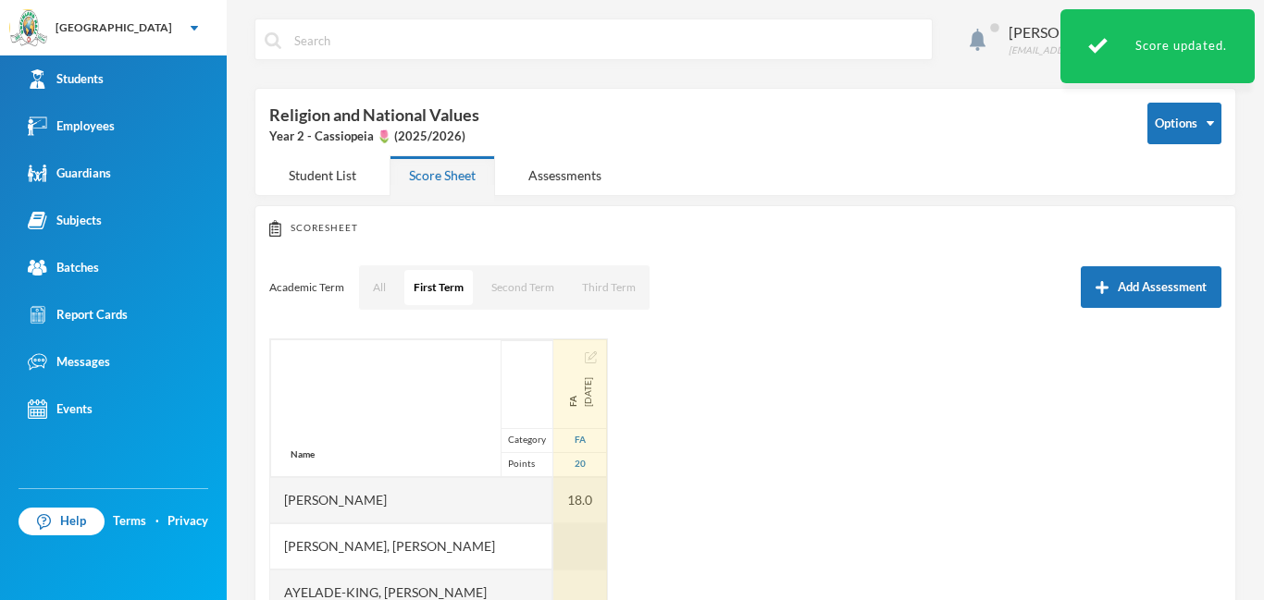
click at [557, 534] on div at bounding box center [580, 547] width 54 height 46
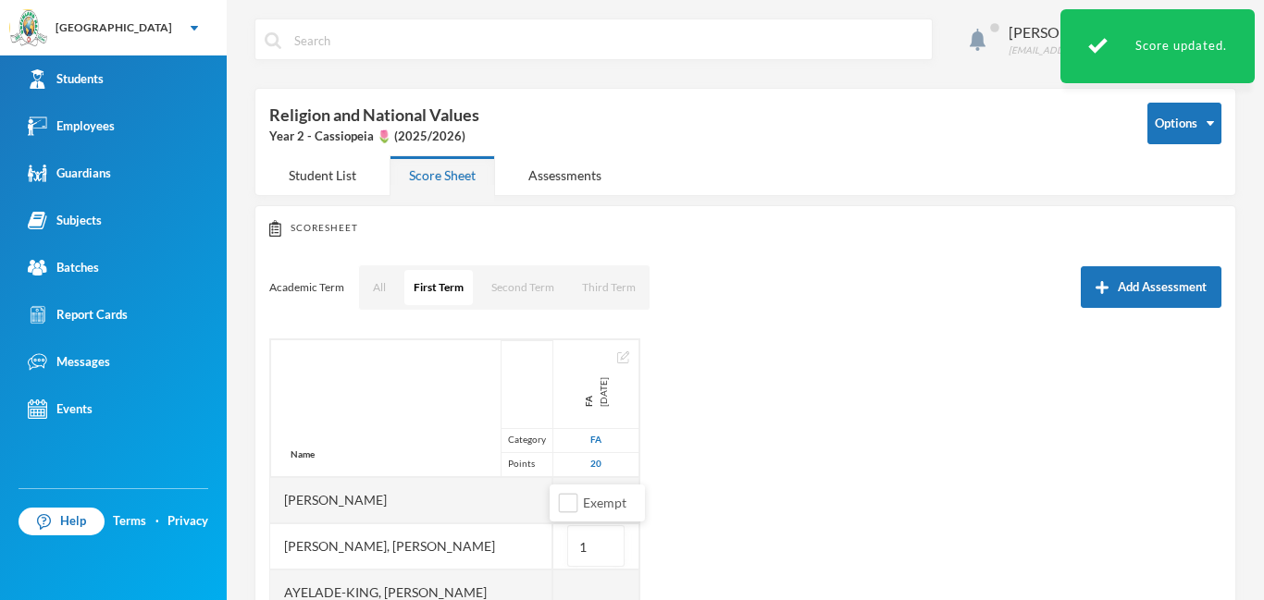
type input "17"
click at [691, 538] on div "Name Category Points [PERSON_NAME], Adewura [PERSON_NAME] Ayelade-[PERSON_NAME]…" at bounding box center [745, 570] width 952 height 463
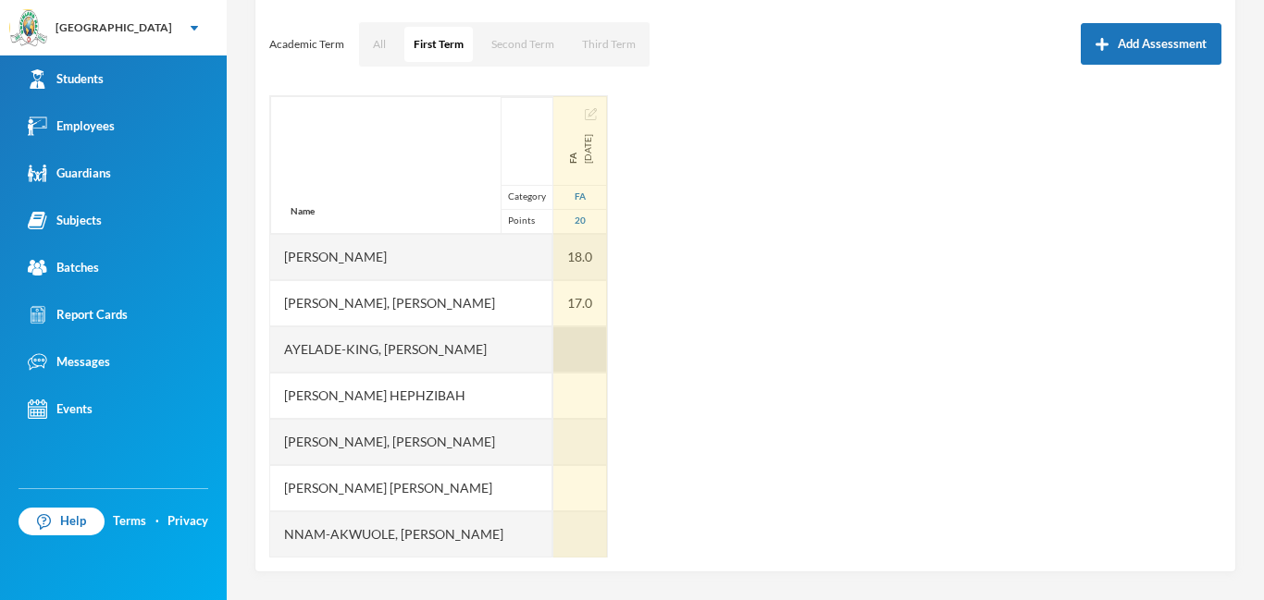
click at [561, 343] on div at bounding box center [580, 350] width 54 height 46
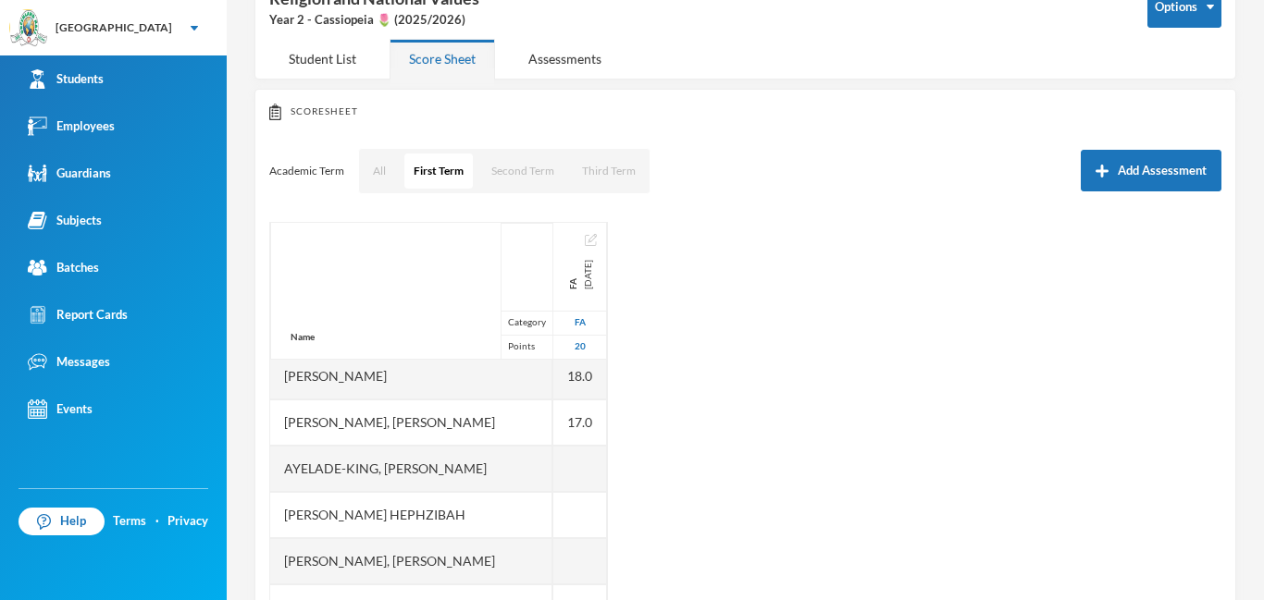
scroll to position [9, 0]
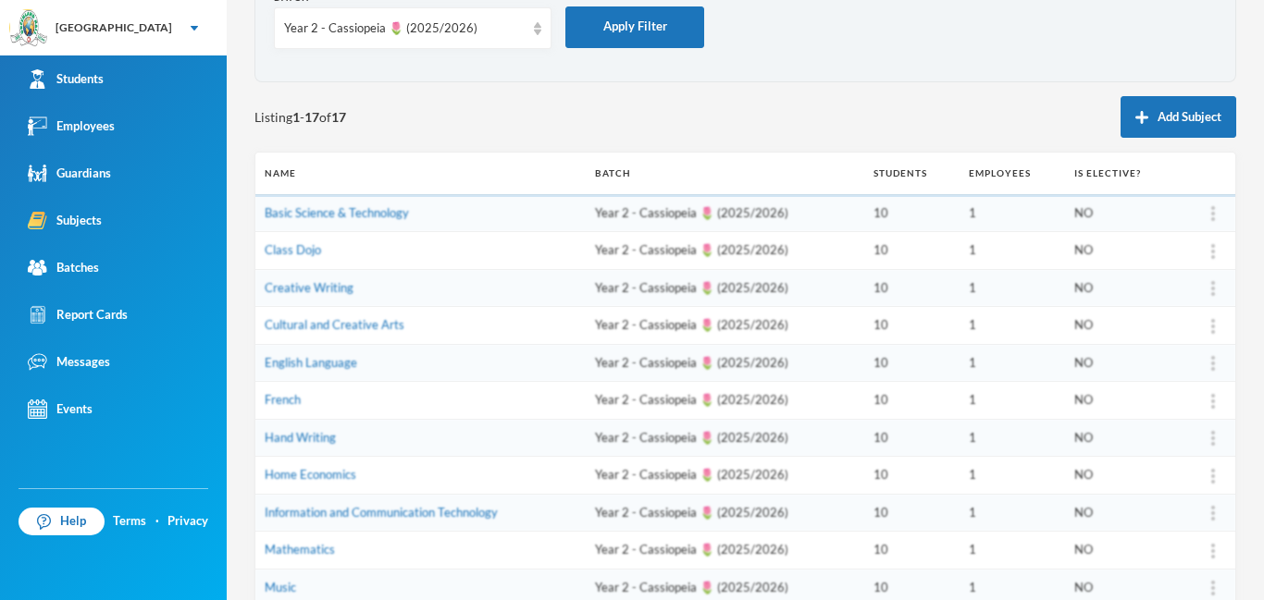
scroll to position [154, 0]
